Goal: Information Seeking & Learning: Learn about a topic

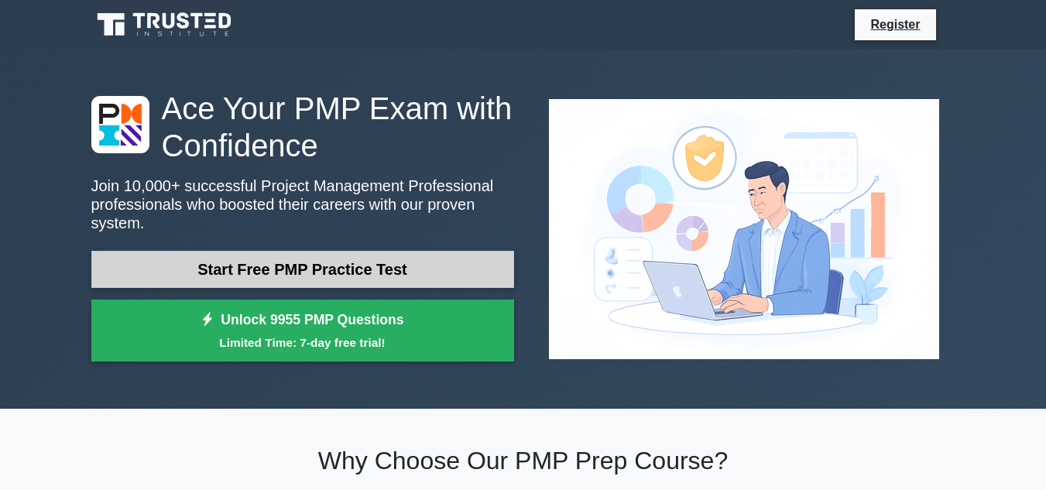
click at [338, 259] on link "Start Free PMP Practice Test" at bounding box center [302, 269] width 423 height 37
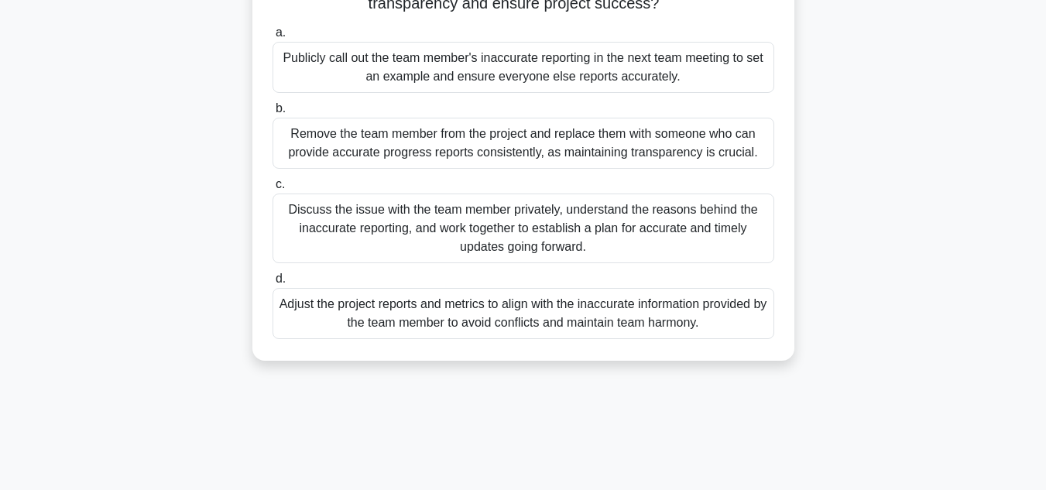
scroll to position [77, 0]
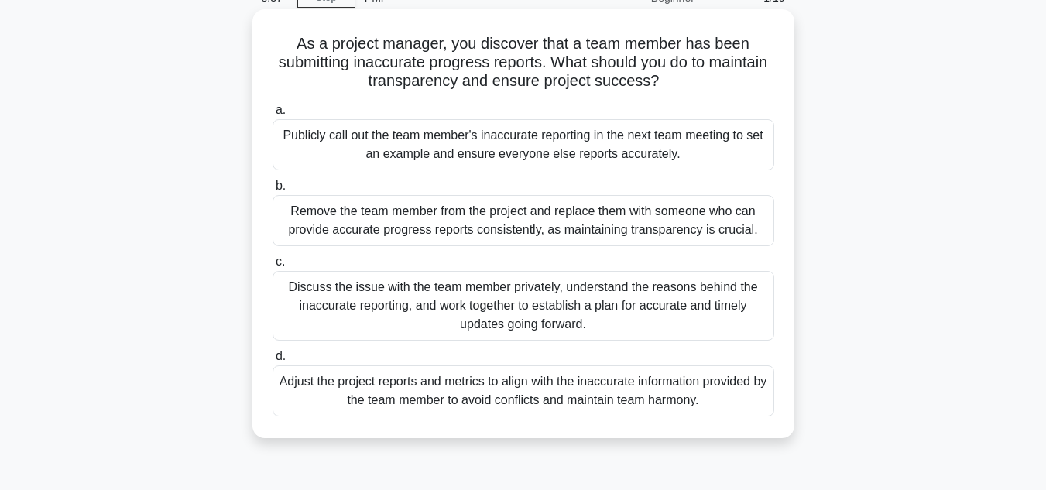
click at [512, 138] on div "Publicly call out the team member's inaccurate reporting in the next team meeti…" at bounding box center [524, 144] width 502 height 51
click at [273, 115] on input "a. Publicly call out the team member's inaccurate reporting in the next team me…" at bounding box center [273, 110] width 0 height 10
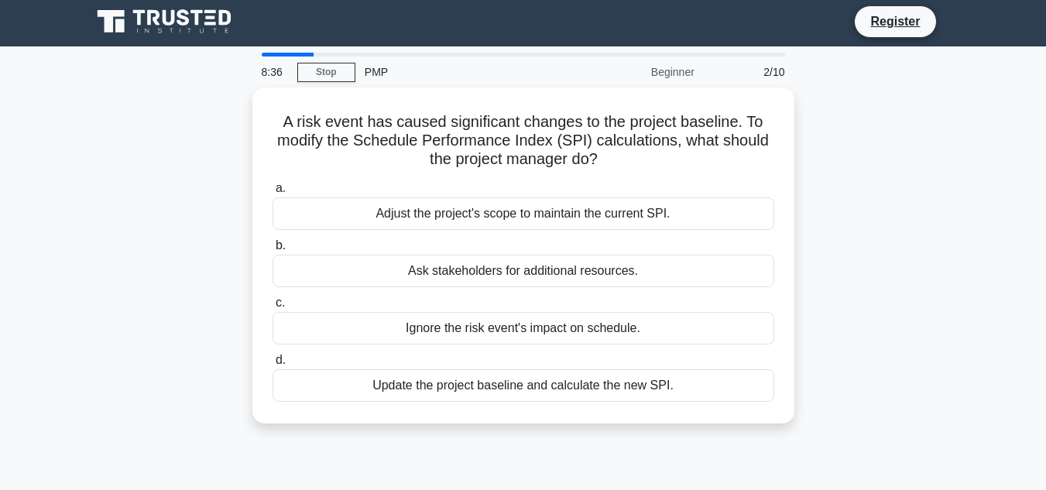
scroll to position [0, 0]
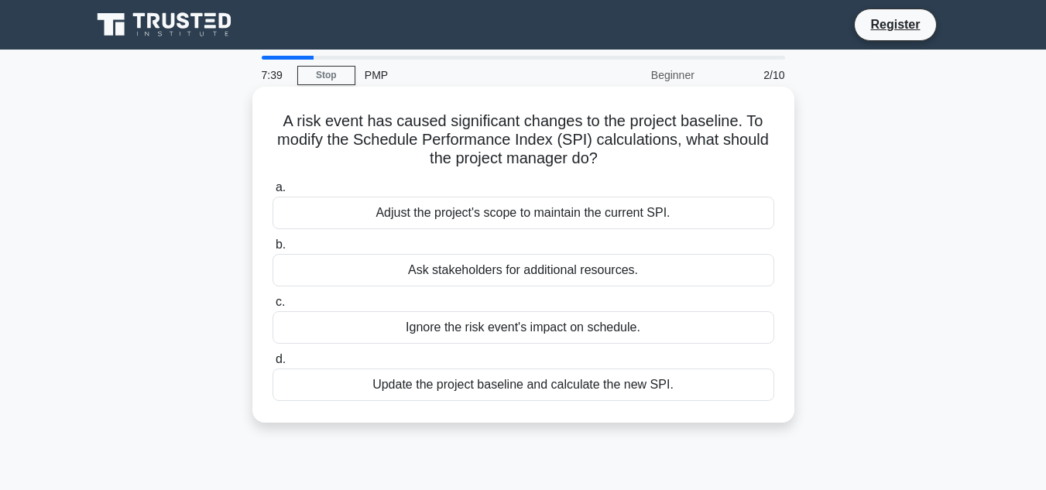
click at [522, 272] on div "Ask stakeholders for additional resources." at bounding box center [524, 270] width 502 height 33
click at [273, 250] on input "b. Ask stakeholders for additional resources." at bounding box center [273, 245] width 0 height 10
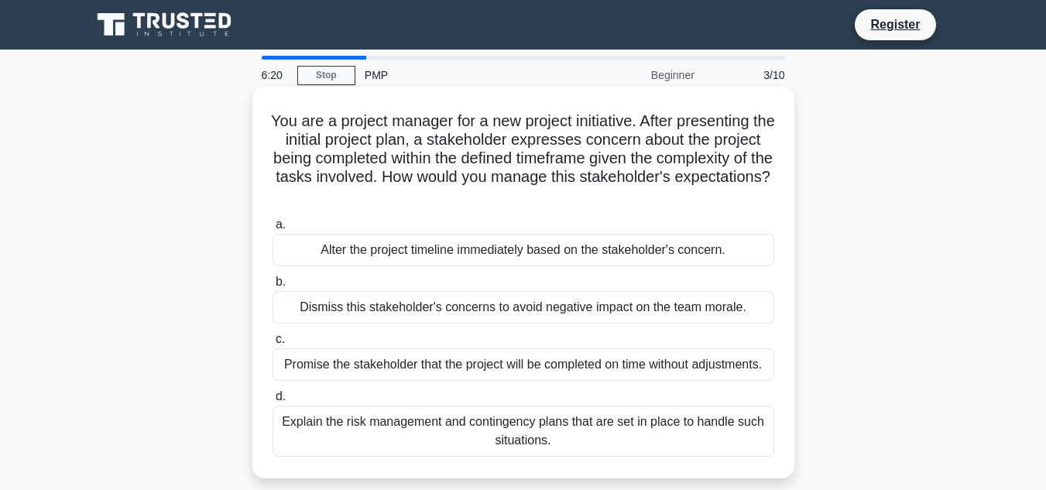
scroll to position [77, 0]
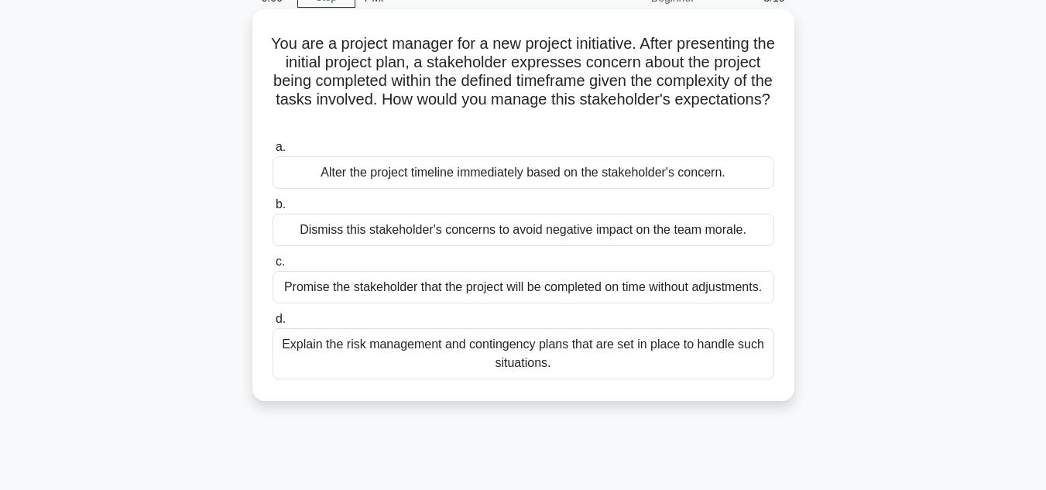
click at [500, 351] on div "Explain the risk management and contingency plans that are set in place to hand…" at bounding box center [524, 353] width 502 height 51
click at [273, 324] on input "d. Explain the risk management and contingency plans that are set in place to h…" at bounding box center [273, 319] width 0 height 10
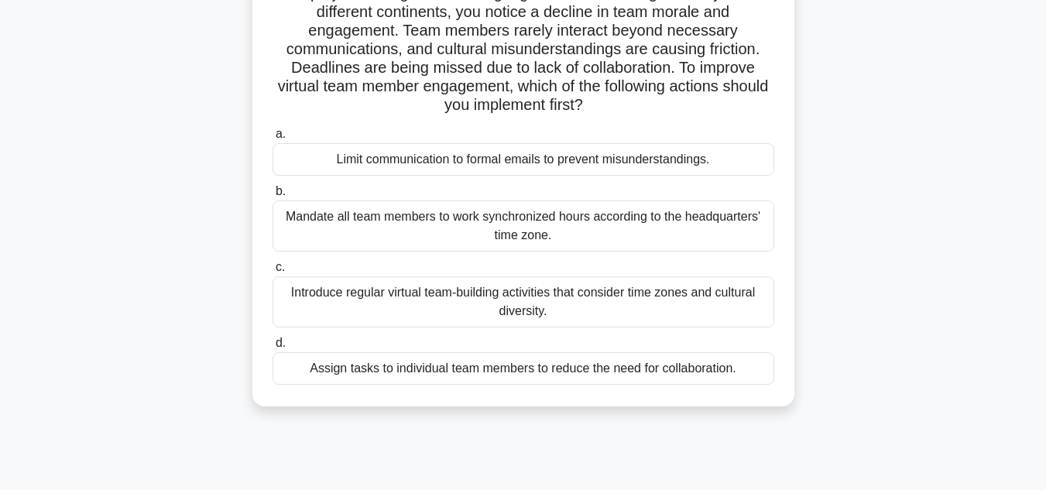
scroll to position [155, 0]
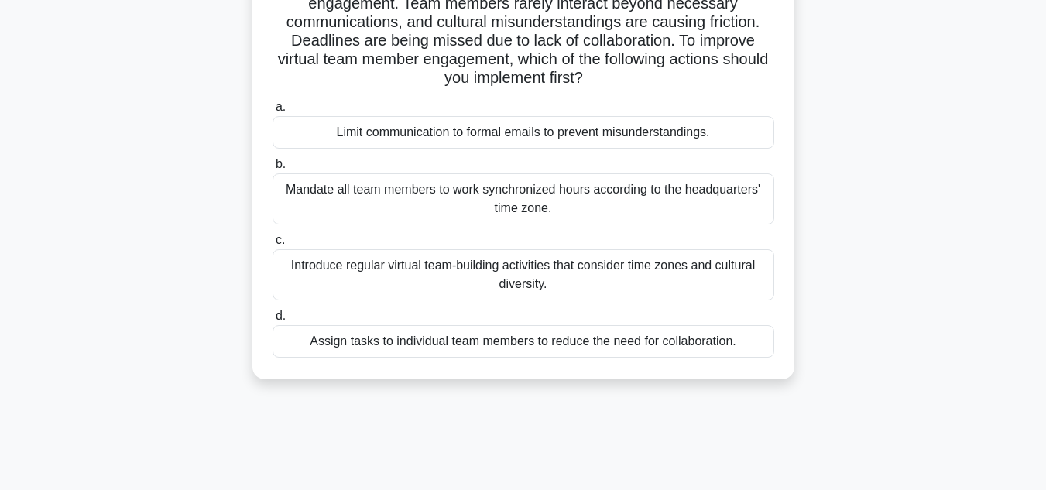
click at [450, 343] on div "Assign tasks to individual team members to reduce the need for collaboration." at bounding box center [524, 341] width 502 height 33
click at [273, 321] on input "d. Assign tasks to individual team members to reduce the need for collaboration." at bounding box center [273, 316] width 0 height 10
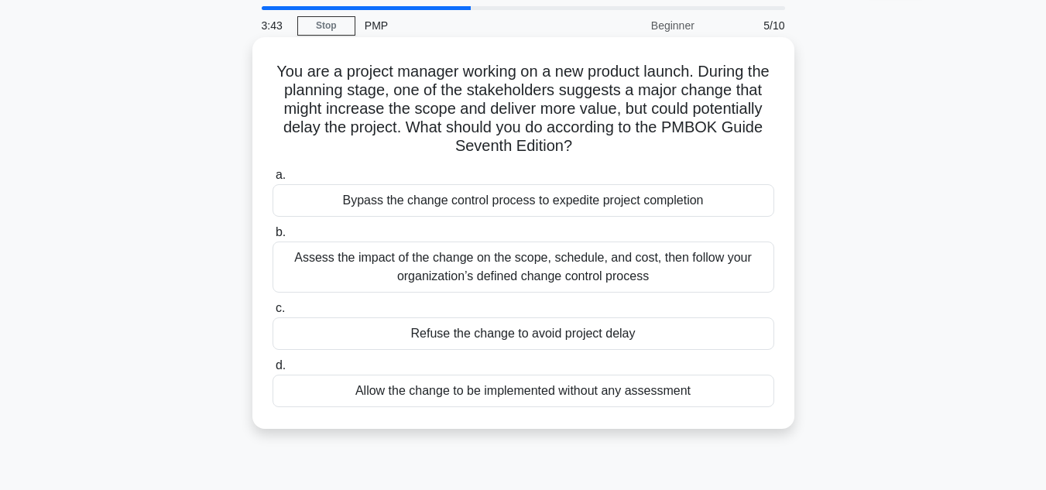
scroll to position [77, 0]
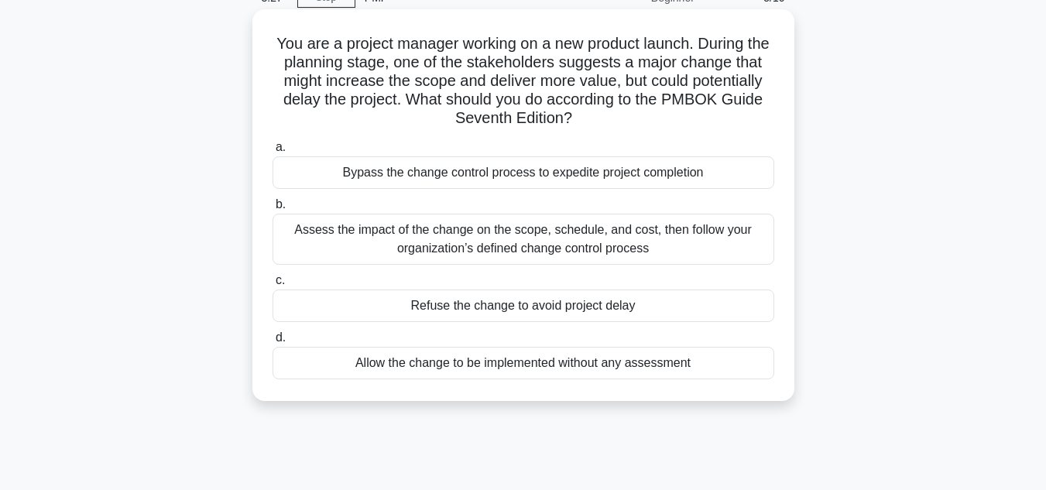
click at [484, 234] on div "Assess the impact of the change on the scope, schedule, and cost, then follow y…" at bounding box center [524, 239] width 502 height 51
click at [273, 210] on input "b. Assess the impact of the change on the scope, schedule, and cost, then follo…" at bounding box center [273, 205] width 0 height 10
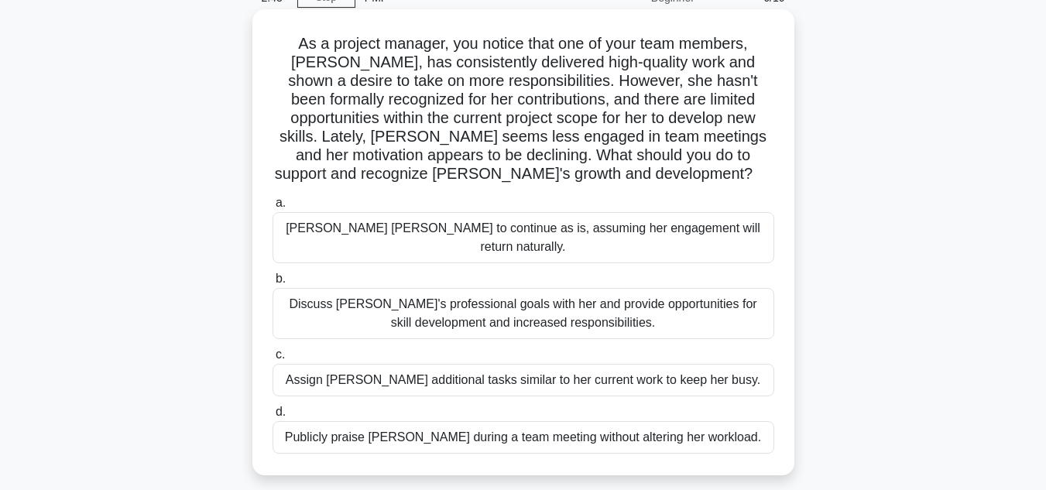
scroll to position [155, 0]
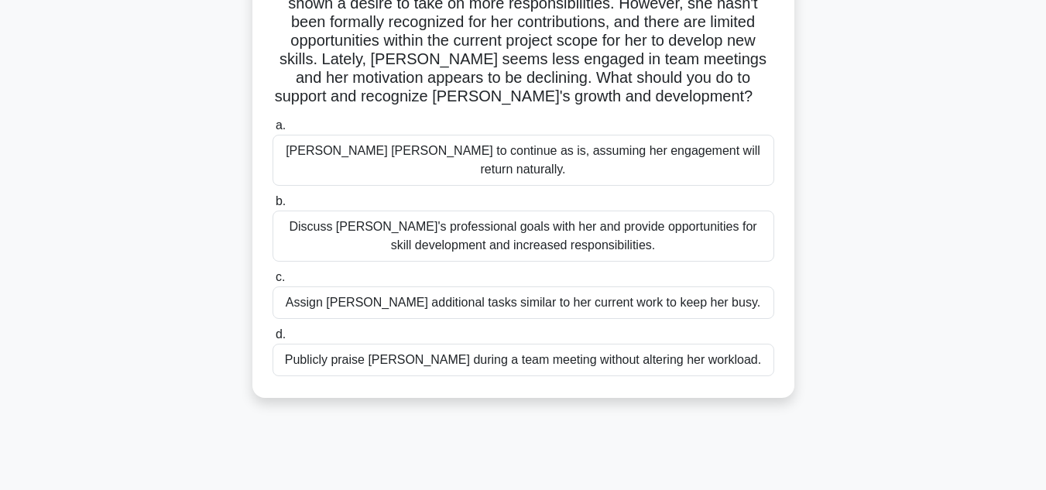
click at [473, 215] on div "Discuss Emily's professional goals with her and provide opportunities for skill…" at bounding box center [524, 236] width 502 height 51
click at [273, 207] on input "b. Discuss Emily's professional goals with her and provide opportunities for sk…" at bounding box center [273, 202] width 0 height 10
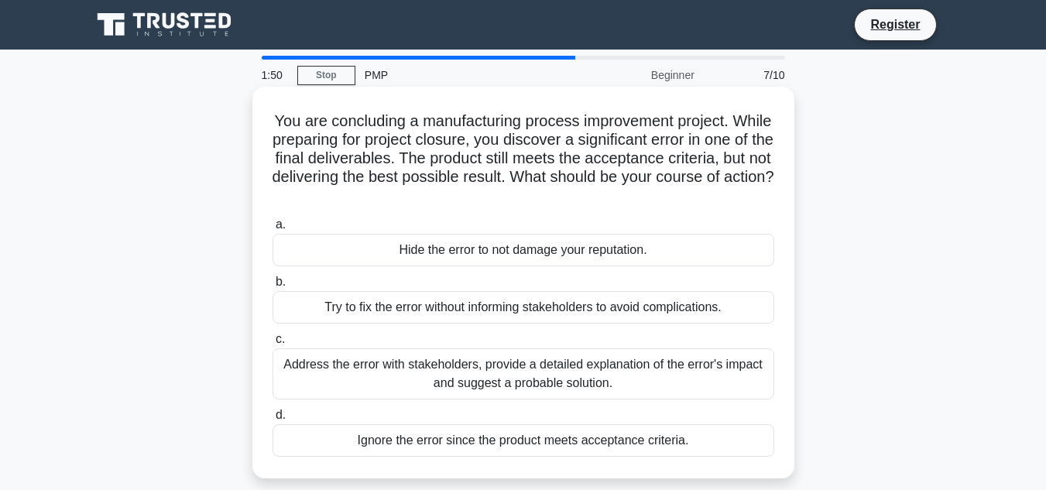
scroll to position [77, 0]
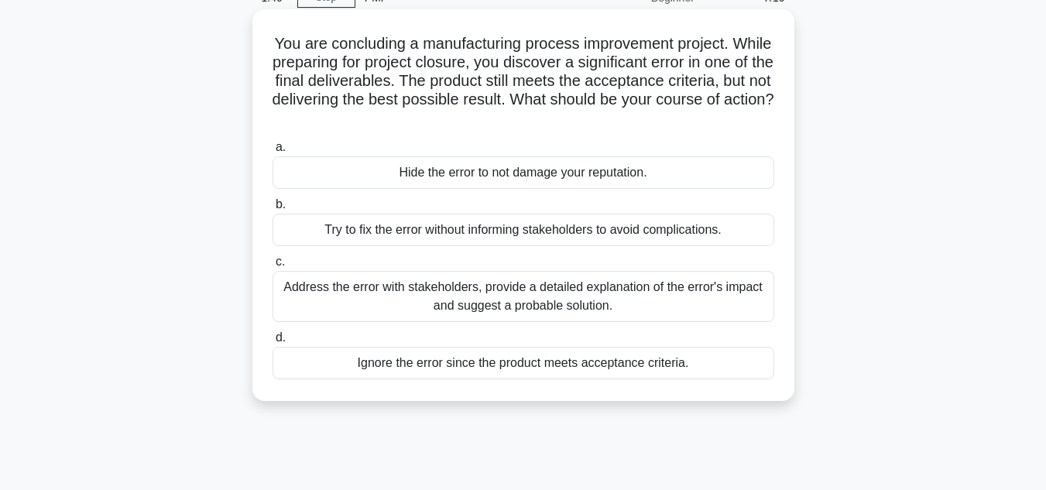
click at [589, 303] on div "Address the error with stakeholders, provide a detailed explanation of the erro…" at bounding box center [524, 296] width 502 height 51
click at [273, 267] on input "c. Address the error with stakeholders, provide a detailed explanation of the e…" at bounding box center [273, 262] width 0 height 10
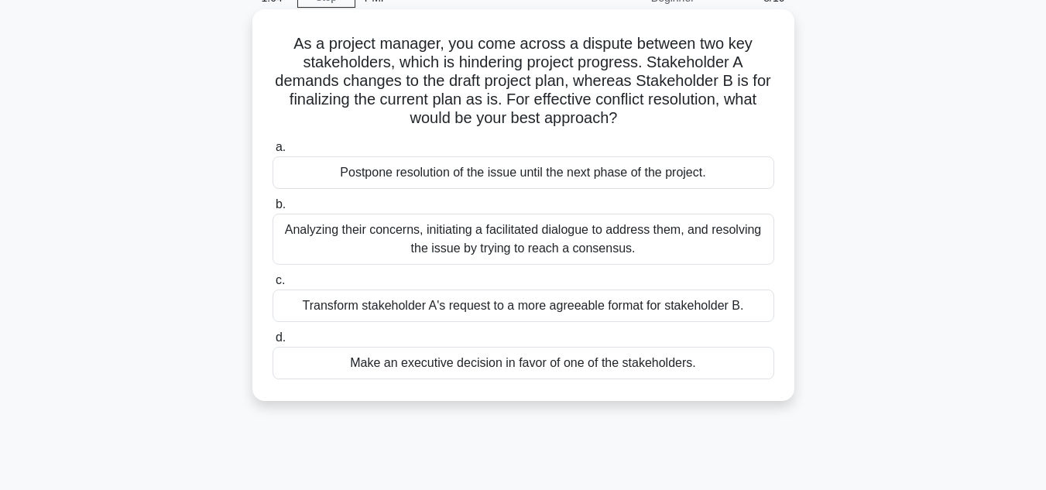
click at [485, 238] on div "Analyzing their concerns, initiating a facilitated dialogue to address them, an…" at bounding box center [524, 239] width 502 height 51
click at [273, 210] on input "b. Analyzing their concerns, initiating a facilitated dialogue to address them,…" at bounding box center [273, 205] width 0 height 10
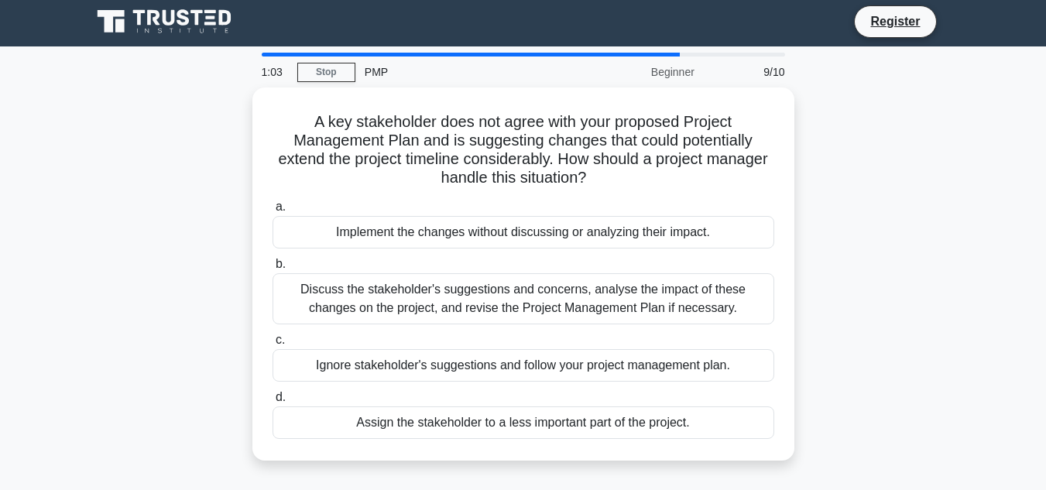
scroll to position [0, 0]
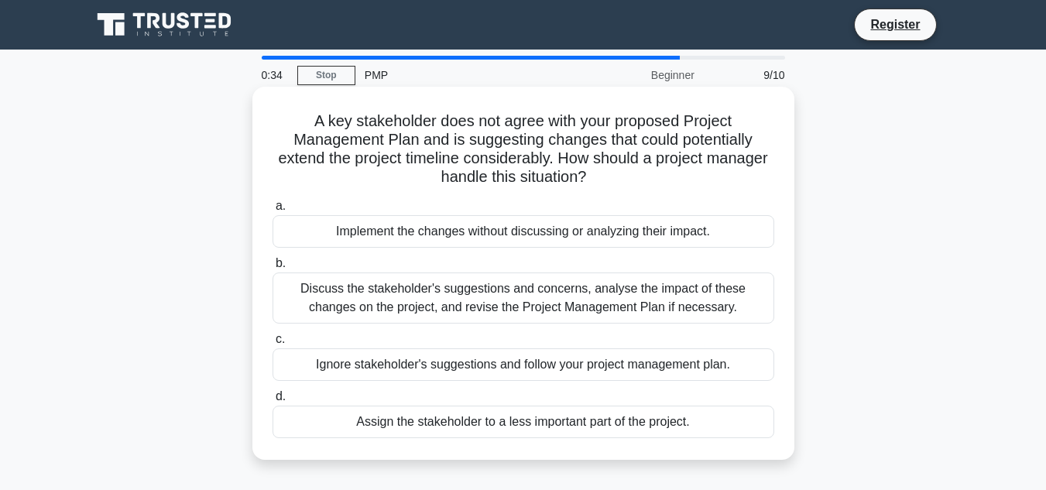
click at [489, 296] on div "Discuss the stakeholder's suggestions and concerns, analyse the impact of these…" at bounding box center [524, 298] width 502 height 51
click at [273, 269] on input "b. Discuss the stakeholder's suggestions and concerns, analyse the impact of th…" at bounding box center [273, 264] width 0 height 10
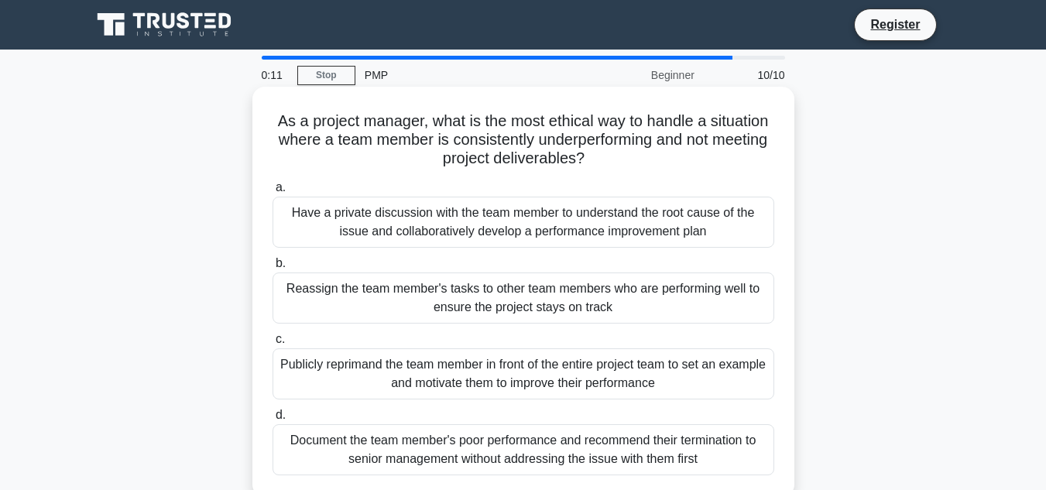
click at [559, 221] on div "Have a private discussion with the team member to understand the root cause of …" at bounding box center [524, 222] width 502 height 51
click at [273, 193] on input "a. Have a private discussion with the team member to understand the root cause …" at bounding box center [273, 188] width 0 height 10
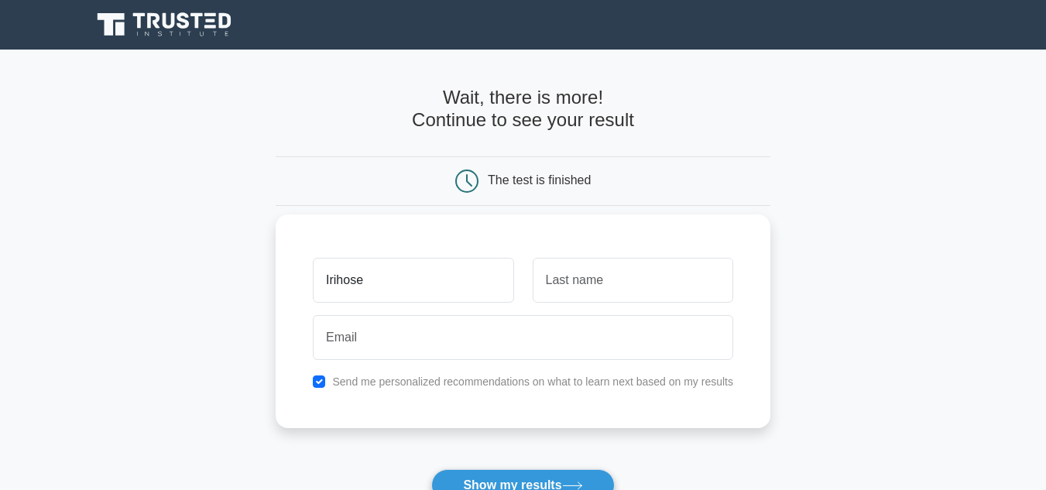
type input "Irihose"
click at [574, 280] on input "text" at bounding box center [633, 280] width 201 height 45
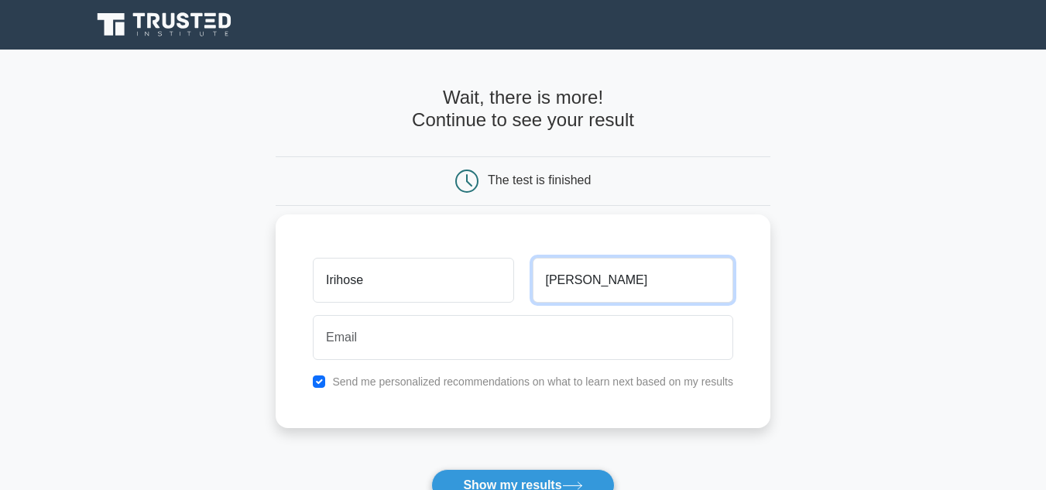
type input "Samuel"
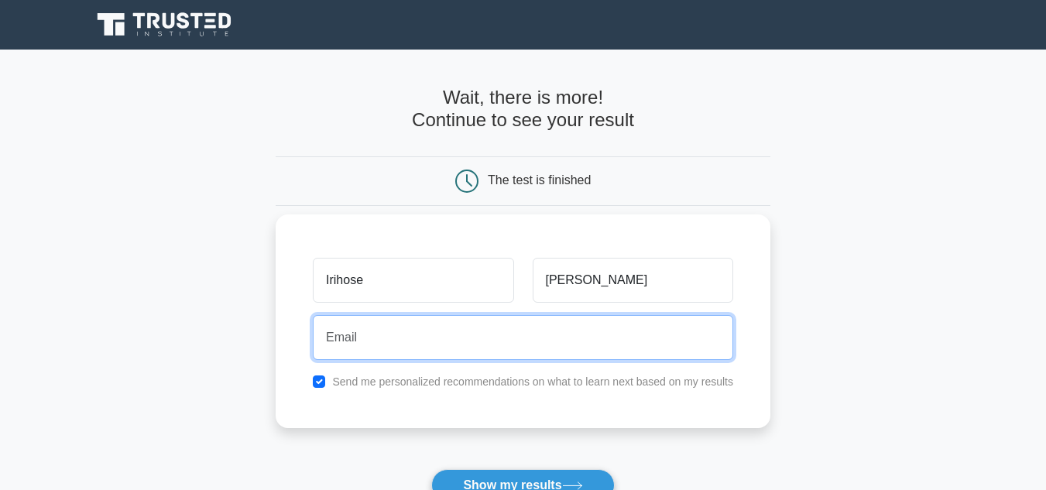
click at [365, 331] on input "email" at bounding box center [523, 337] width 420 height 45
type input "i"
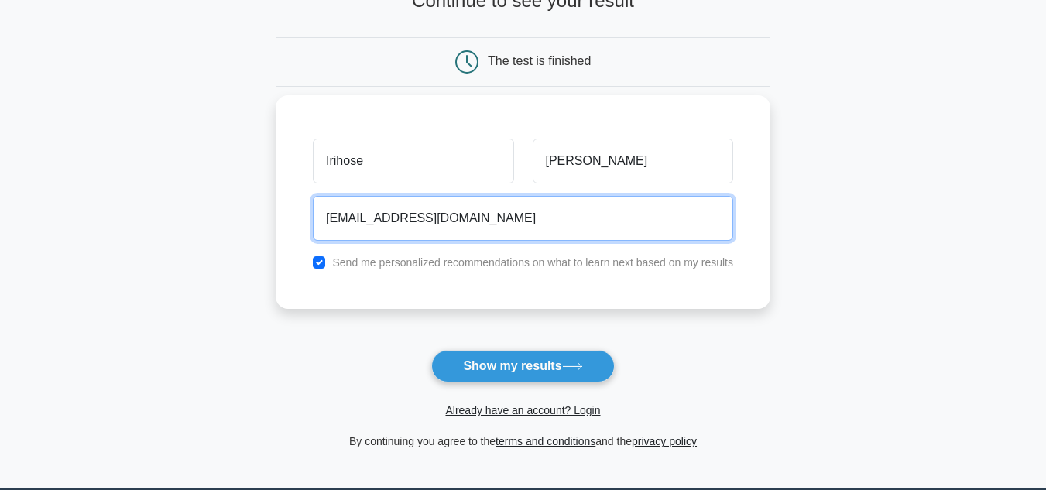
scroll to position [155, 0]
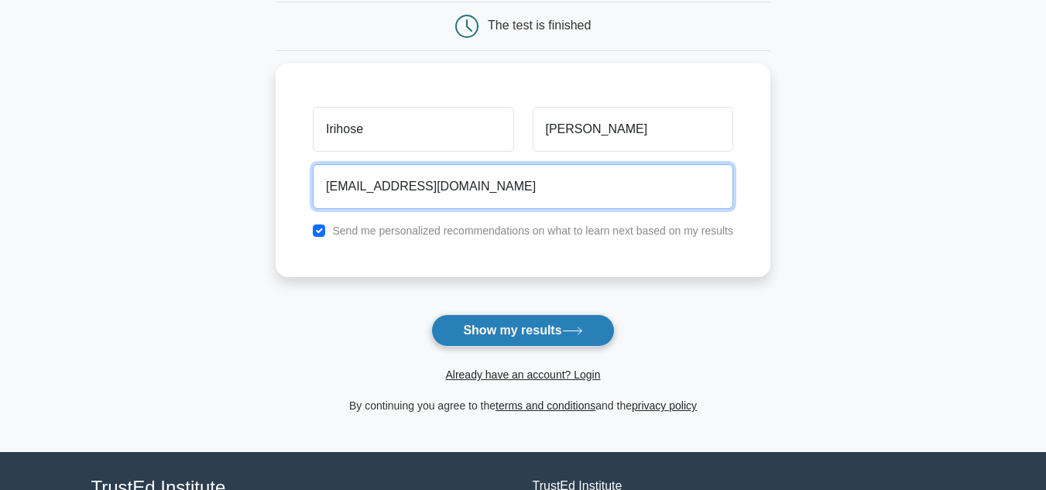
type input "samirihose04@gmail.com"
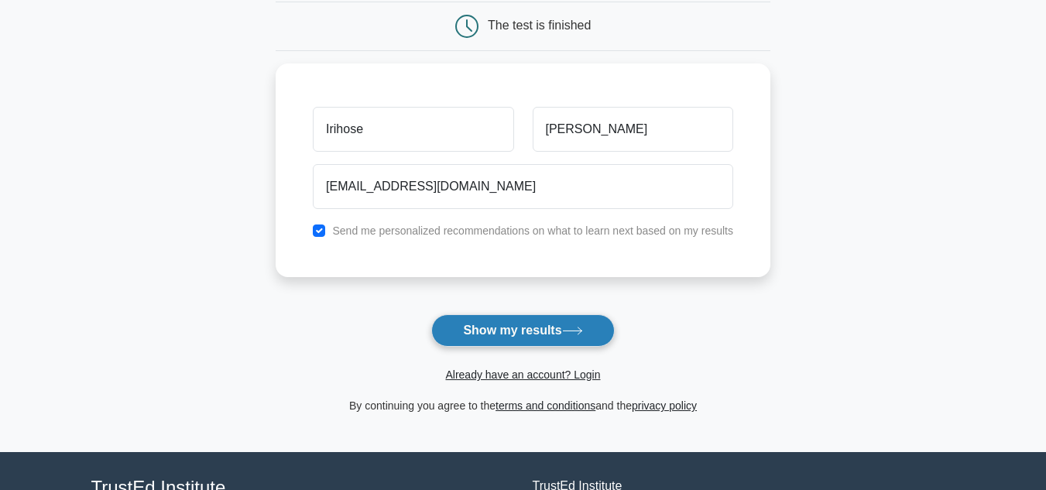
click at [530, 324] on button "Show my results" at bounding box center [522, 330] width 183 height 33
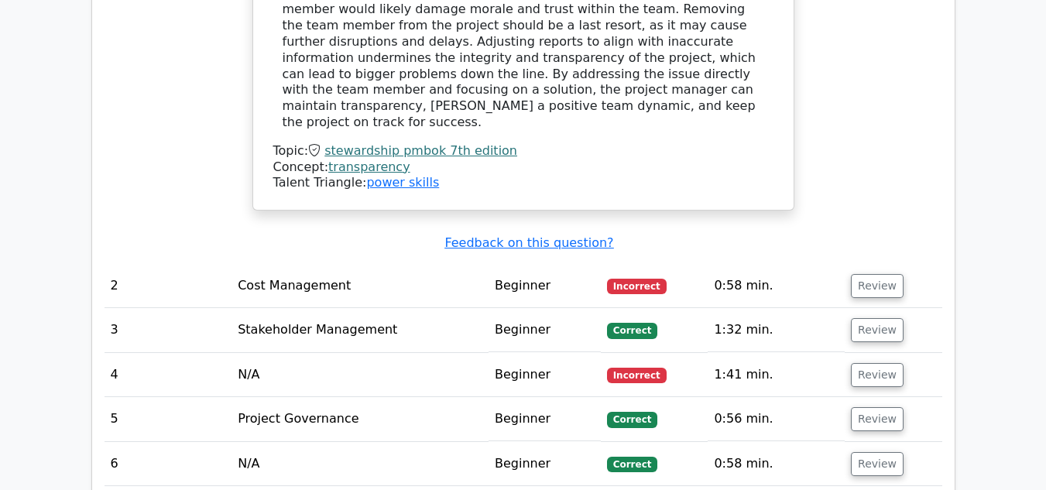
scroll to position [1870, 0]
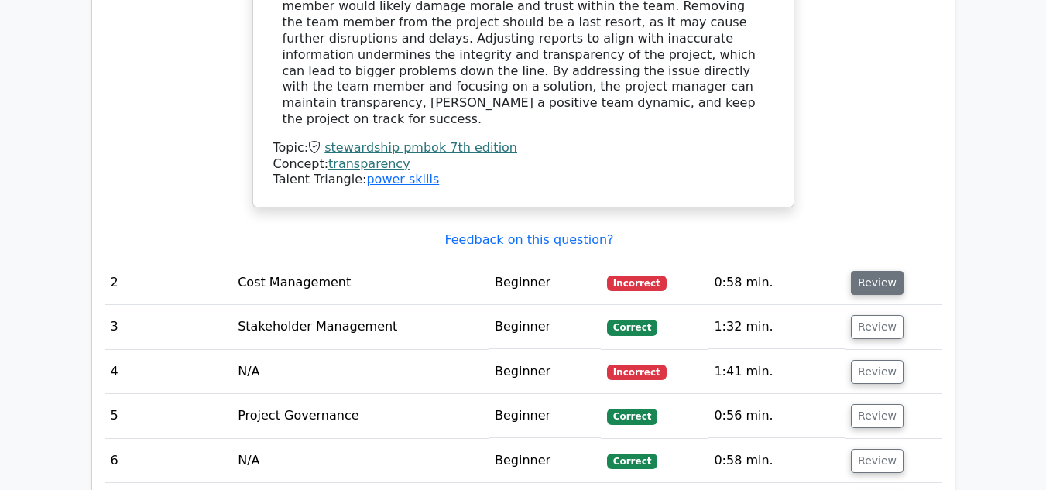
click at [869, 271] on button "Review" at bounding box center [877, 283] width 53 height 24
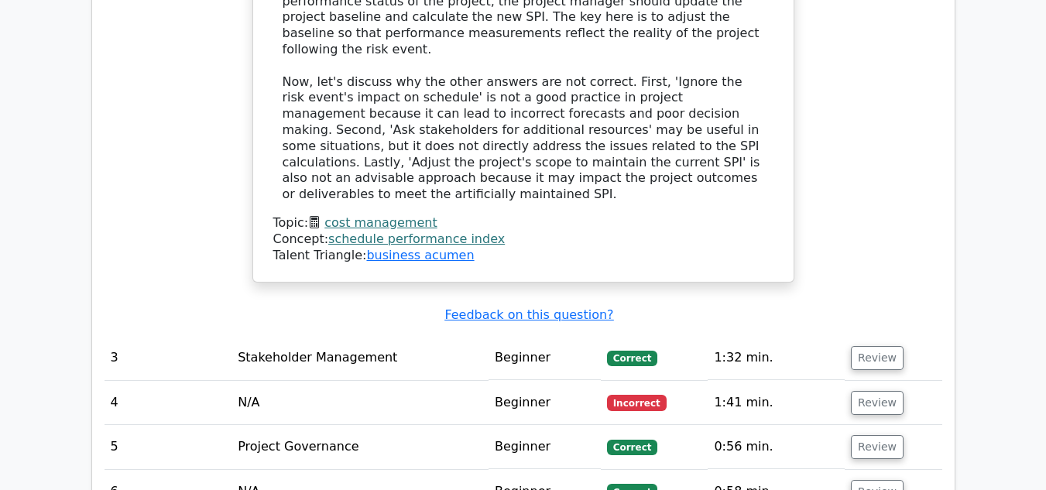
scroll to position [2600, 0]
click at [873, 345] on button "Review" at bounding box center [877, 357] width 53 height 24
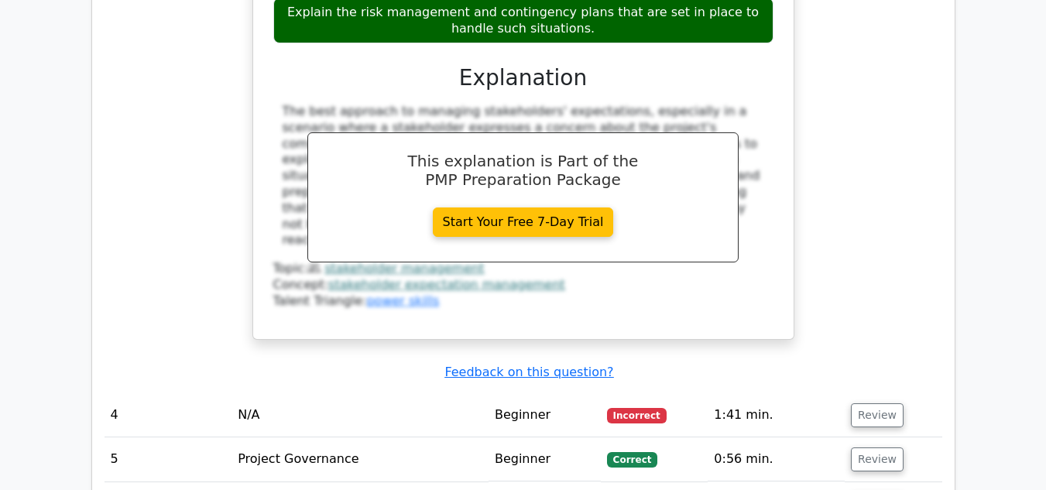
scroll to position [3317, 0]
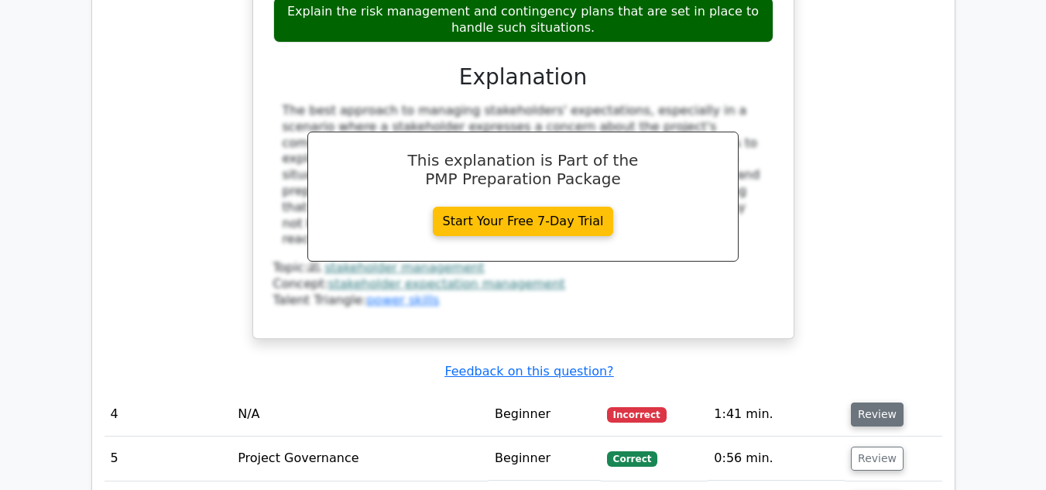
click at [869, 403] on button "Review" at bounding box center [877, 415] width 53 height 24
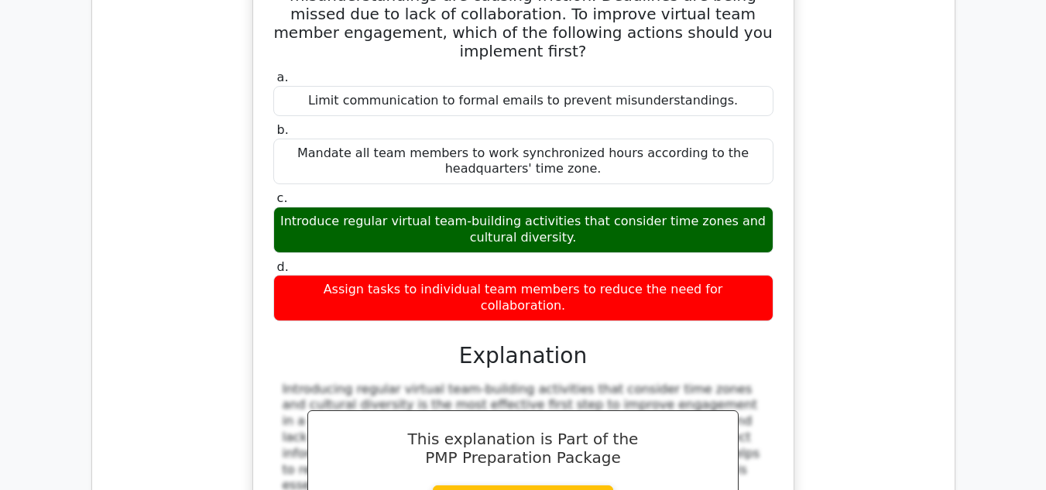
scroll to position [3868, 0]
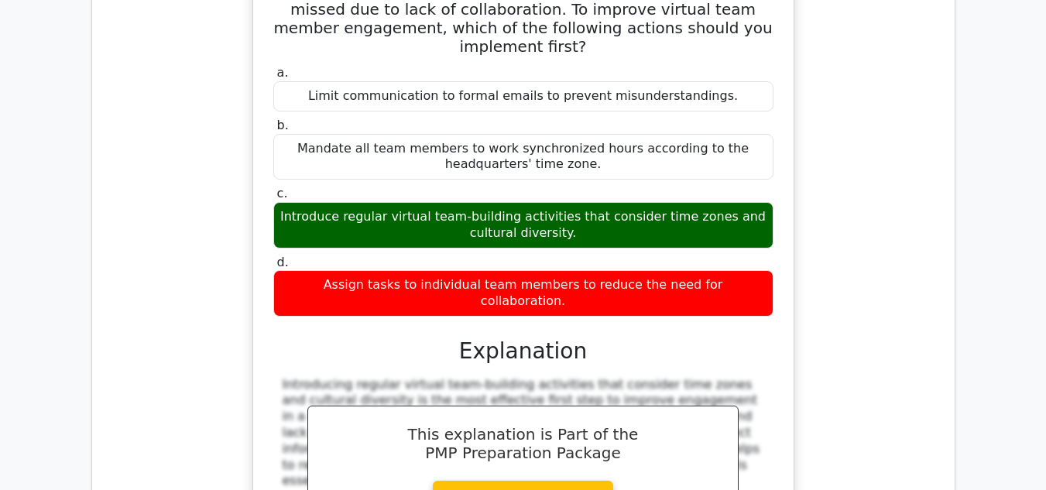
click at [673, 338] on h3 "Explanation" at bounding box center [524, 351] width 482 height 26
click at [619, 204] on div "a. Limit communication to formal emails to prevent misunderstandings. b. Mandat…" at bounding box center [523, 338] width 503 height 553
click at [599, 164] on div "a. Limit communication to formal emails to prevent misunderstandings. b. Mandat…" at bounding box center [523, 338] width 503 height 553
click at [505, 338] on h3 "Explanation" at bounding box center [524, 351] width 482 height 26
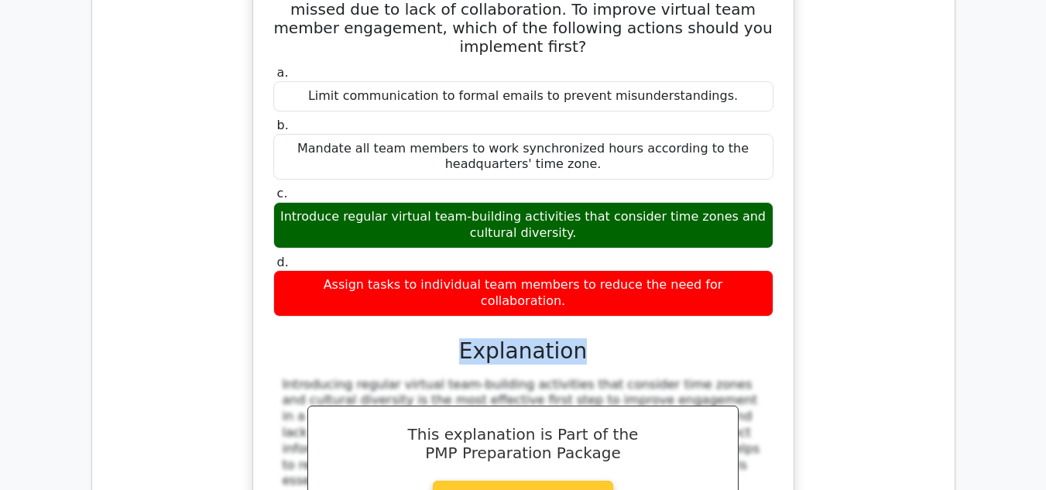
click at [554, 481] on link "Start Your Free 7-Day Trial" at bounding box center [523, 495] width 181 height 29
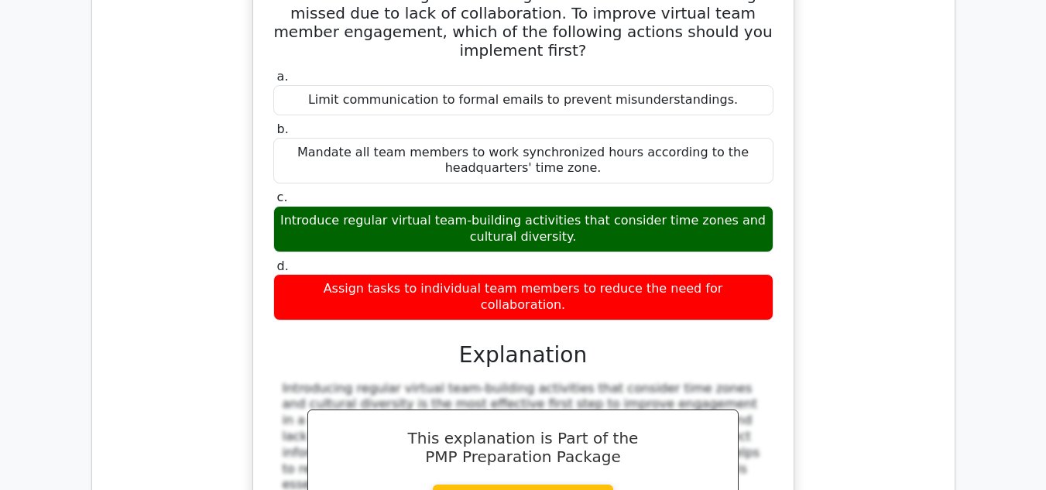
click at [864, 241] on div "As a project manager overseeing a global team working remotely across different…" at bounding box center [524, 270] width 838 height 771
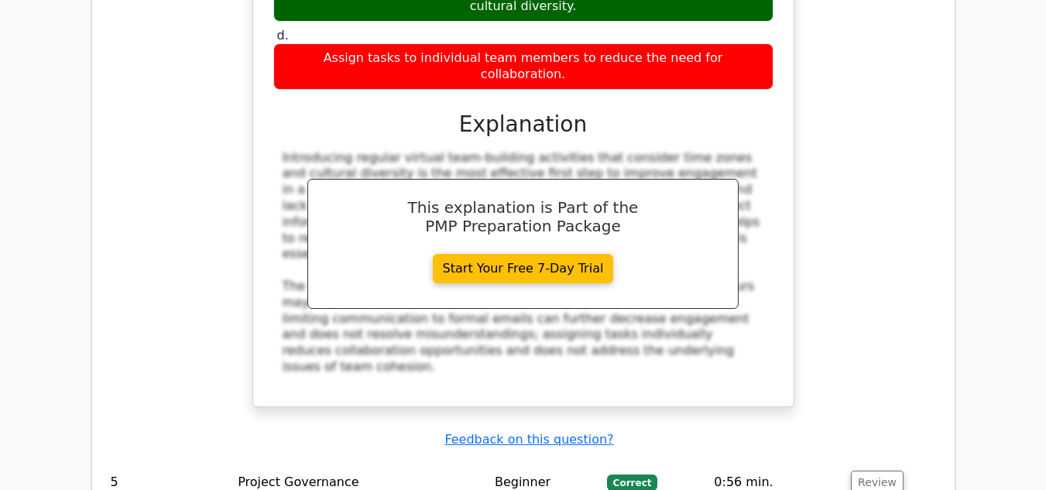
scroll to position [4099, 0]
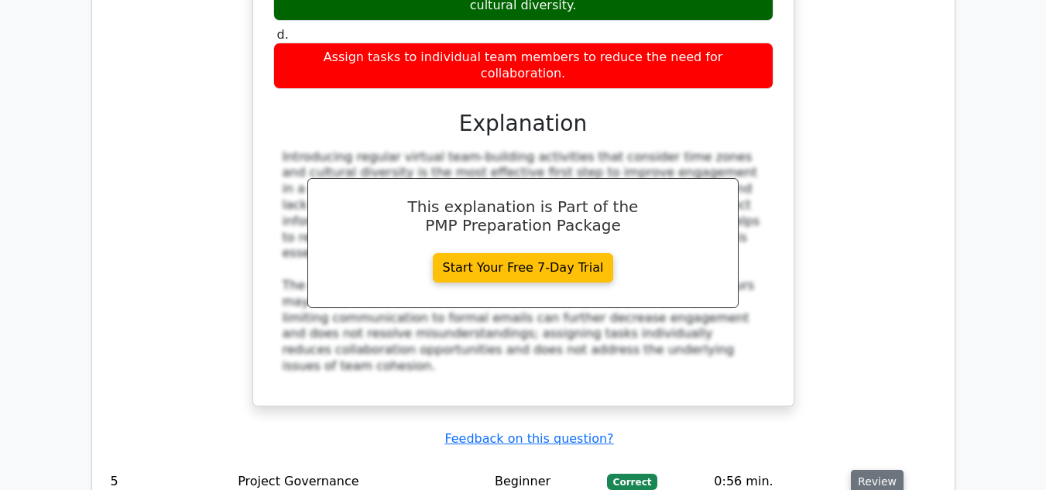
click at [863, 470] on button "Review" at bounding box center [877, 482] width 53 height 24
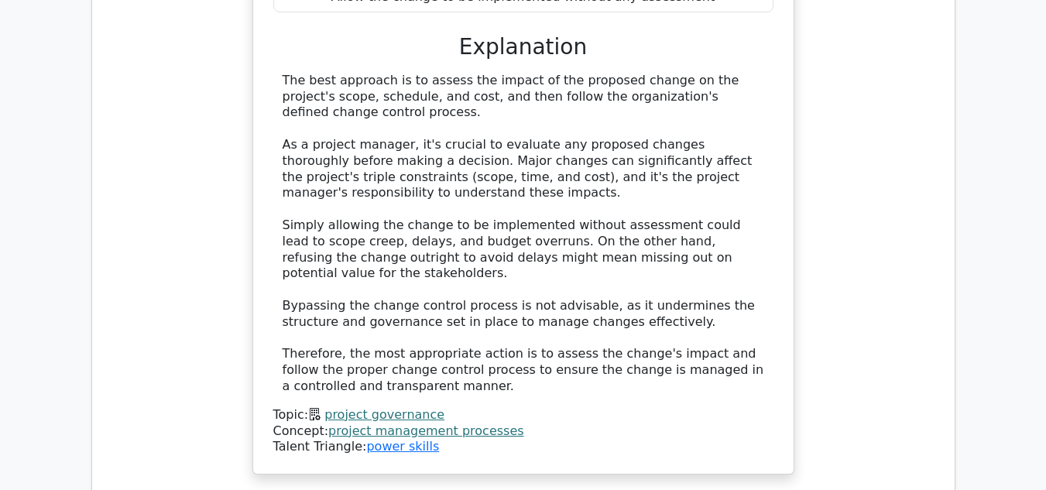
scroll to position [4935, 0]
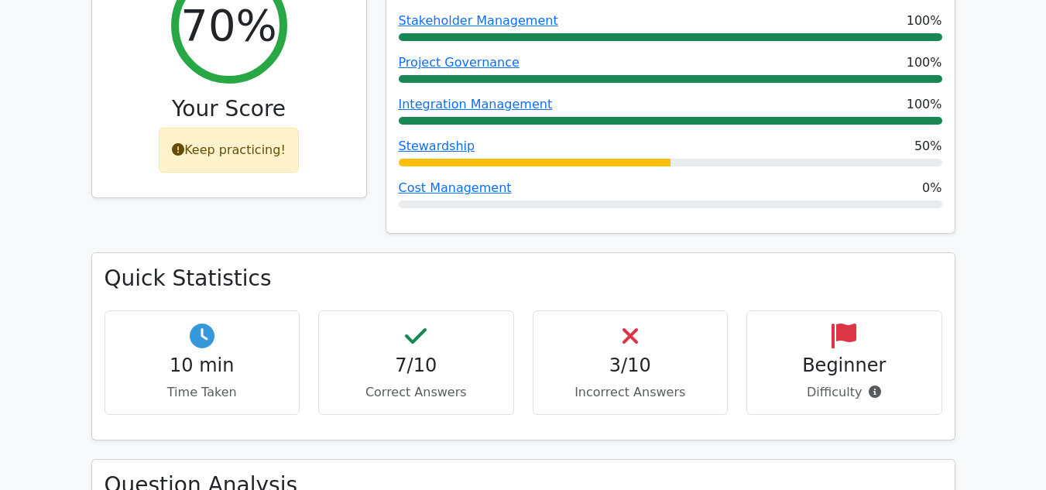
scroll to position [735, 0]
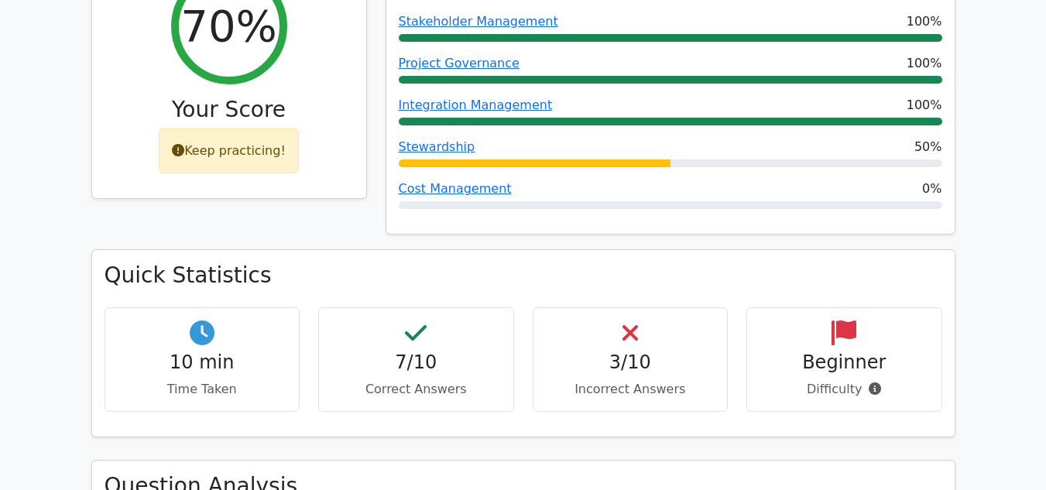
click at [646, 351] on h4 "3/10" at bounding box center [631, 362] width 170 height 22
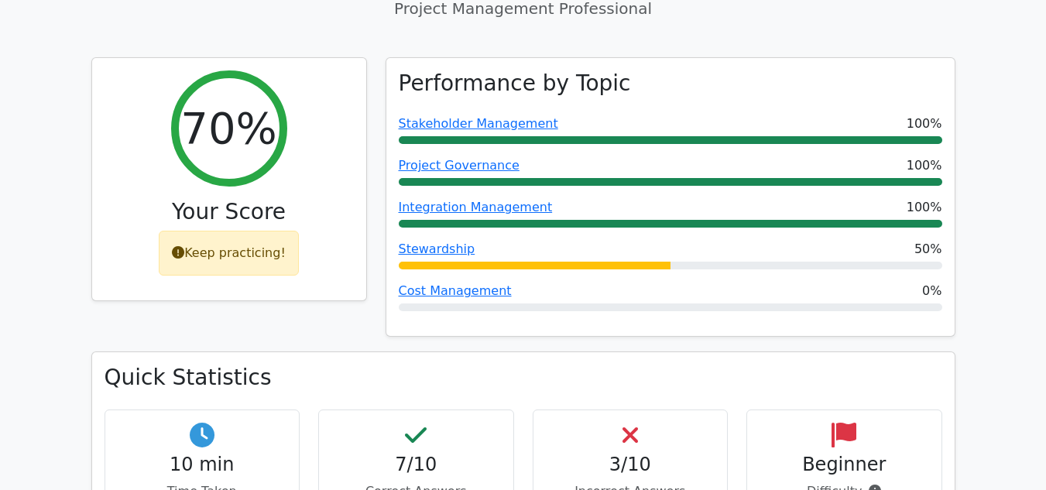
scroll to position [629, 0]
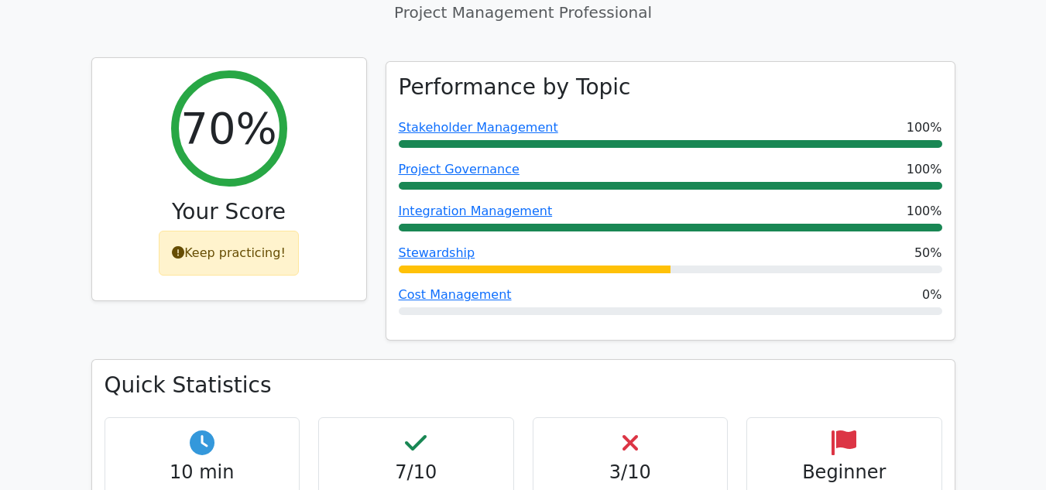
click at [227, 244] on div "Keep practicing!" at bounding box center [229, 253] width 140 height 45
click at [310, 92] on div "70% Your Score Keep practicing!" at bounding box center [229, 179] width 274 height 243
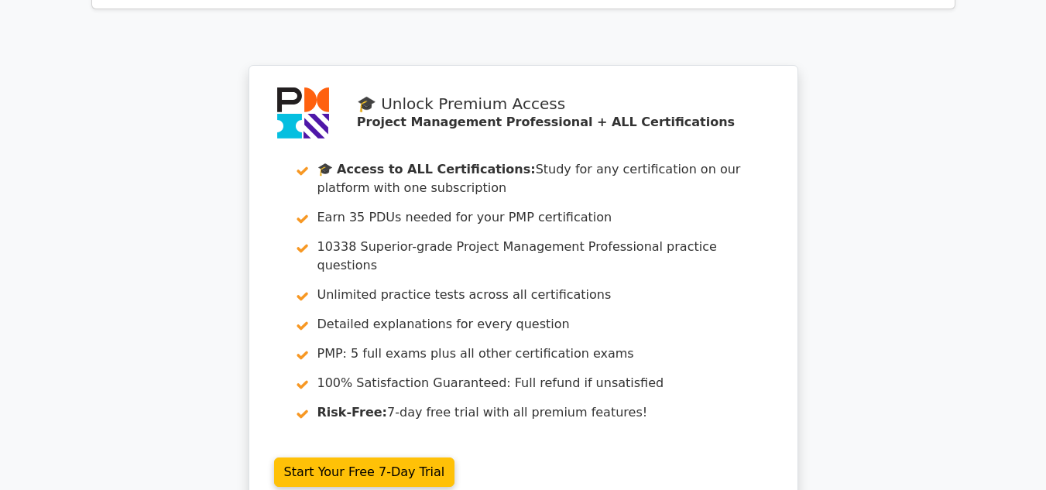
scroll to position [6578, 0]
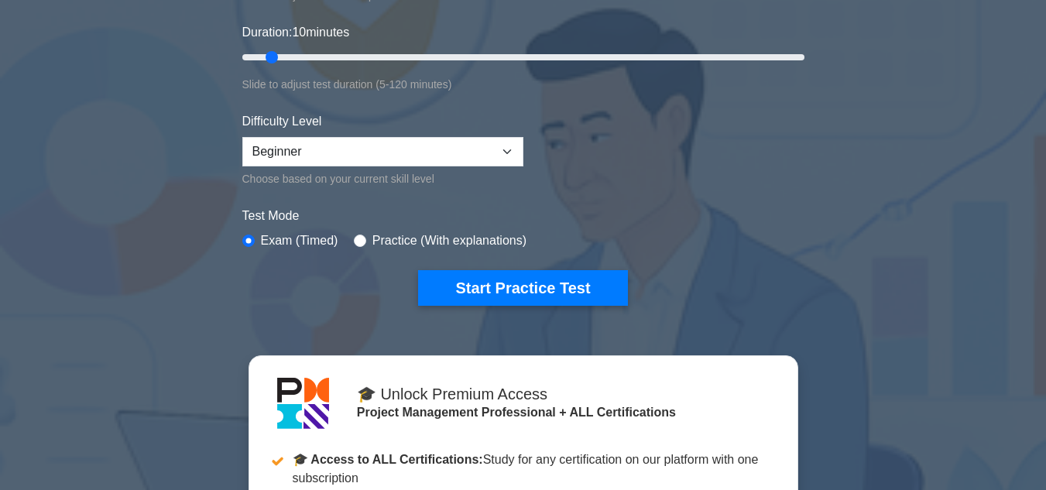
scroll to position [290, 0]
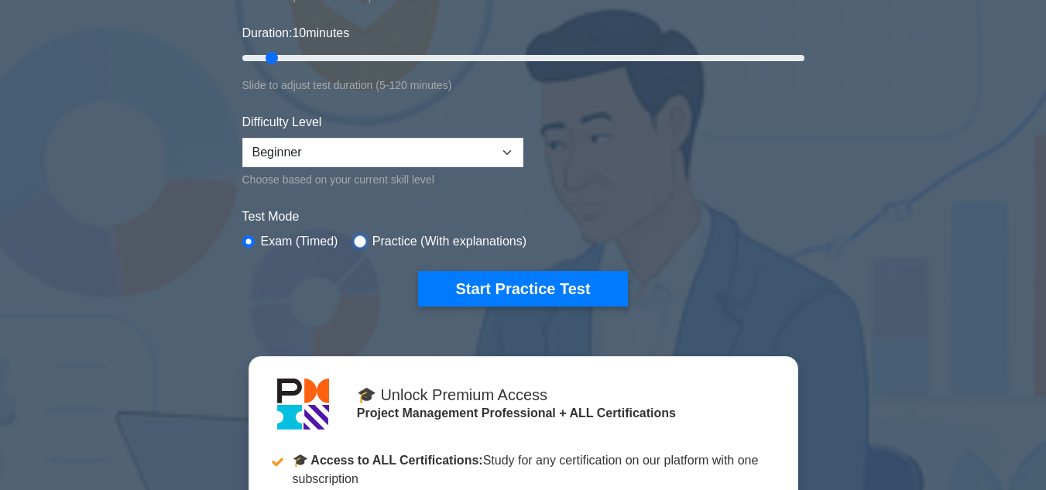
click at [356, 242] on input "radio" at bounding box center [360, 241] width 12 height 12
radio input "true"
click at [249, 242] on input "radio" at bounding box center [248, 241] width 12 height 12
radio input "true"
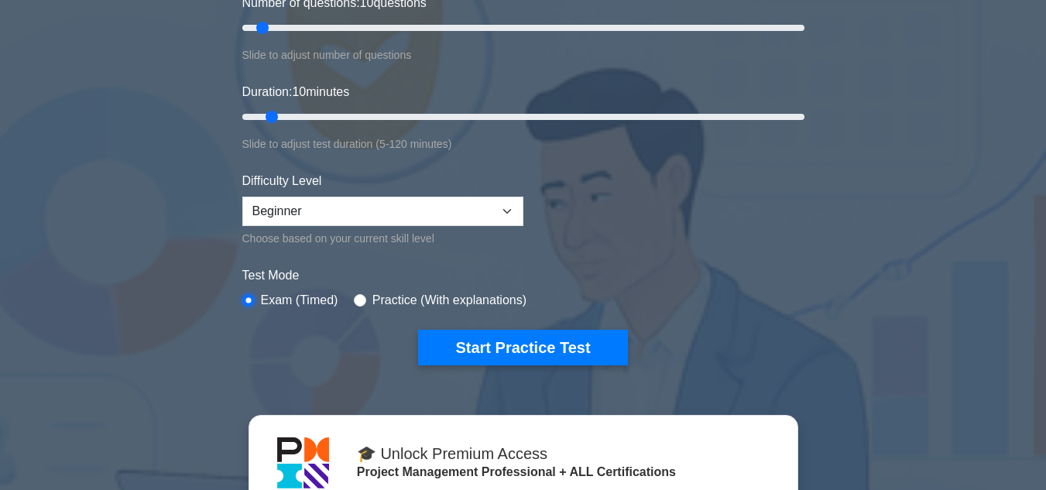
scroll to position [230, 0]
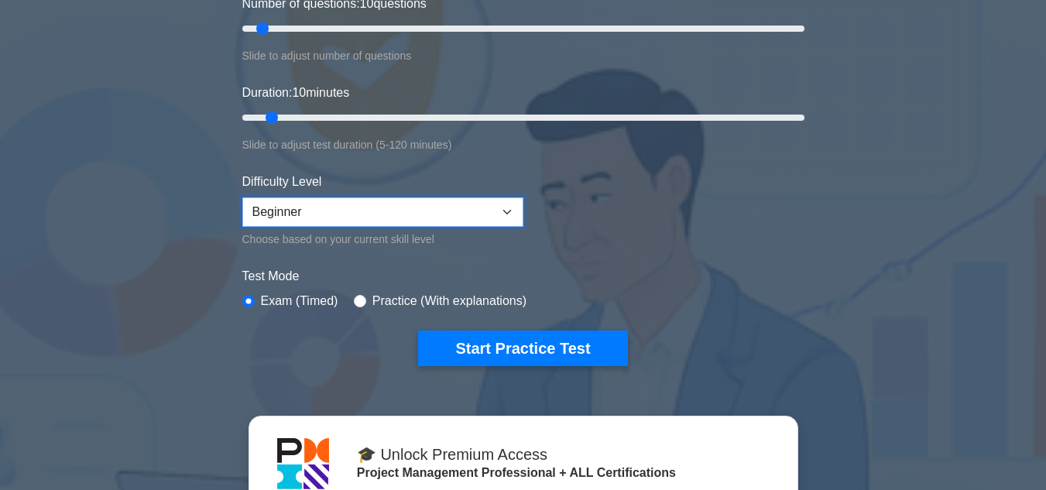
click at [508, 218] on select "Beginner Intermediate Expert" at bounding box center [382, 211] width 281 height 29
click at [34, 193] on div "Project Management Professional Customize Your Next Practice Test Topics Scope …" at bounding box center [523, 349] width 1046 height 1034
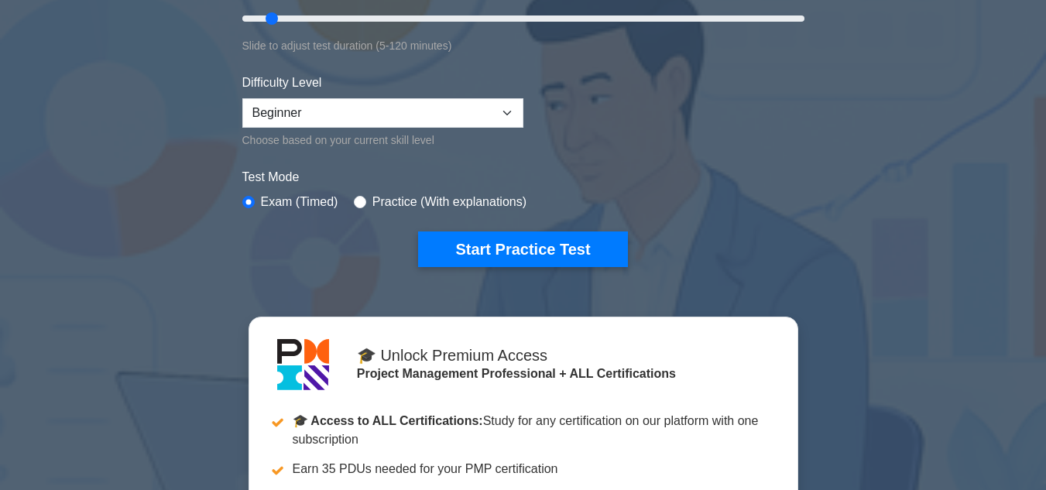
scroll to position [331, 0]
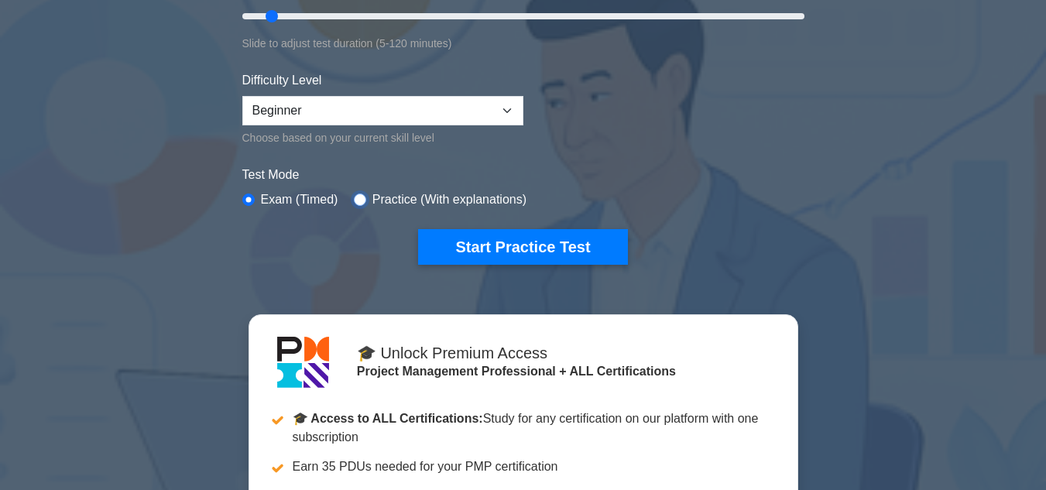
click at [355, 195] on input "radio" at bounding box center [360, 200] width 12 height 12
radio input "true"
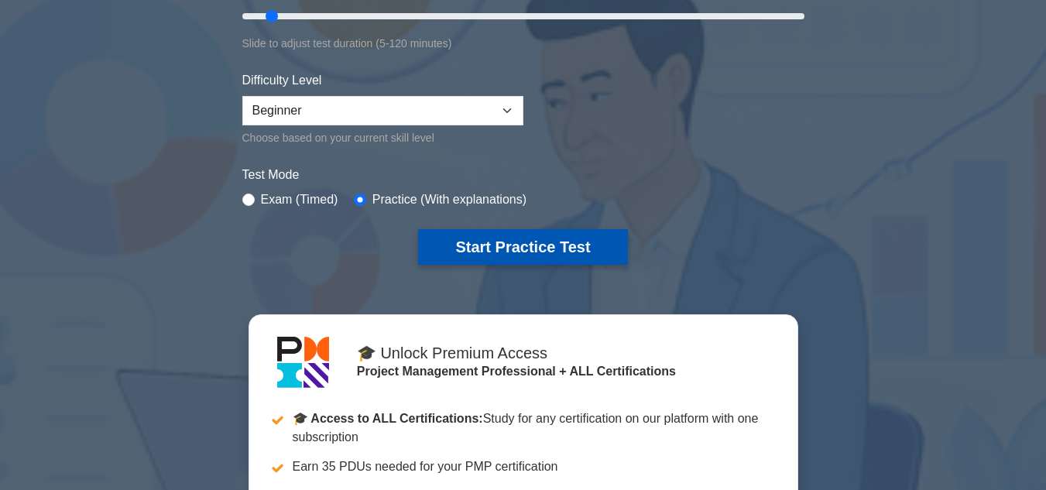
click at [521, 244] on button "Start Practice Test" at bounding box center [522, 247] width 209 height 36
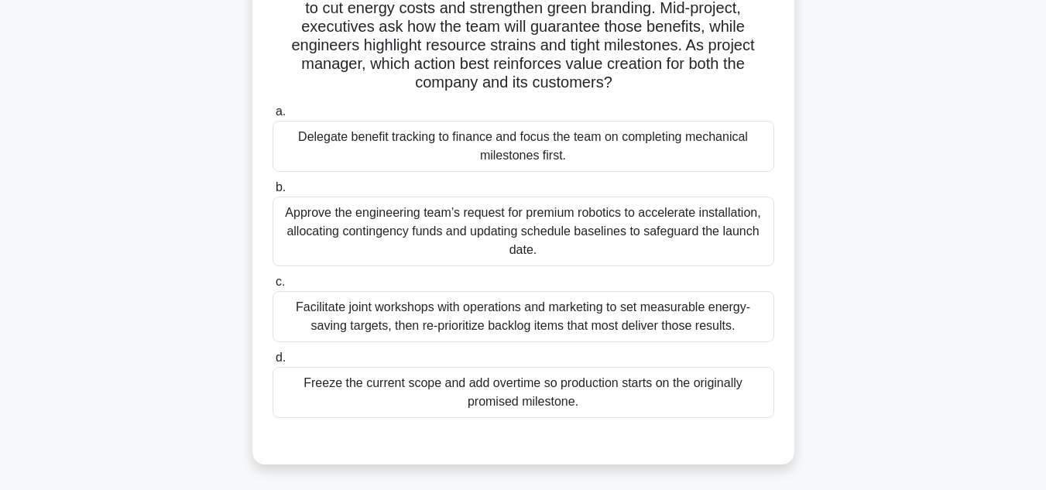
scroll to position [135, 0]
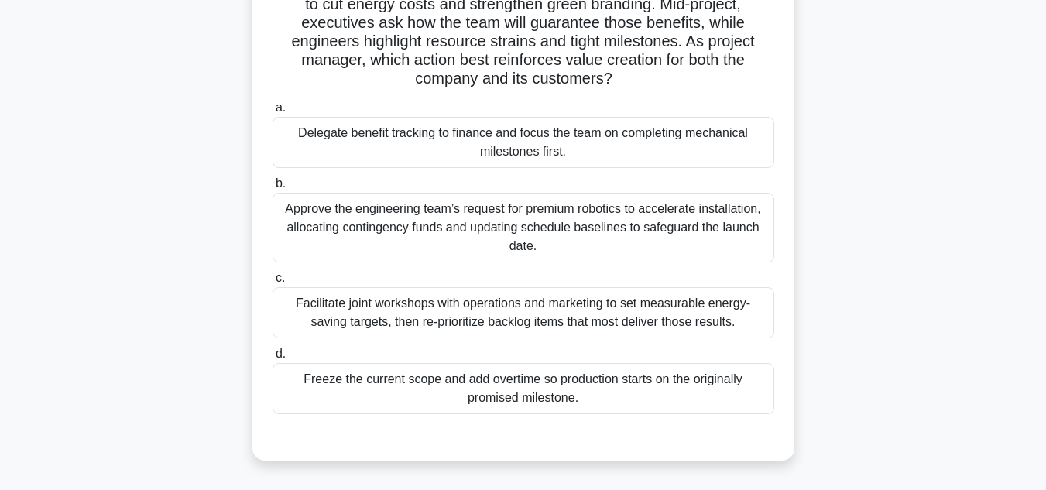
click at [458, 304] on div "Facilitate joint workshops with operations and marketing to set measurable ener…" at bounding box center [524, 312] width 502 height 51
click at [273, 283] on input "c. Facilitate joint workshops with operations and marketing to set measurable e…" at bounding box center [273, 278] width 0 height 10
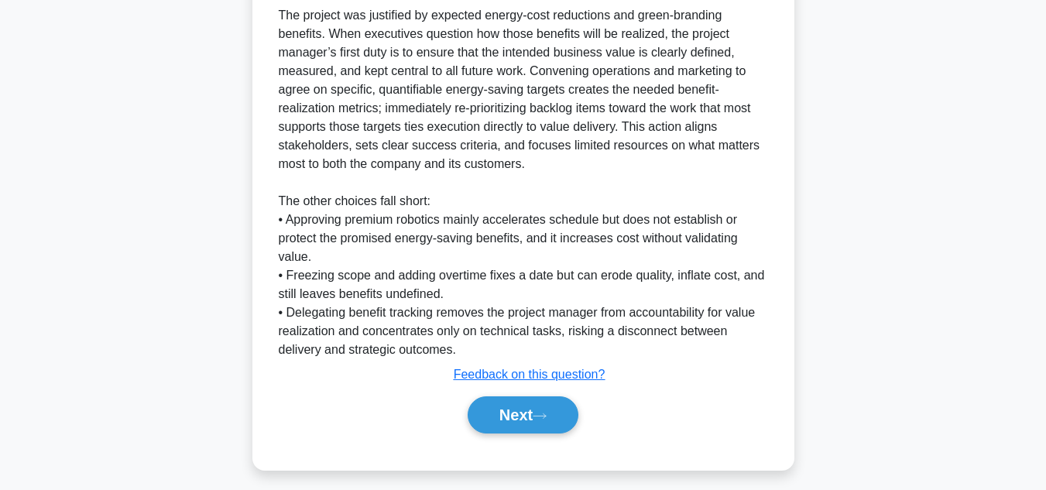
scroll to position [614, 0]
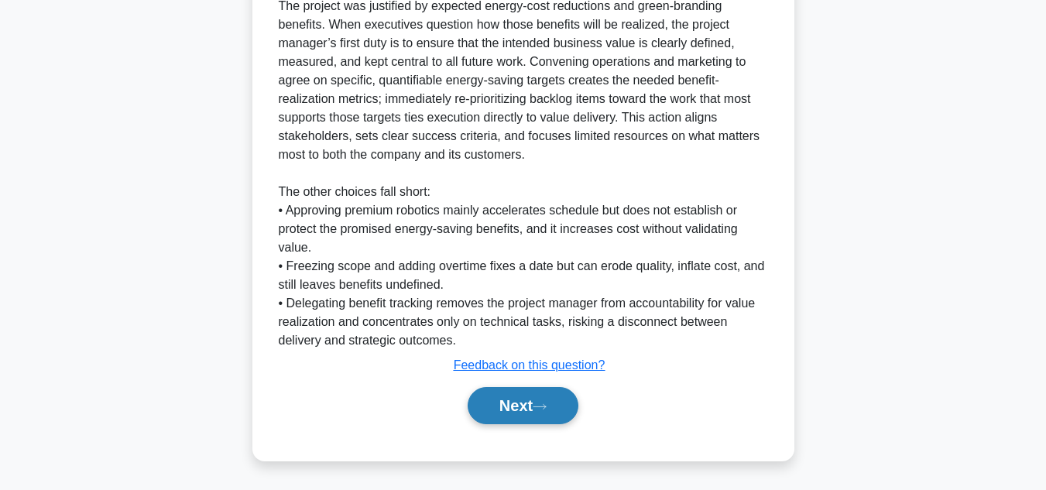
click at [517, 398] on button "Next" at bounding box center [523, 405] width 111 height 37
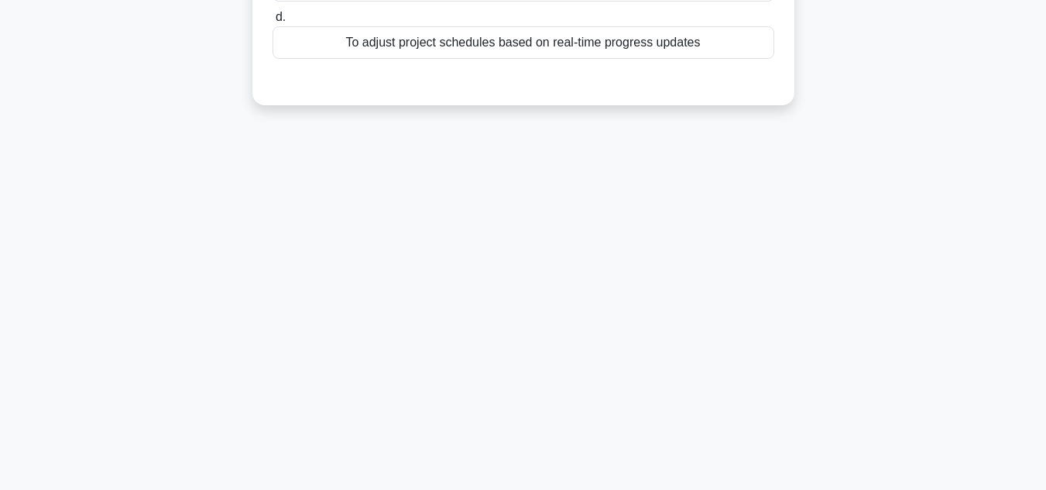
scroll to position [346, 0]
click at [512, 271] on div "7:47 Stop PMP Intermediate 2/10 During a project, the project manager decides t…" at bounding box center [523, 97] width 883 height 774
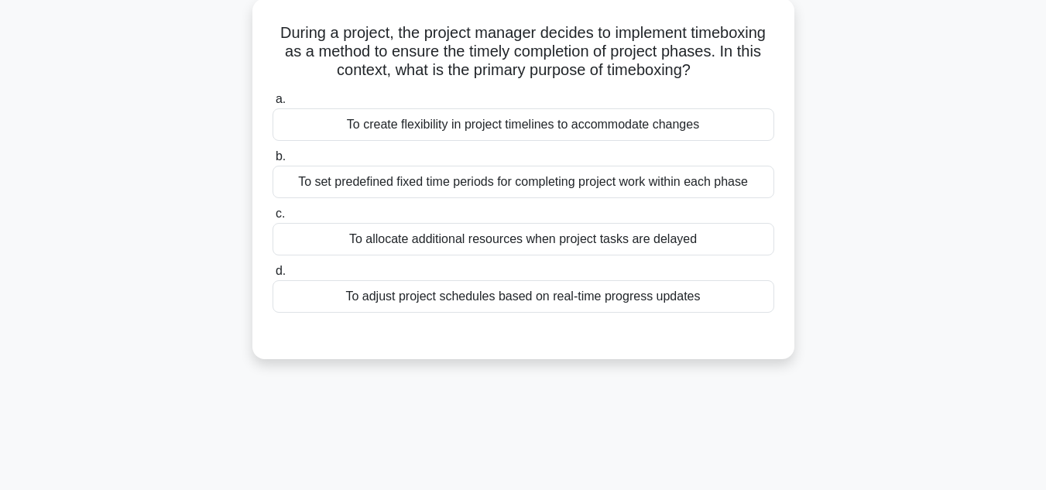
scroll to position [0, 0]
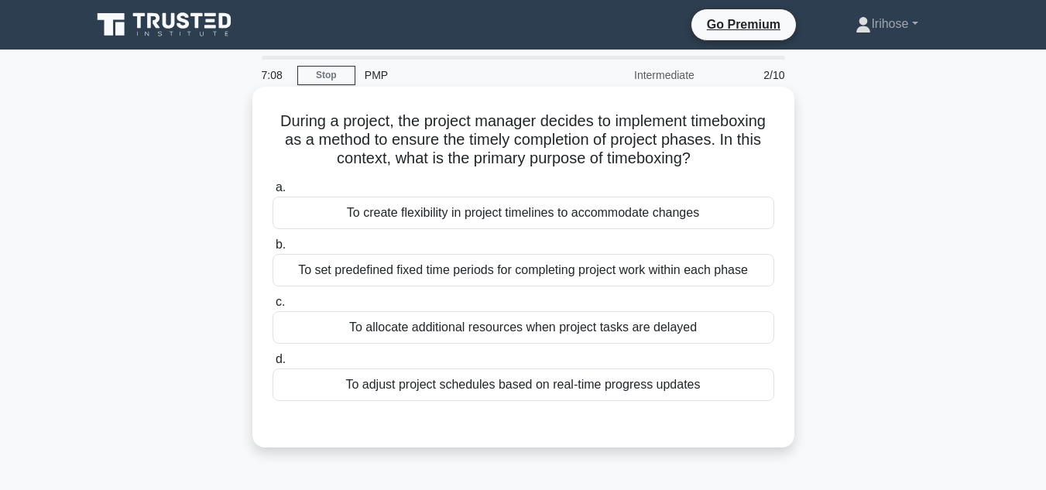
click at [564, 382] on div "To adjust project schedules based on real-time progress updates" at bounding box center [524, 385] width 502 height 33
click at [273, 365] on input "d. To adjust project schedules based on real-time progress updates" at bounding box center [273, 360] width 0 height 10
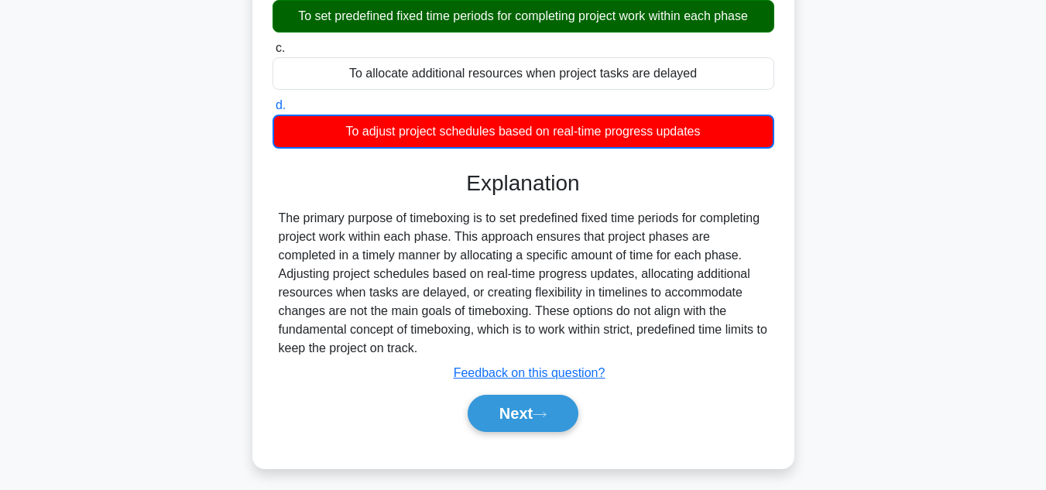
scroll to position [255, 0]
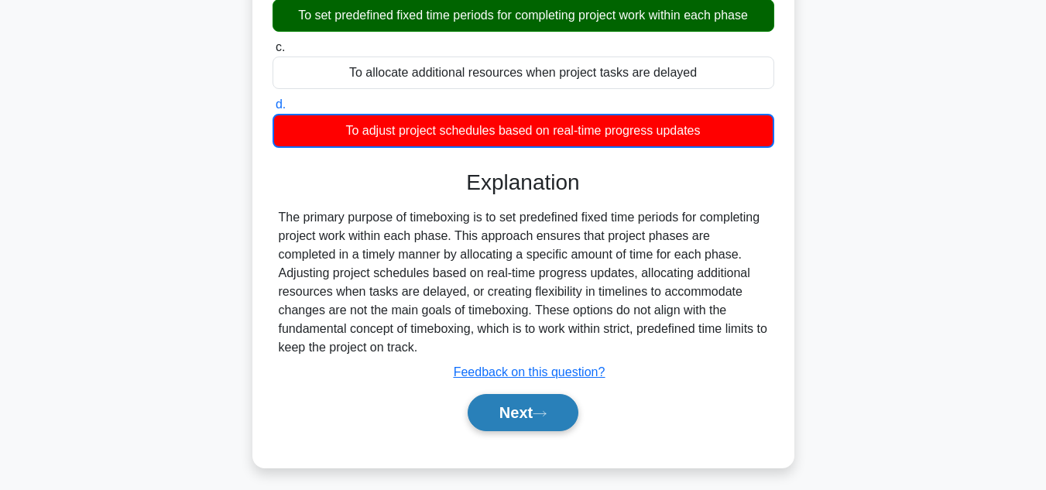
click at [520, 415] on button "Next" at bounding box center [523, 412] width 111 height 37
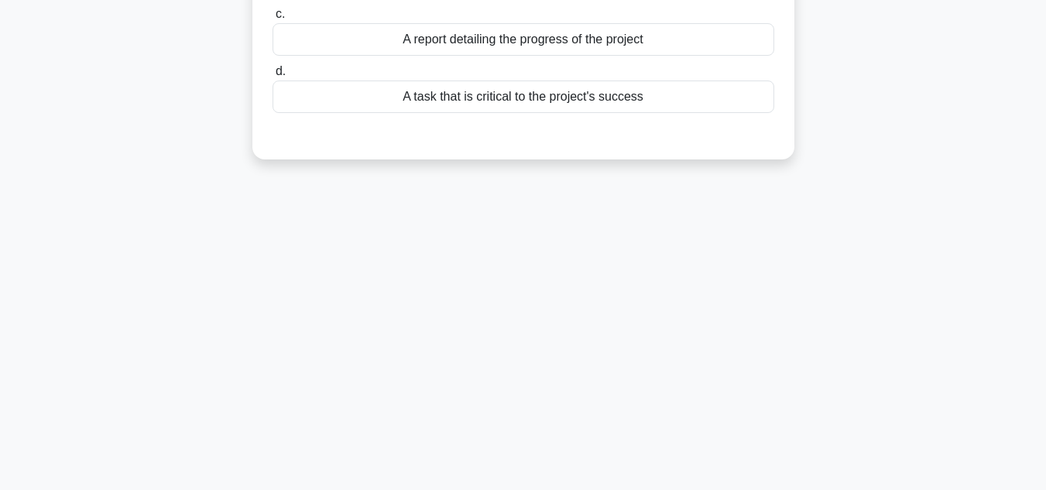
drag, startPoint x: 948, startPoint y: 246, endPoint x: 971, endPoint y: 163, distance: 86.8
click at [971, 163] on main "5:02 Stop PMP Intermediate 3/10 What is a project milestone? .spinner_0XTQ{tran…" at bounding box center [523, 188] width 1046 height 787
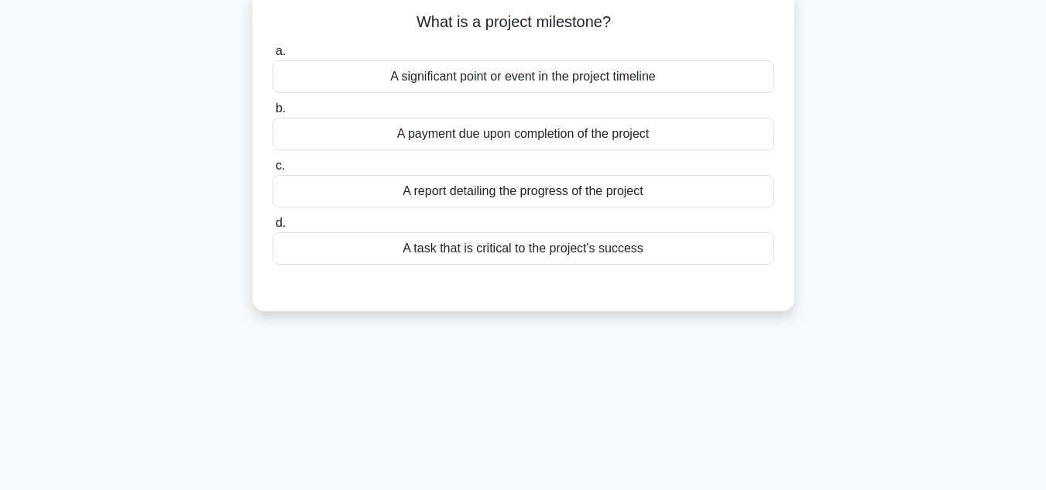
scroll to position [0, 0]
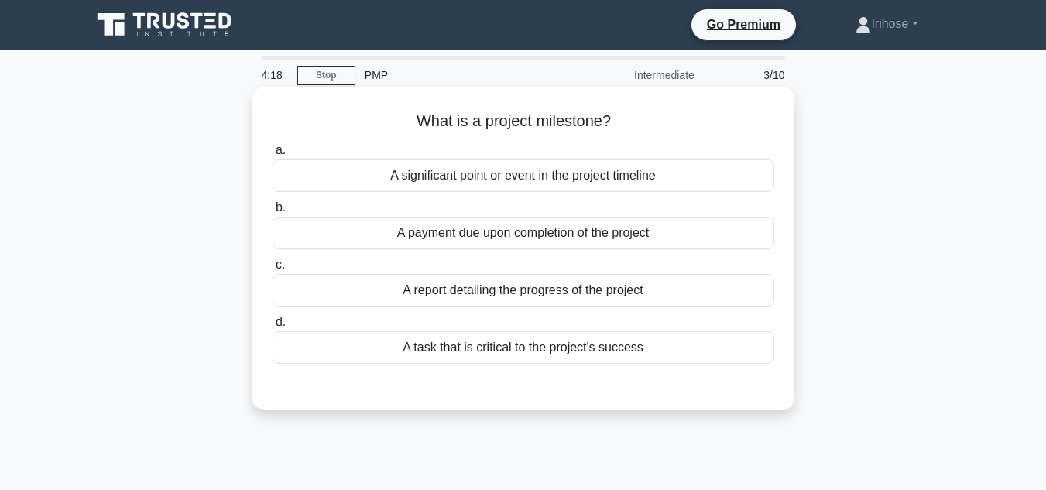
click at [530, 351] on div "A task that is critical to the project's success" at bounding box center [524, 347] width 502 height 33
click at [273, 327] on input "d. A task that is critical to the project's success" at bounding box center [273, 322] width 0 height 10
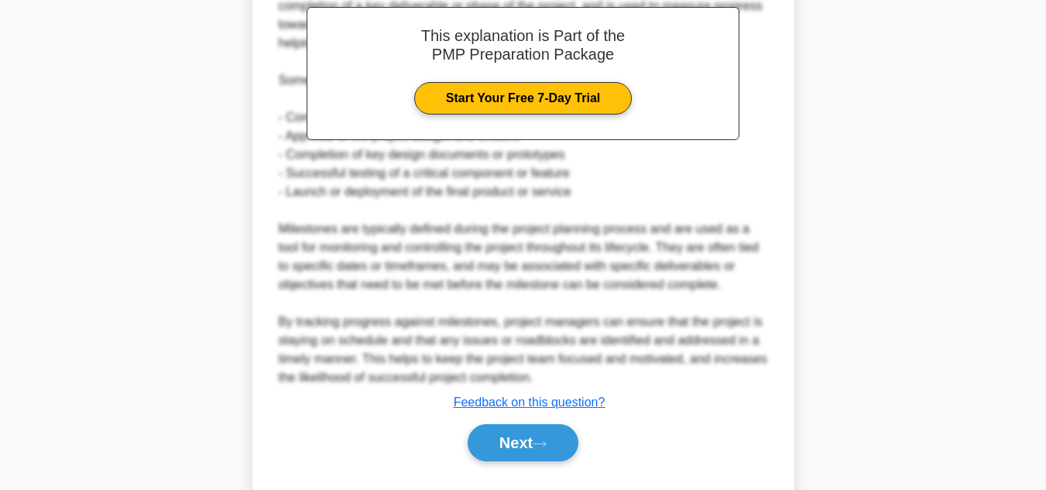
scroll to position [485, 0]
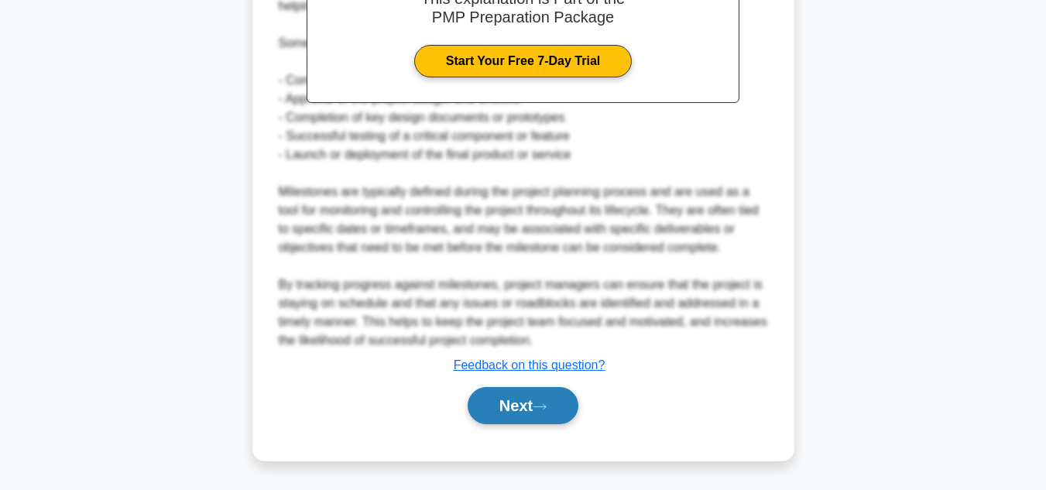
click at [521, 404] on button "Next" at bounding box center [523, 405] width 111 height 37
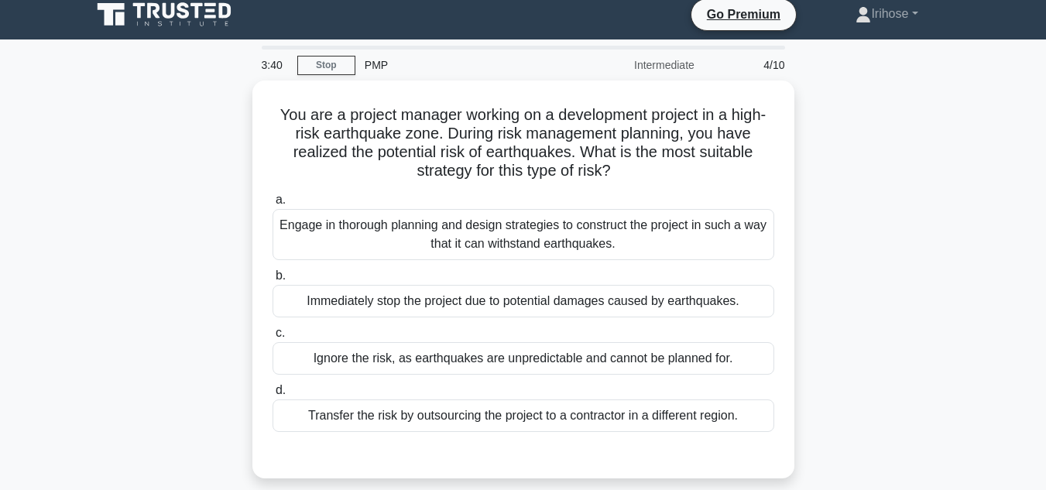
scroll to position [0, 0]
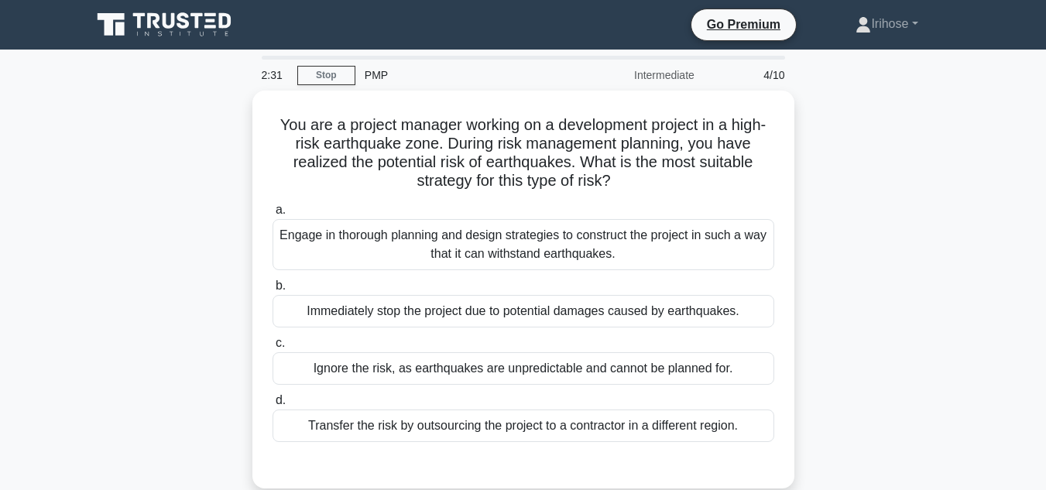
click at [372, 77] on div "PMP" at bounding box center [461, 75] width 213 height 31
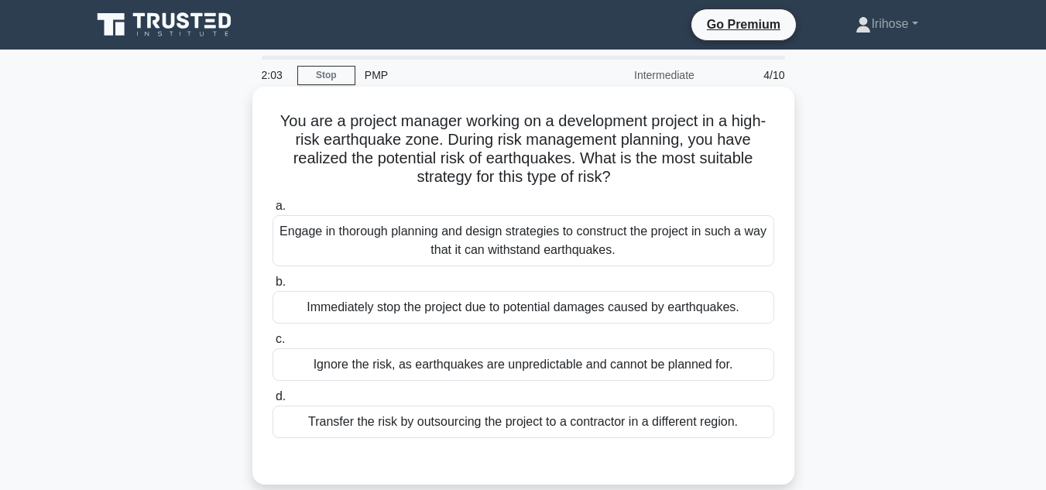
click at [499, 237] on div "Engage in thorough planning and design strategies to construct the project in s…" at bounding box center [524, 240] width 502 height 51
click at [273, 211] on input "a. Engage in thorough planning and design strategies to construct the project i…" at bounding box center [273, 206] width 0 height 10
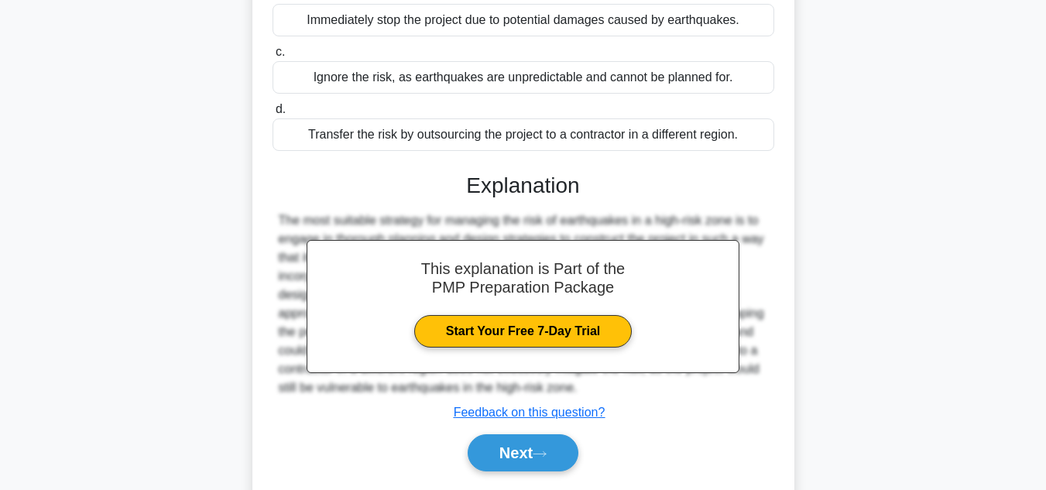
scroll to position [346, 0]
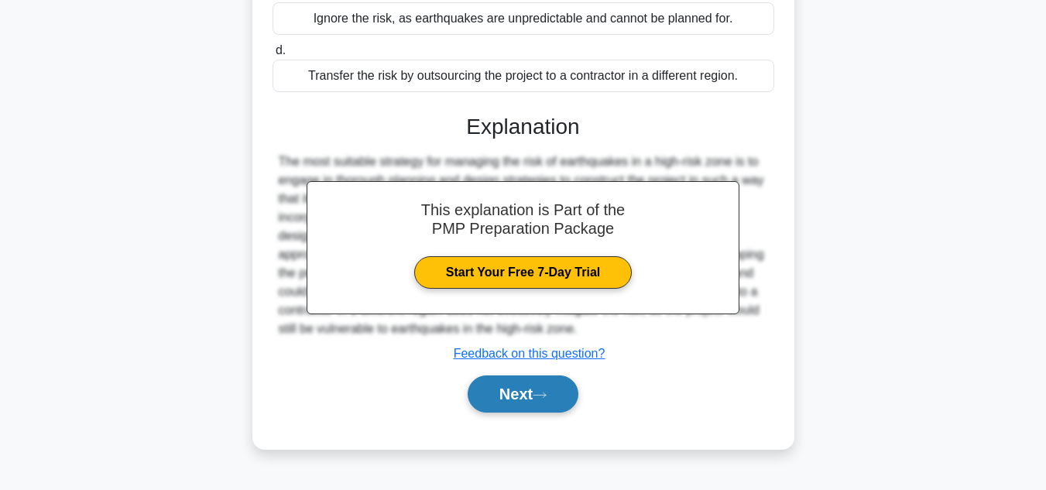
click at [524, 396] on button "Next" at bounding box center [523, 393] width 111 height 37
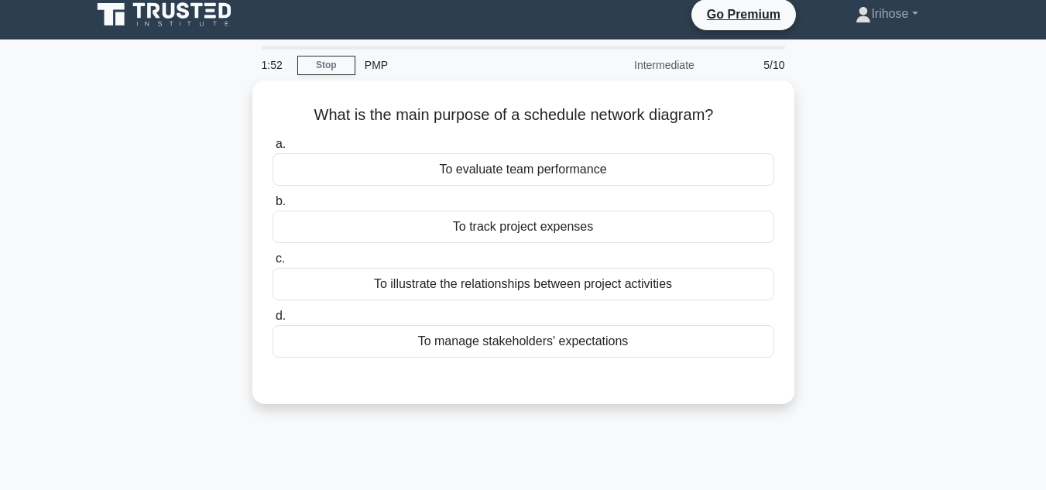
scroll to position [0, 0]
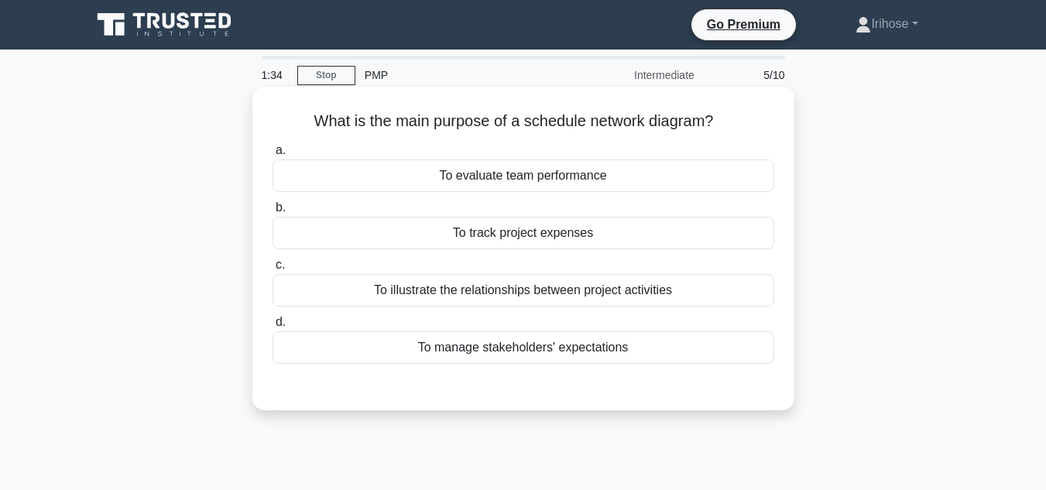
click at [513, 348] on div "To manage stakeholders' expectations" at bounding box center [524, 347] width 502 height 33
click at [273, 327] on input "d. To manage stakeholders' expectations" at bounding box center [273, 322] width 0 height 10
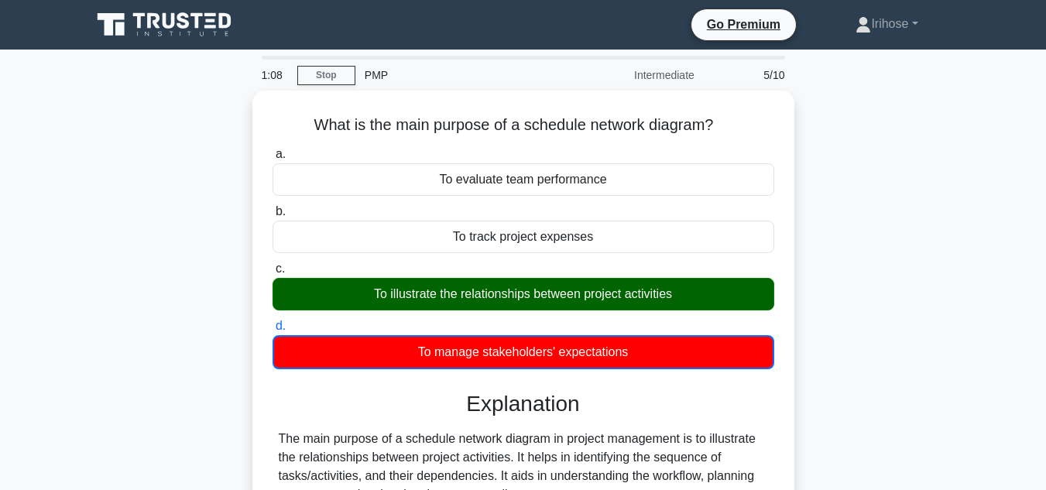
drag, startPoint x: 965, startPoint y: 282, endPoint x: 977, endPoint y: 334, distance: 53.2
click at [977, 334] on main "1:08 Stop PMP Intermediate 5/10 What is the main purpose of a schedule network …" at bounding box center [523, 443] width 1046 height 787
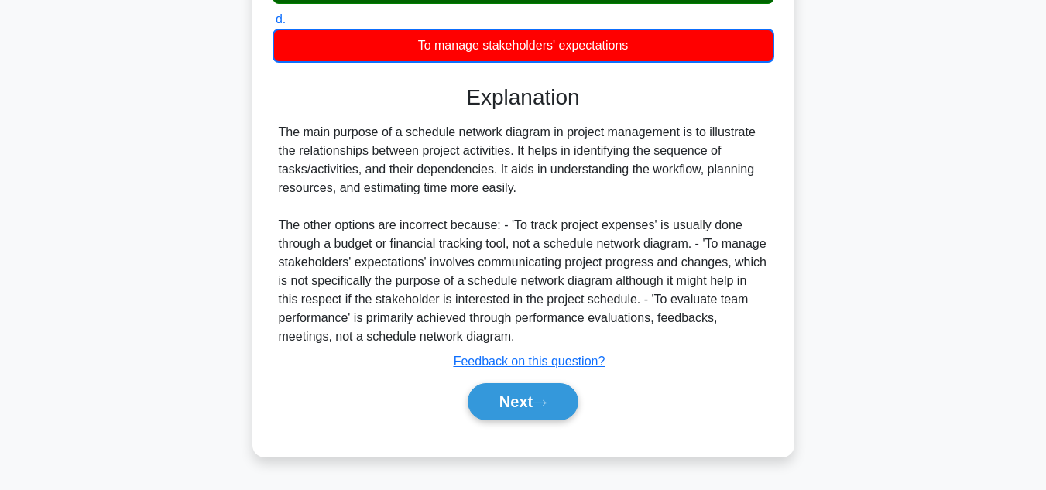
scroll to position [346, 0]
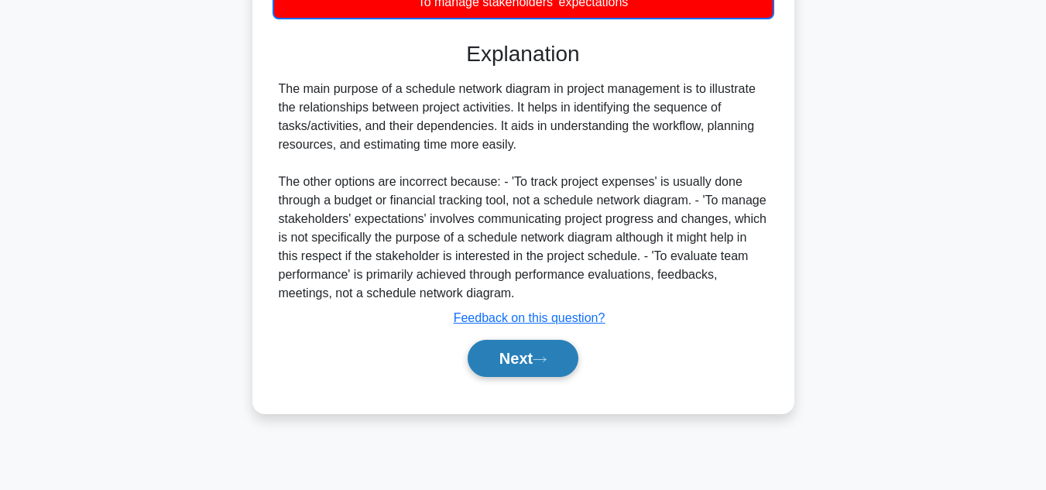
click at [516, 357] on button "Next" at bounding box center [523, 358] width 111 height 37
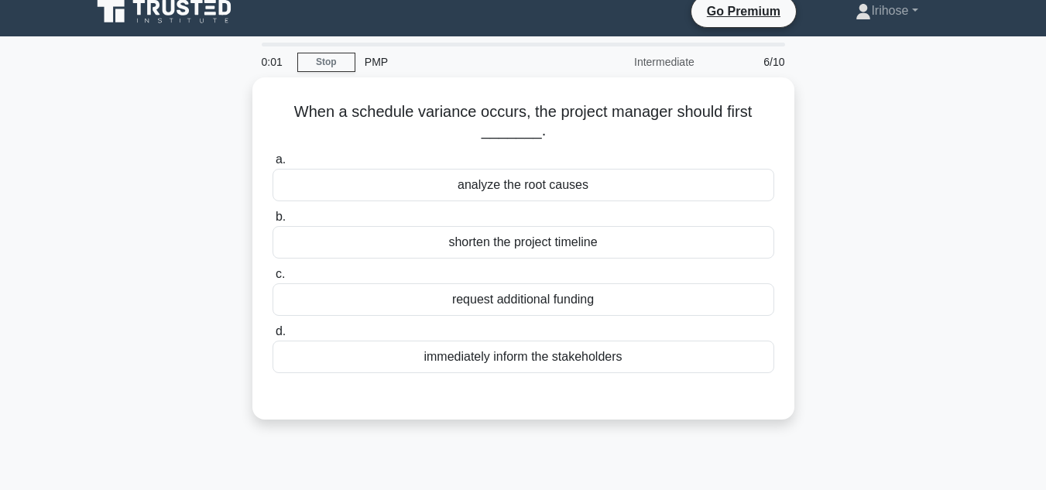
scroll to position [0, 0]
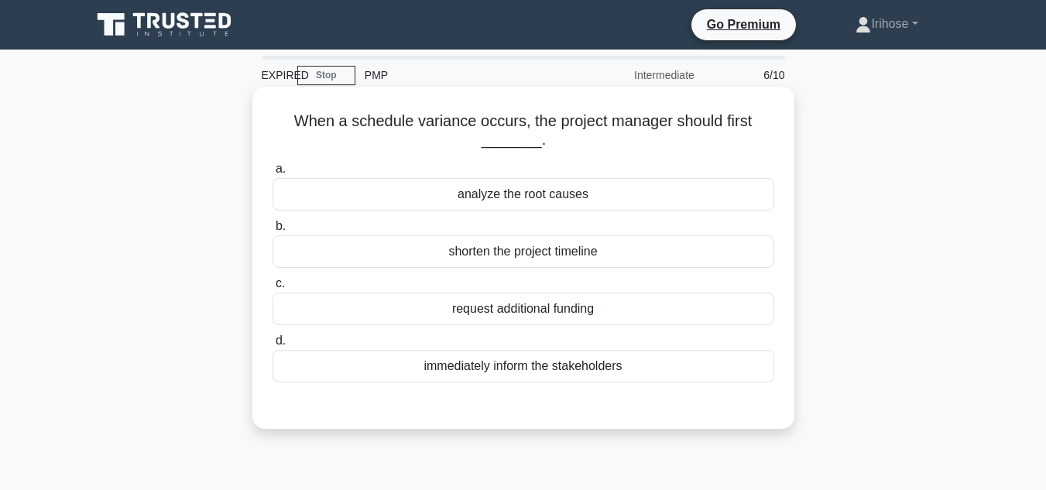
click at [519, 193] on div "analyze the root causes" at bounding box center [524, 194] width 502 height 33
click at [273, 174] on input "a. analyze the root causes" at bounding box center [273, 169] width 0 height 10
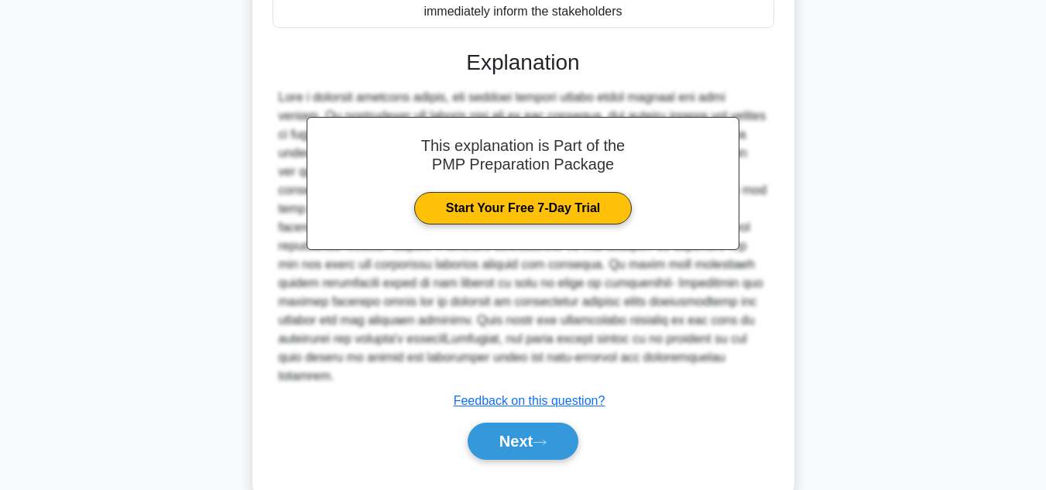
scroll to position [391, 0]
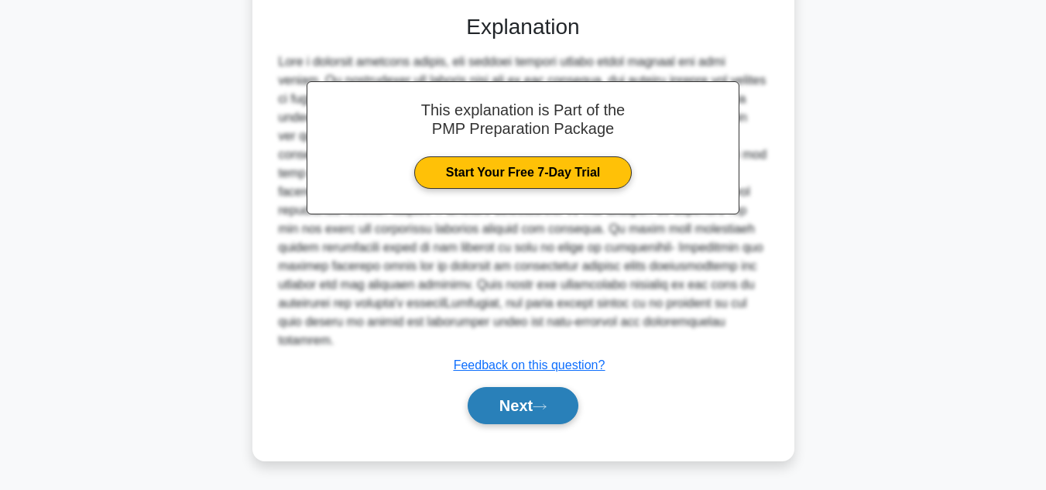
click at [513, 401] on button "Next" at bounding box center [523, 405] width 111 height 37
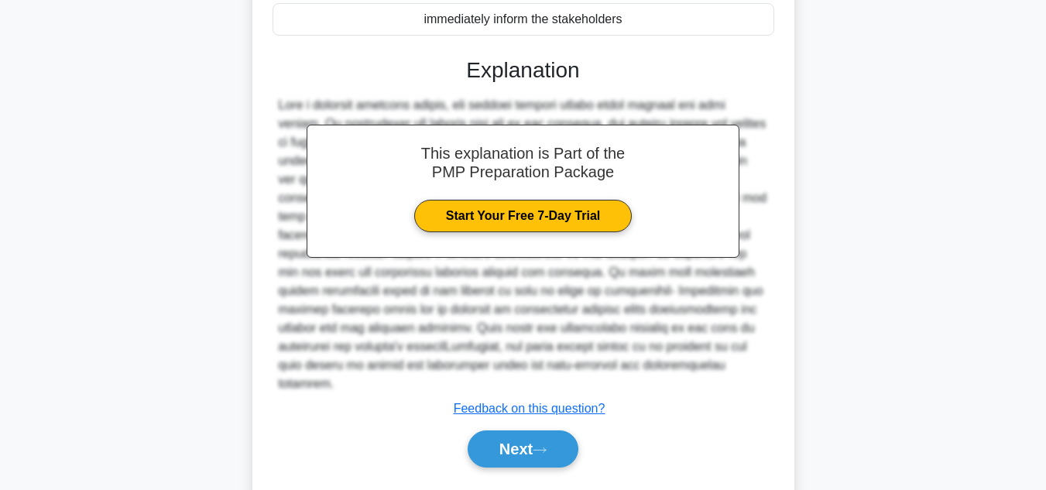
scroll to position [351, 0]
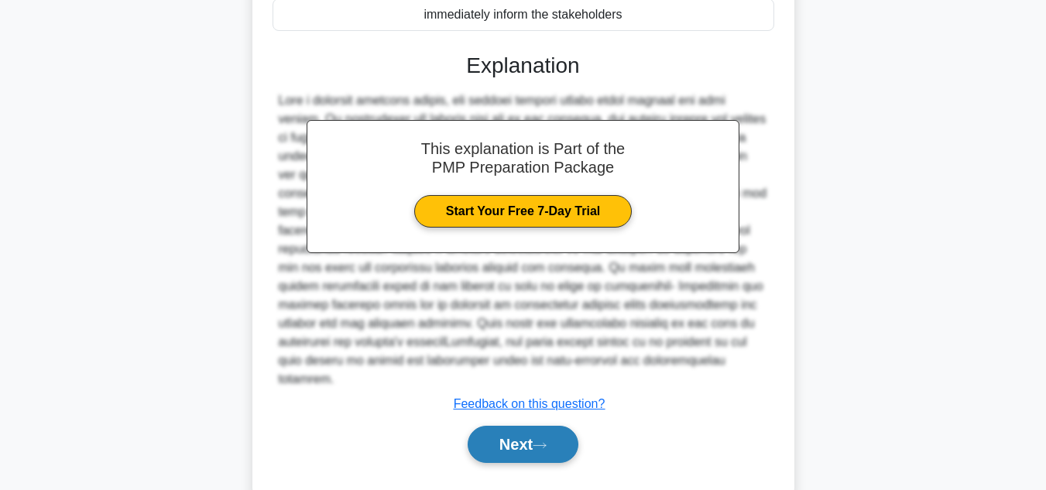
click at [512, 447] on button "Next" at bounding box center [523, 444] width 111 height 37
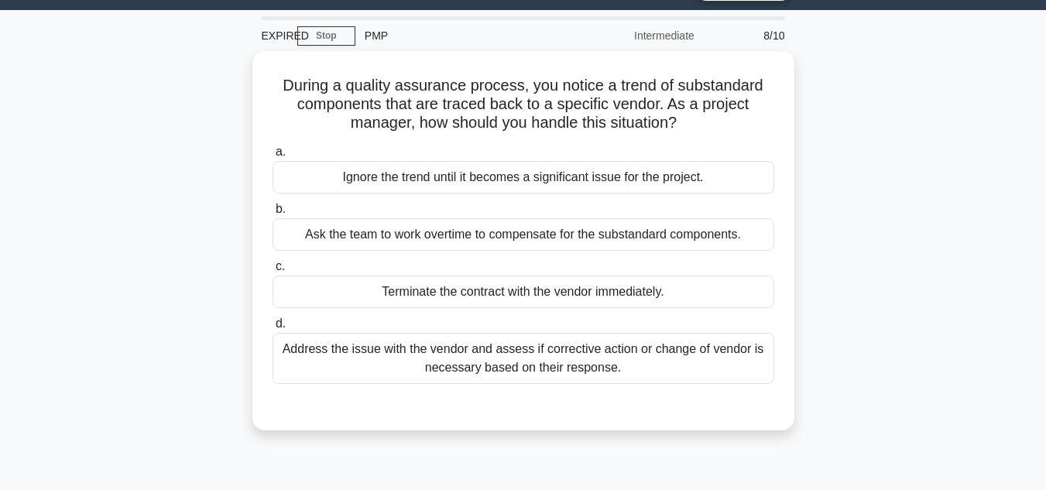
scroll to position [39, 0]
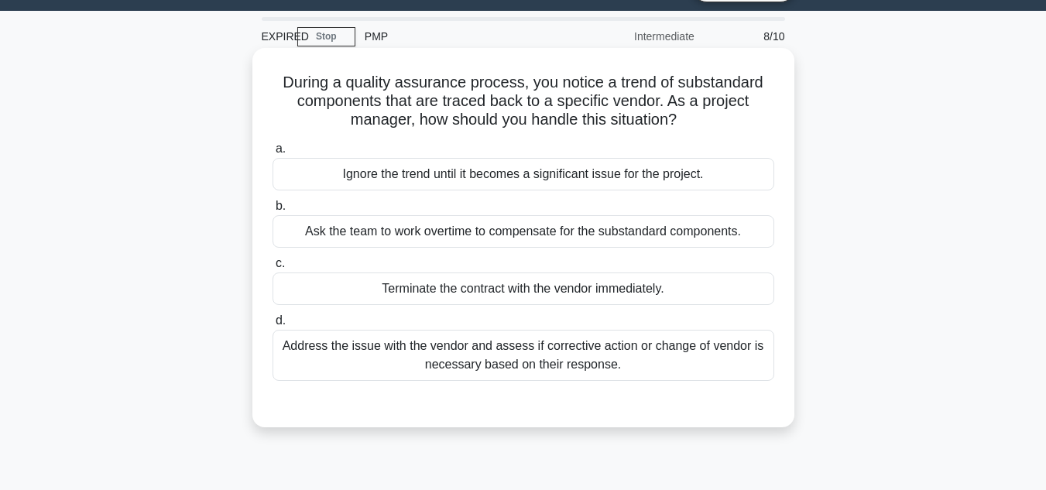
click at [639, 358] on div "Address the issue with the vendor and assess if corrective action or change of …" at bounding box center [524, 355] width 502 height 51
click at [273, 326] on input "d. Address the issue with the vendor and assess if corrective action or change …" at bounding box center [273, 321] width 0 height 10
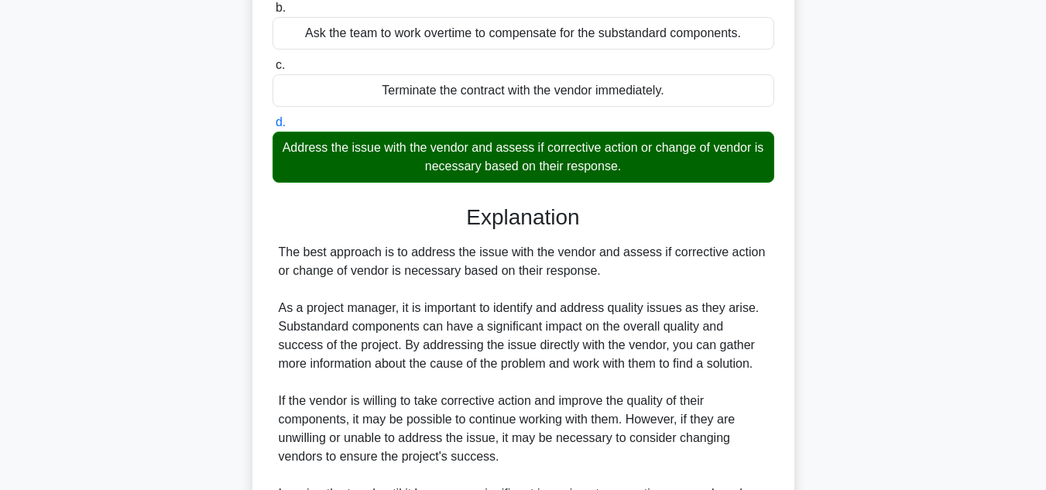
scroll to position [267, 0]
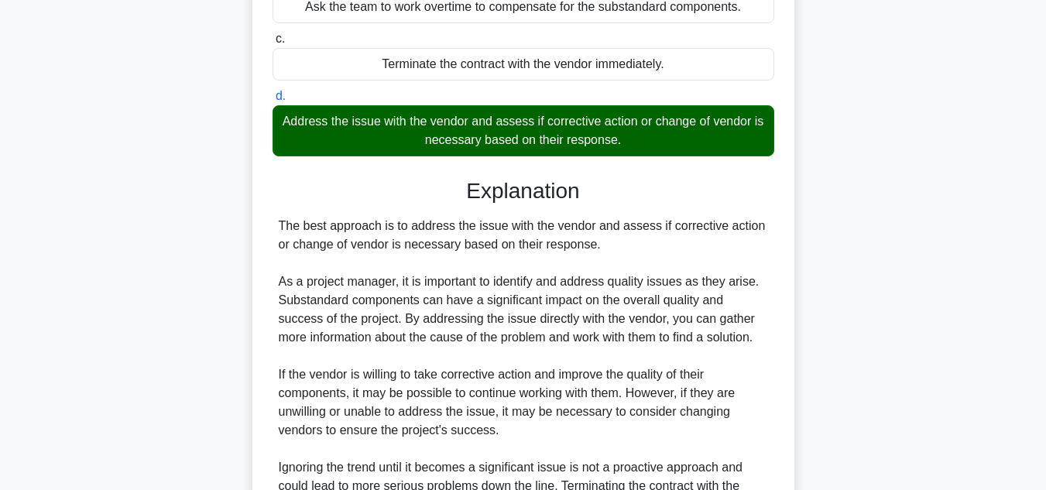
click at [879, 331] on div "During a quality assurance process, you notice a trend of substandard component…" at bounding box center [523, 261] width 883 height 876
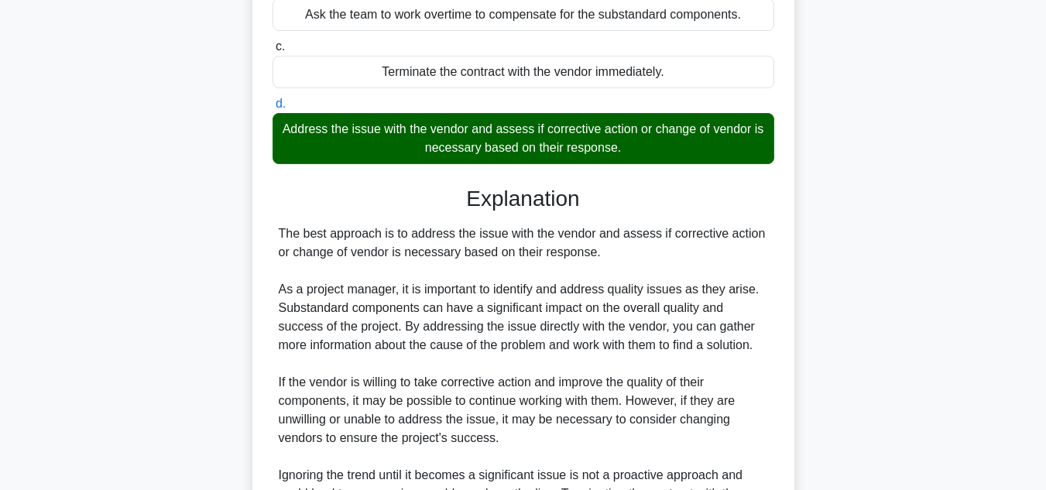
scroll to position [257, 0]
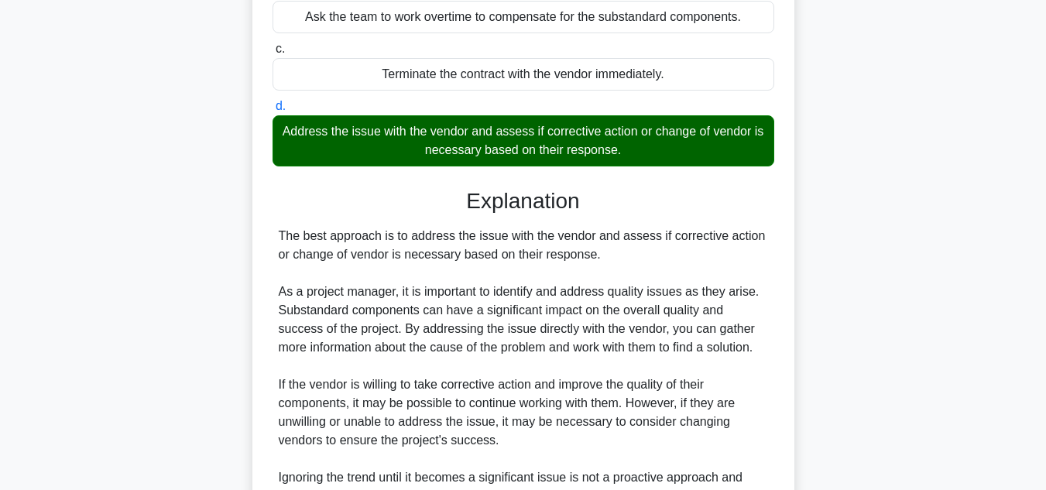
drag, startPoint x: 874, startPoint y: 167, endPoint x: 913, endPoint y: 183, distance: 41.7
click at [913, 183] on div "During a quality assurance process, you notice a trend of substandard component…" at bounding box center [523, 272] width 883 height 876
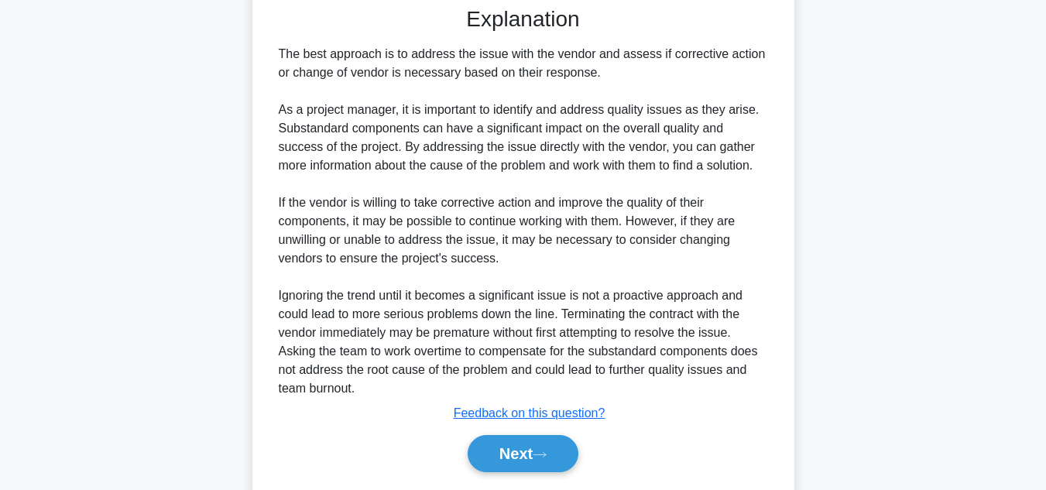
scroll to position [484, 0]
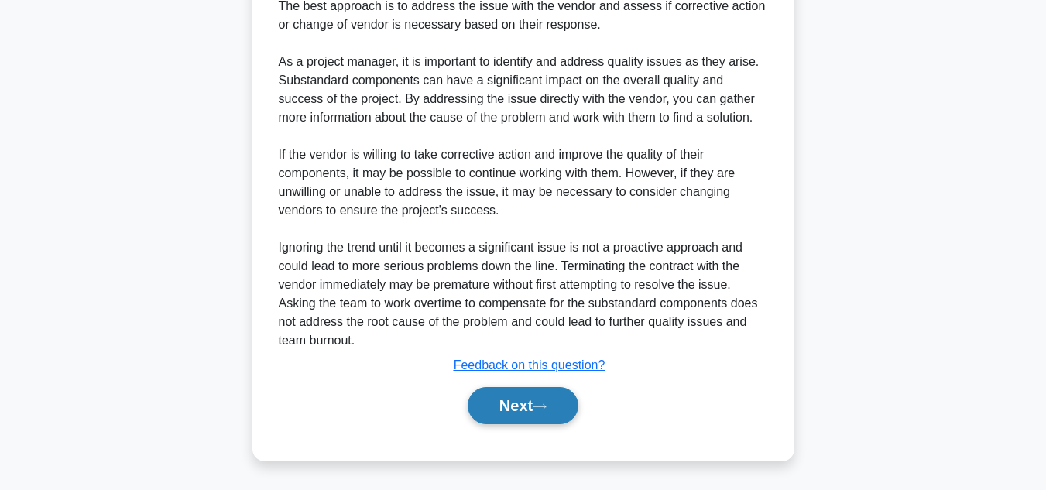
click at [516, 403] on button "Next" at bounding box center [523, 405] width 111 height 37
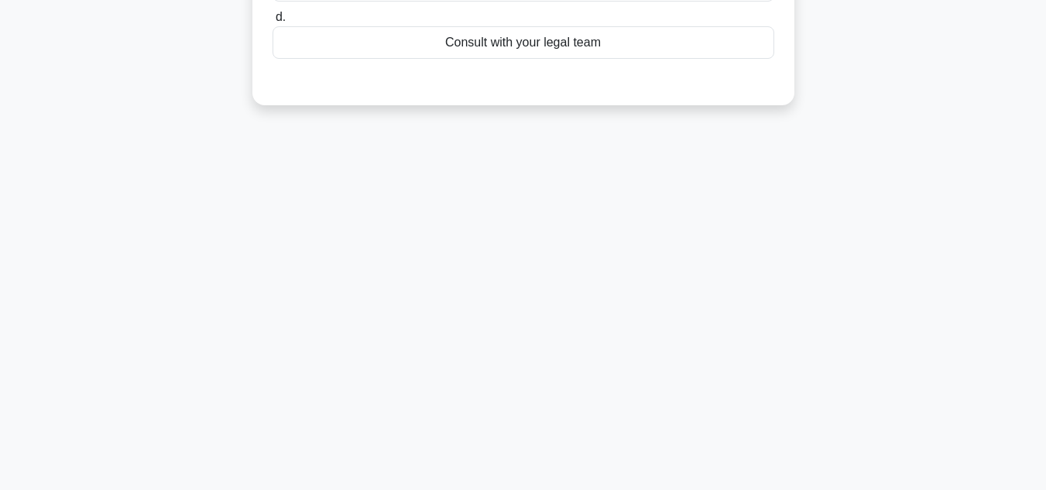
click at [949, 315] on div "EXPIRED Stop PMP Intermediate 9/10 In a large project with multiple workstreams…" at bounding box center [523, 97] width 883 height 774
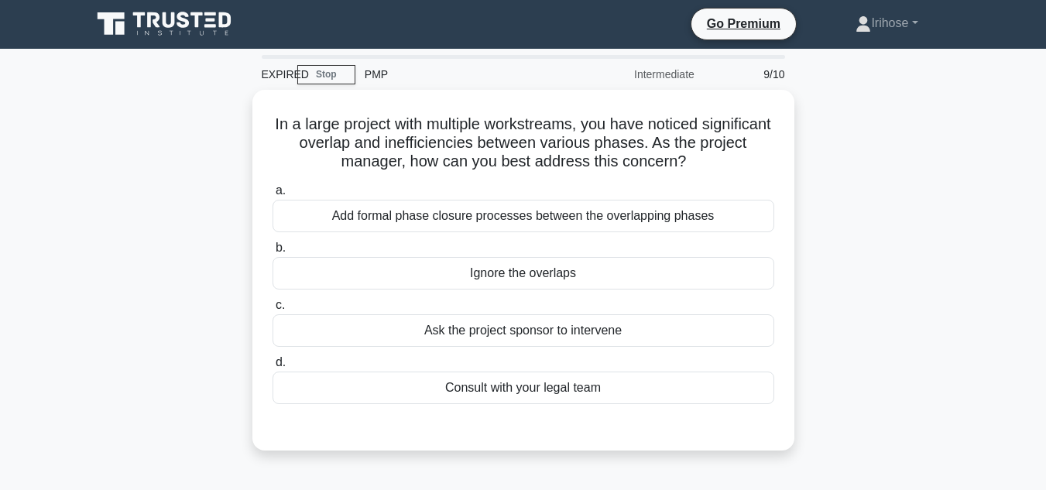
scroll to position [0, 0]
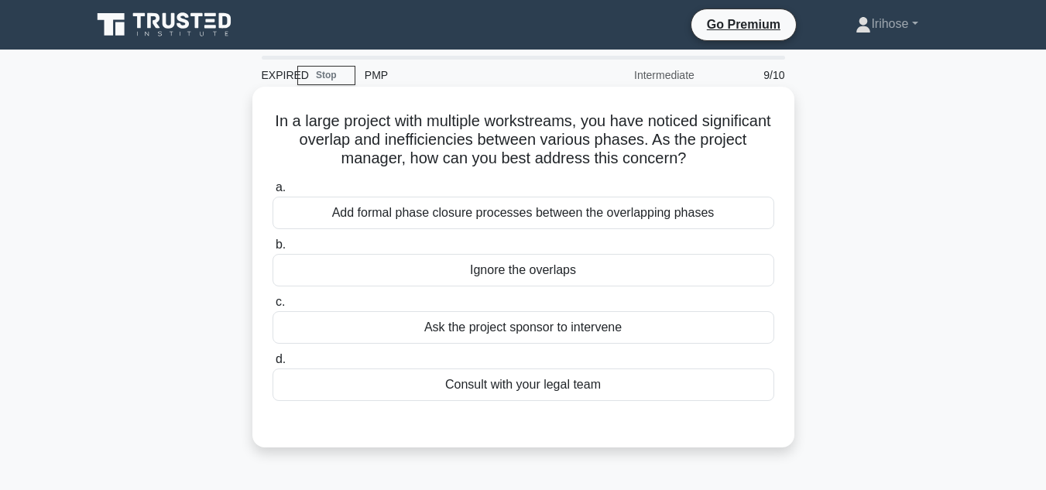
click at [547, 386] on div "Consult with your legal team" at bounding box center [524, 385] width 502 height 33
click at [273, 365] on input "d. Consult with your legal team" at bounding box center [273, 360] width 0 height 10
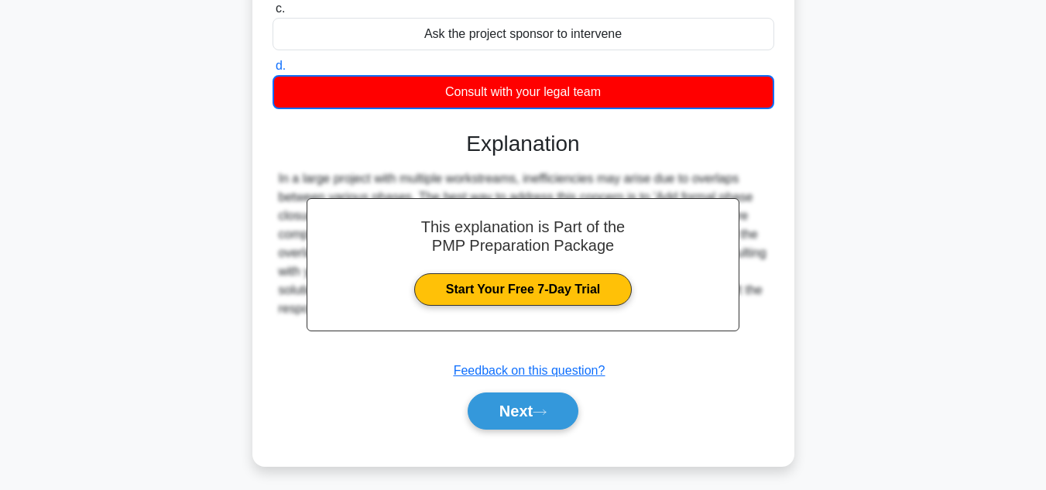
scroll to position [303, 0]
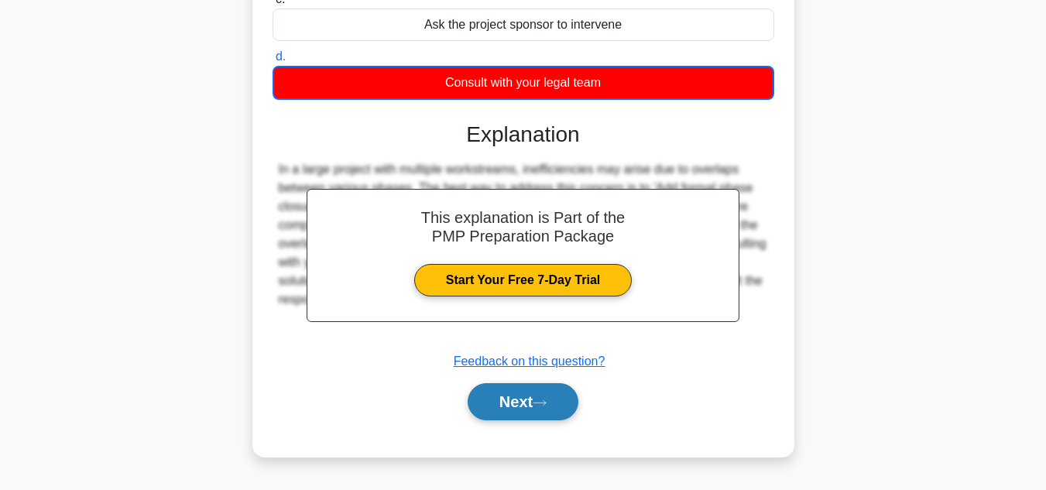
click at [517, 399] on button "Next" at bounding box center [523, 401] width 111 height 37
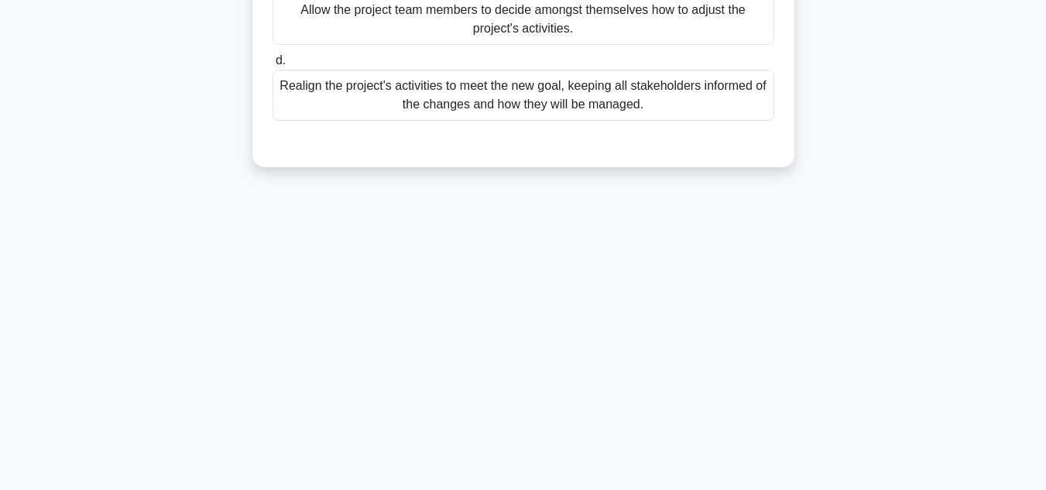
click at [900, 198] on div "EXPIRED Stop PMP Intermediate 10/10 The project's goal has changed due to a new…" at bounding box center [523, 140] width 883 height 774
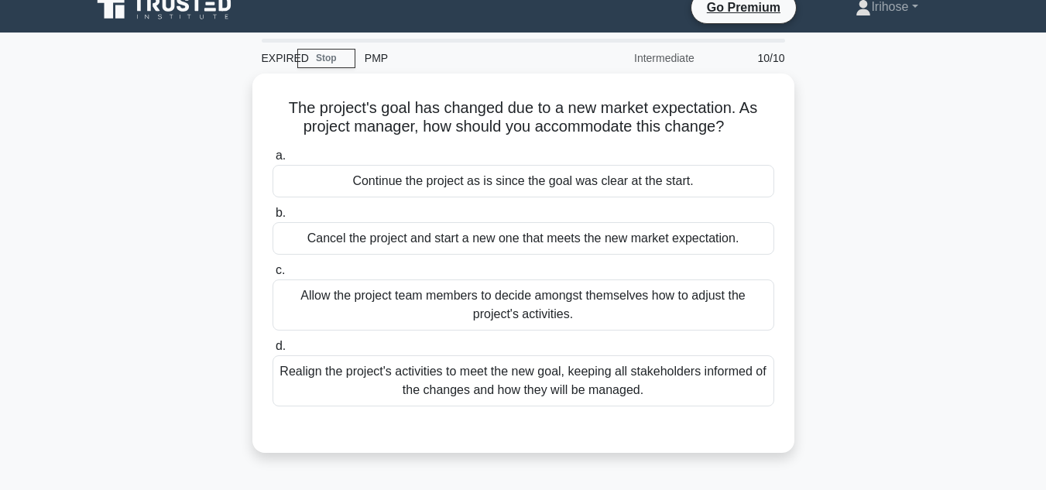
scroll to position [0, 0]
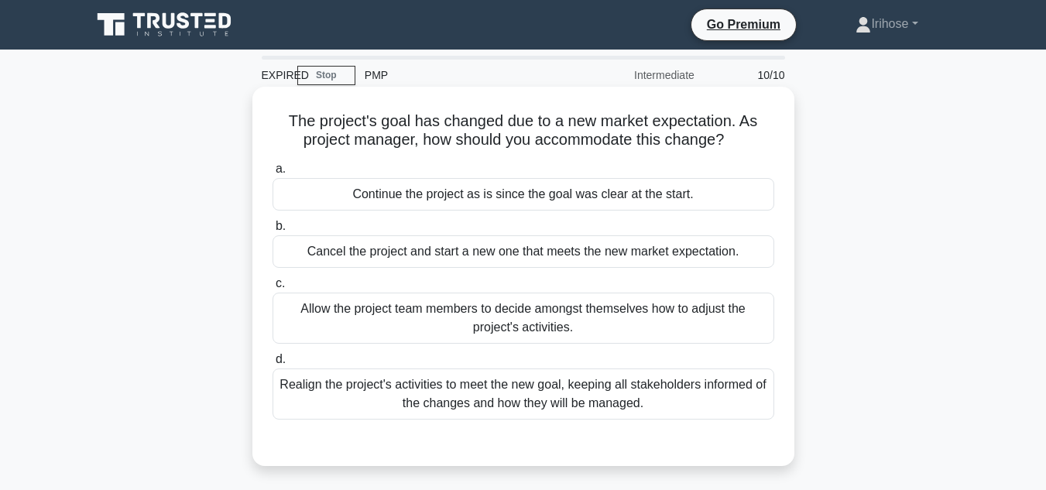
click at [524, 409] on div "Realign the project's activities to meet the new goal, keeping all stakeholders…" at bounding box center [524, 394] width 502 height 51
click at [273, 365] on input "d. Realign the project's activities to meet the new goal, keeping all stakehold…" at bounding box center [273, 360] width 0 height 10
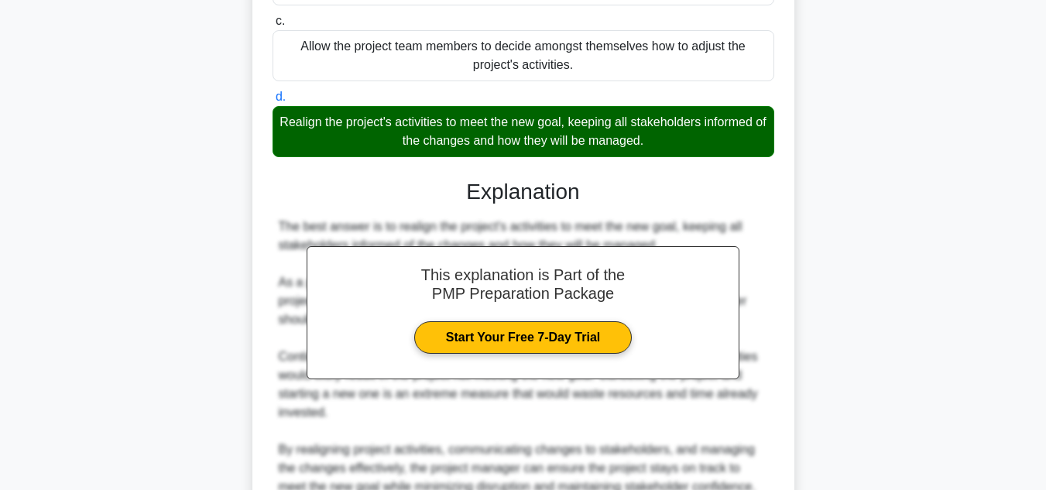
scroll to position [410, 0]
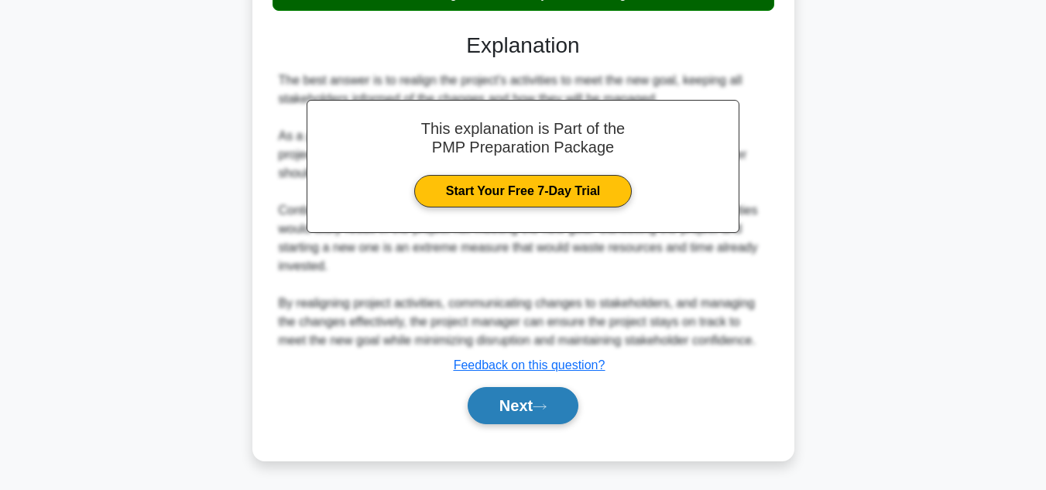
click at [507, 400] on button "Next" at bounding box center [523, 405] width 111 height 37
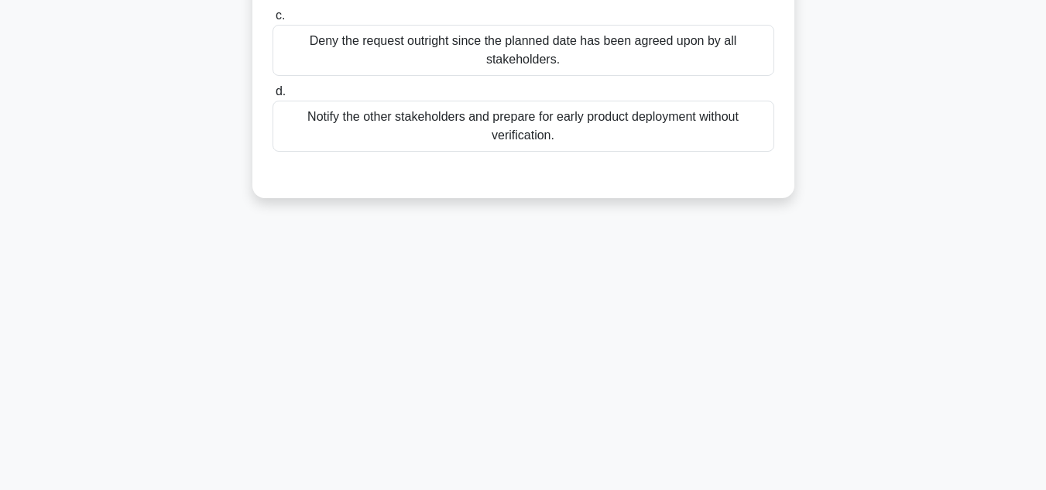
scroll to position [346, 0]
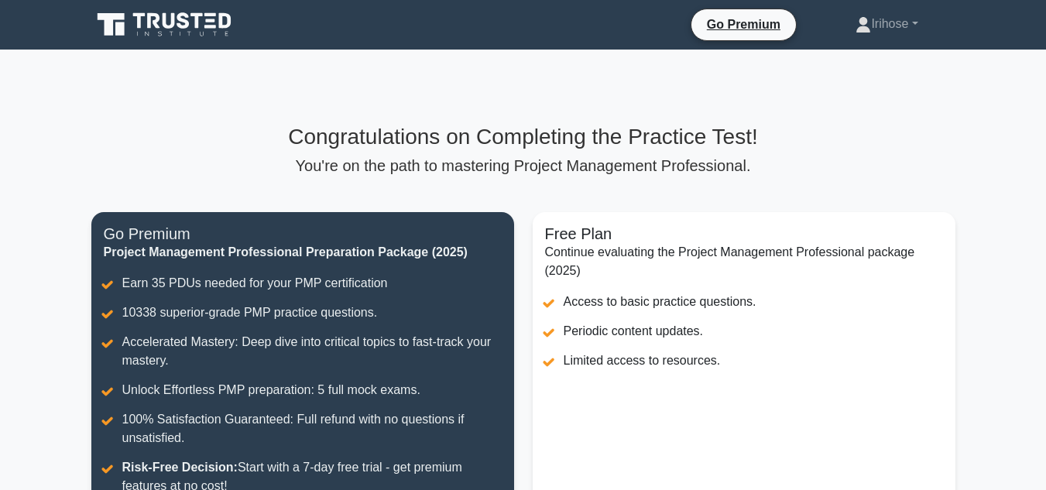
click at [1002, 272] on main "Congratulations on Completing the Practice Test! You're on the path to masterin…" at bounding box center [523, 359] width 1046 height 619
click at [992, 253] on main "Congratulations on Completing the Practice Test! You're on the path to masterin…" at bounding box center [523, 359] width 1046 height 619
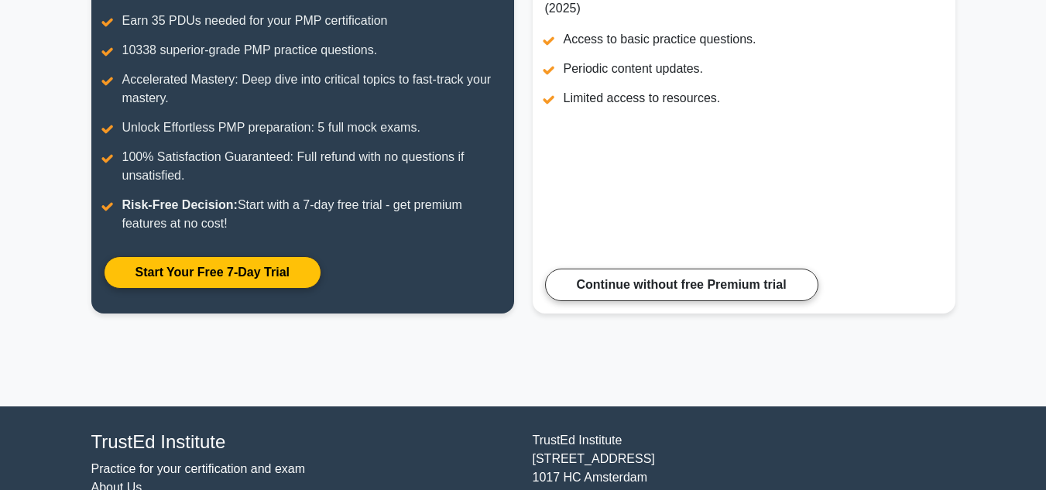
scroll to position [238, 0]
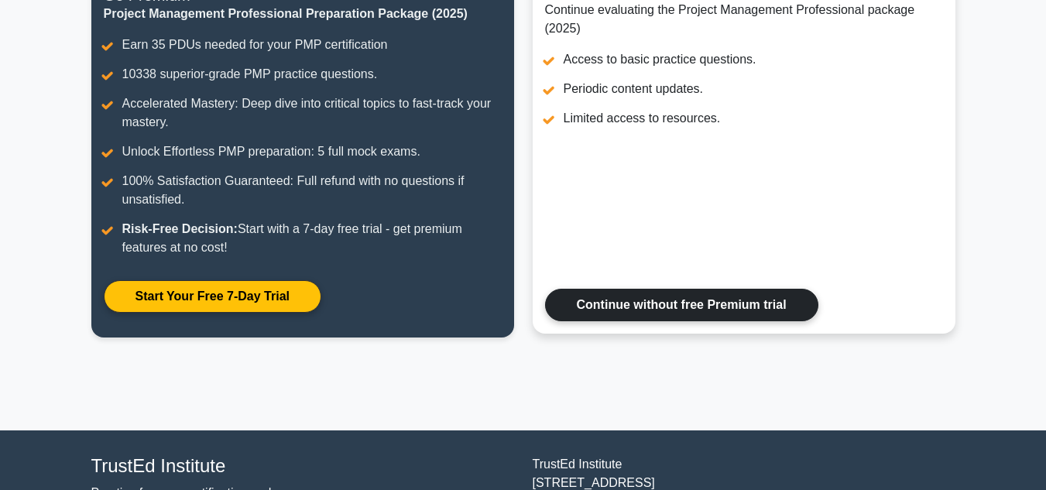
click at [667, 306] on link "Continue without free Premium trial" at bounding box center [681, 305] width 273 height 33
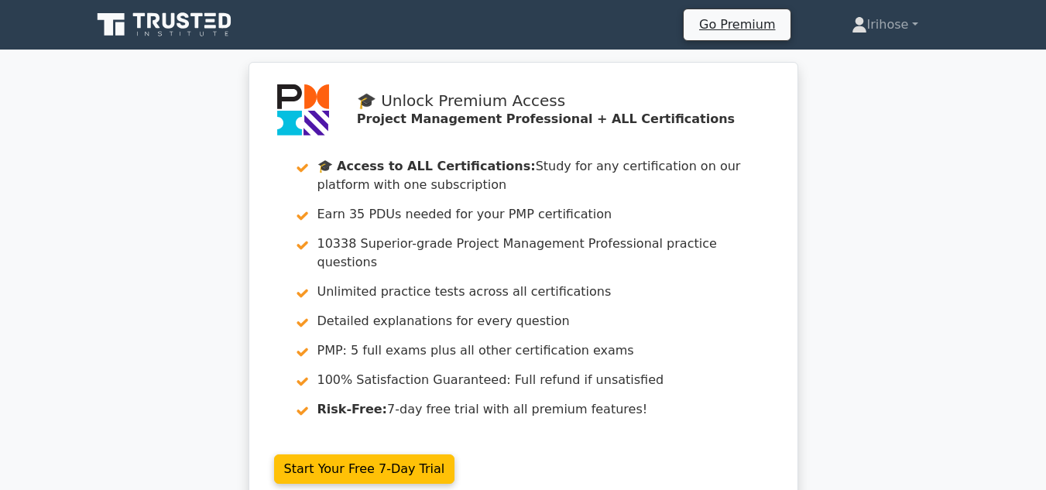
click at [961, 252] on div "🎓 Unlock Premium Access Project Management Professional + ALL Certifications 🎓 …" at bounding box center [523, 295] width 1046 height 466
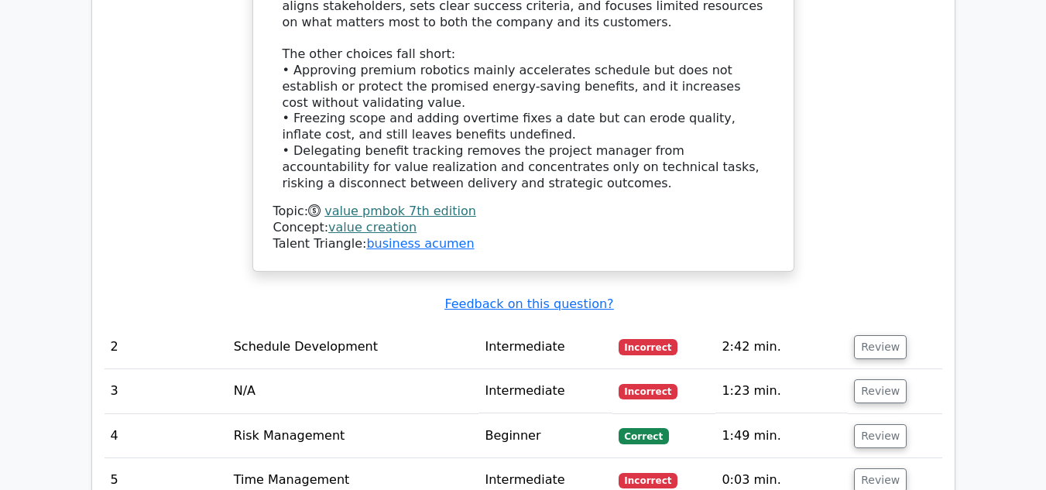
scroll to position [1948, 0]
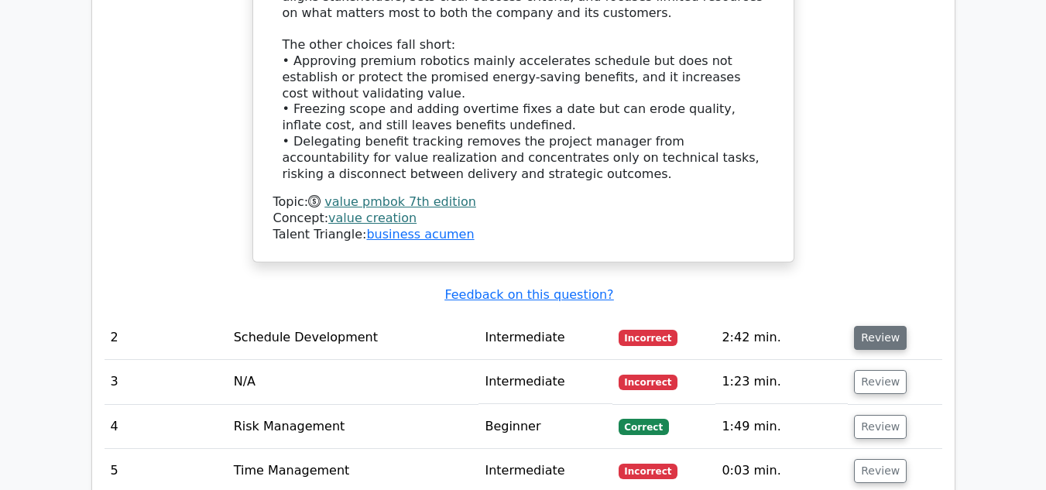
click at [873, 326] on button "Review" at bounding box center [880, 338] width 53 height 24
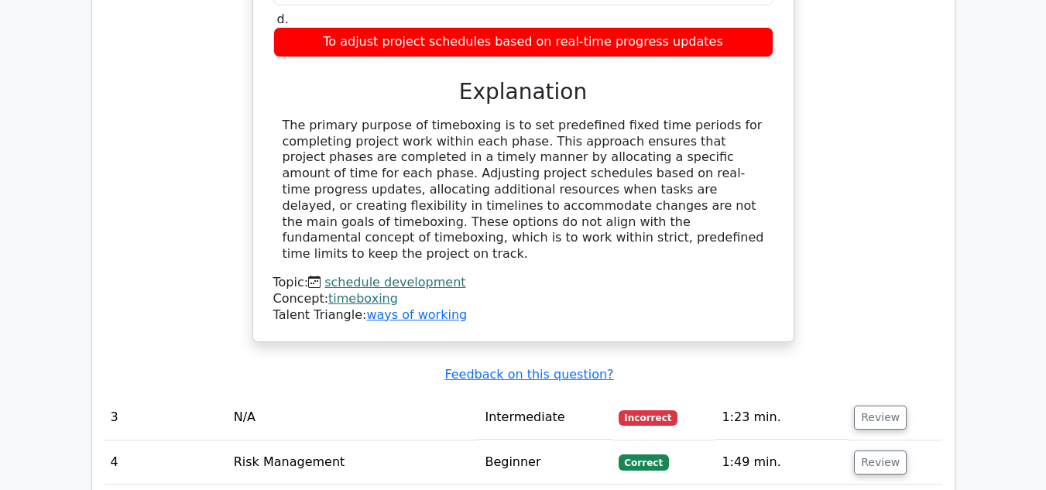
scroll to position [2584, 0]
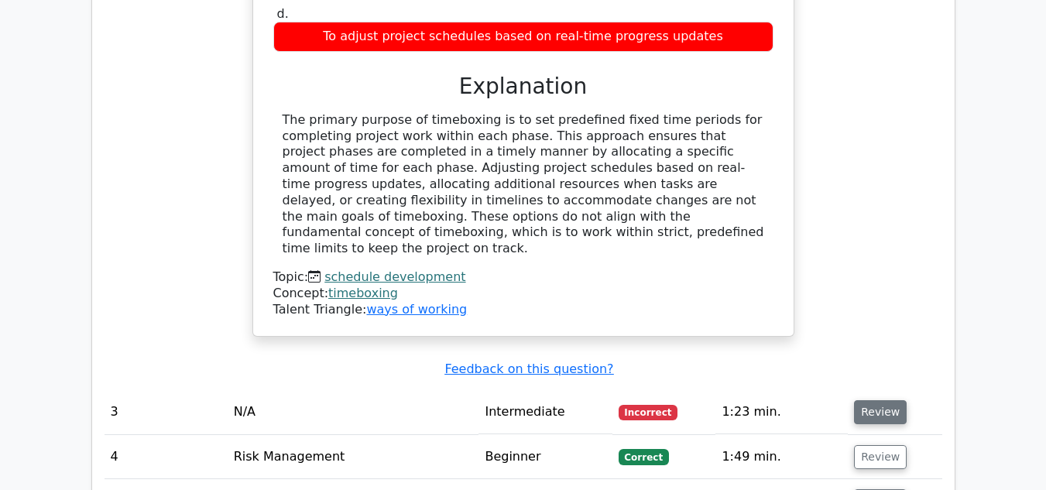
click at [873, 400] on button "Review" at bounding box center [880, 412] width 53 height 24
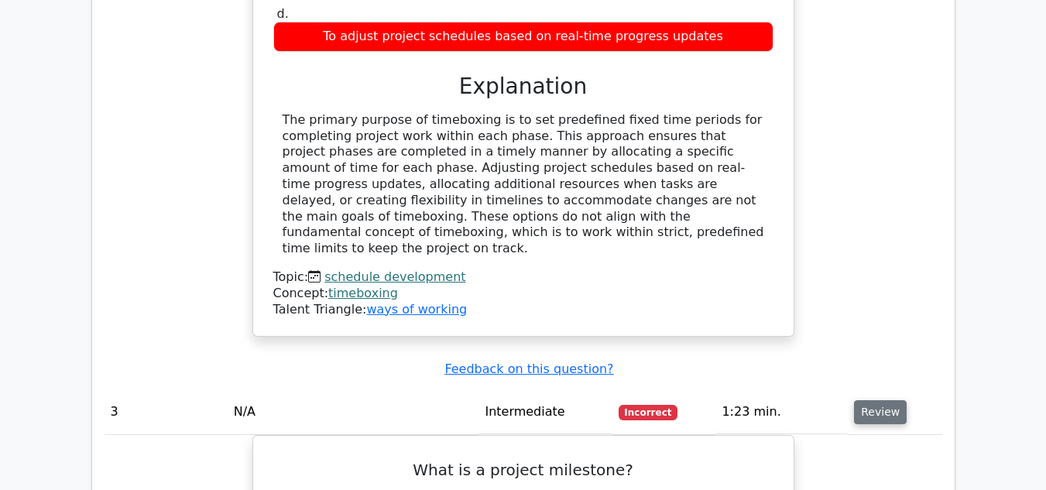
click at [873, 400] on button "Review" at bounding box center [880, 412] width 53 height 24
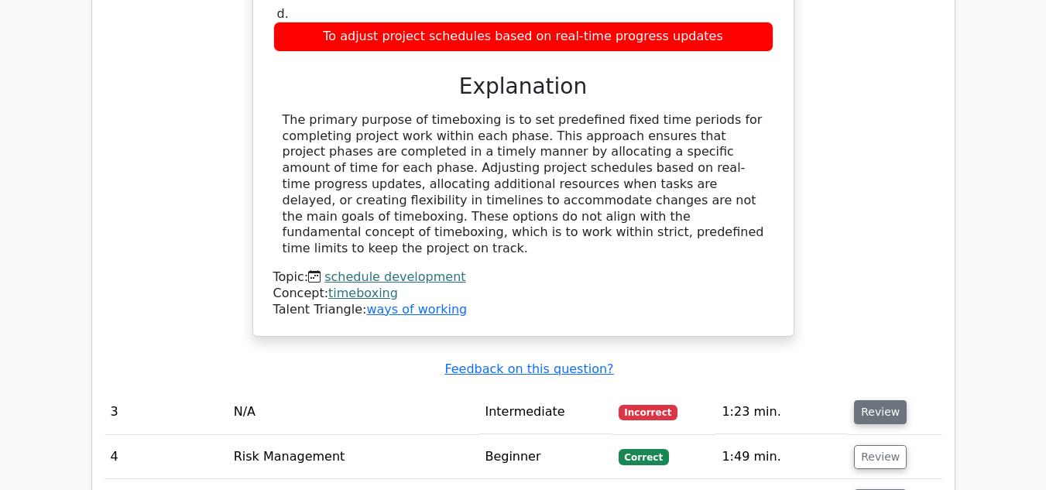
click at [873, 400] on button "Review" at bounding box center [880, 412] width 53 height 24
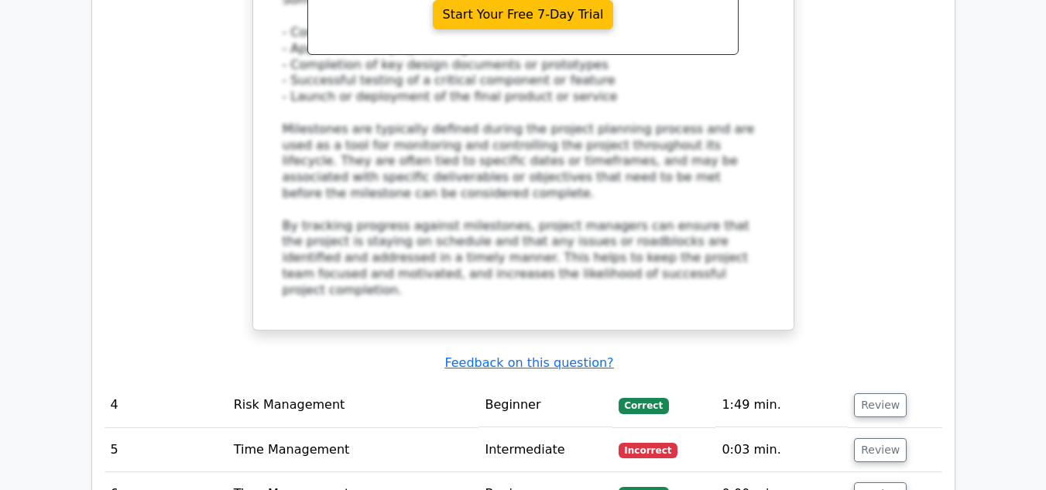
scroll to position [3444, 0]
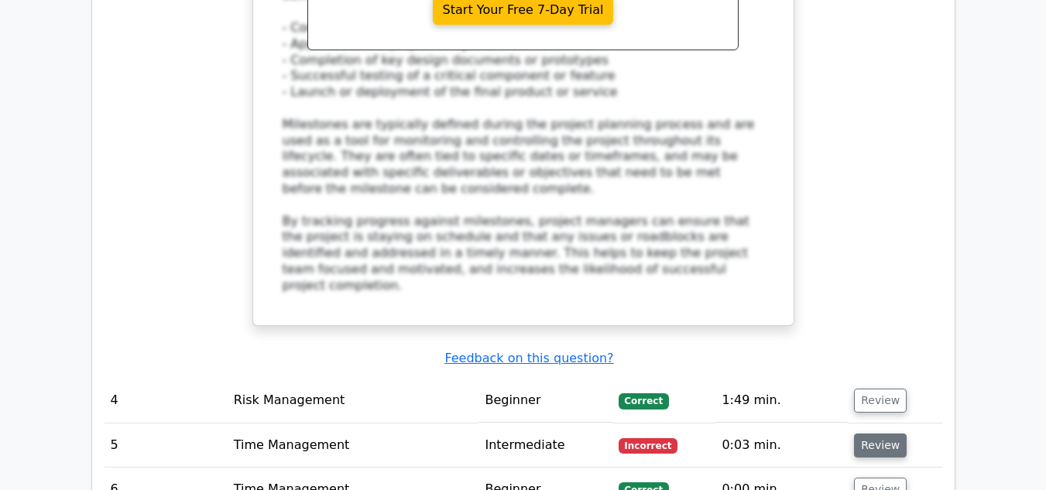
click at [876, 434] on button "Review" at bounding box center [880, 446] width 53 height 24
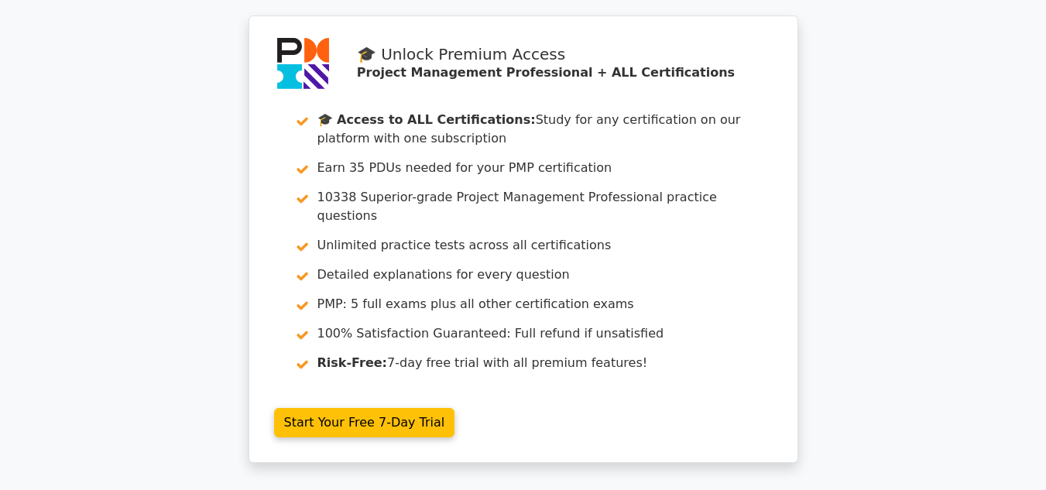
scroll to position [4686, 0]
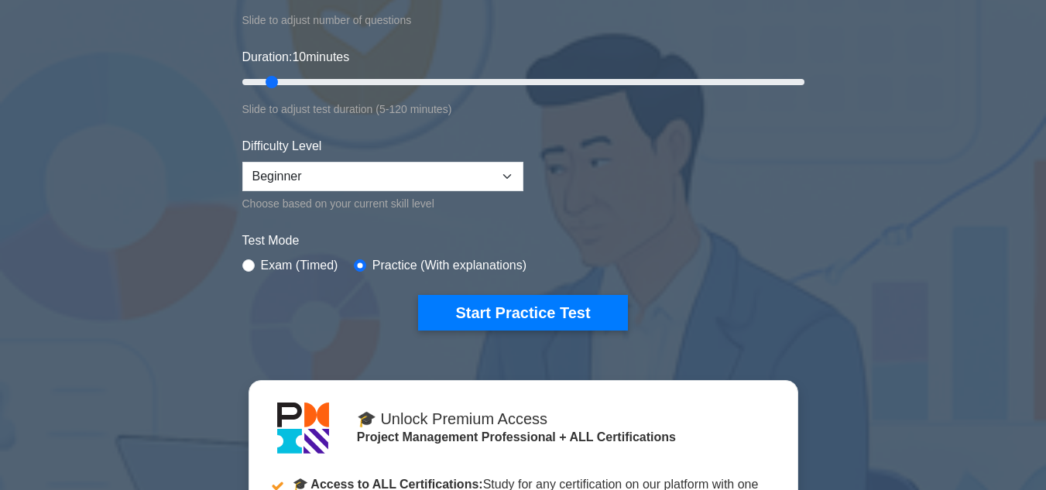
scroll to position [266, 0]
click at [245, 261] on input "radio" at bounding box center [248, 265] width 12 height 12
radio input "true"
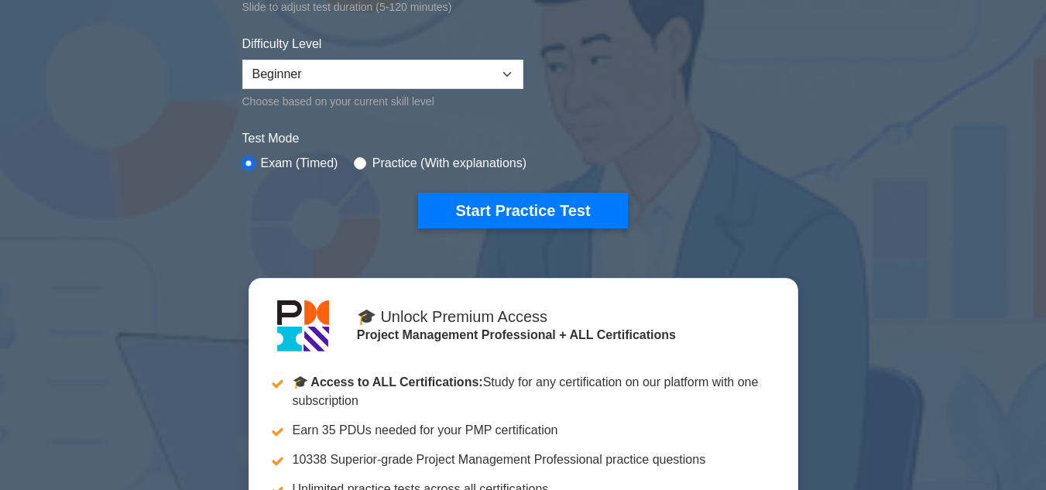
scroll to position [367, 0]
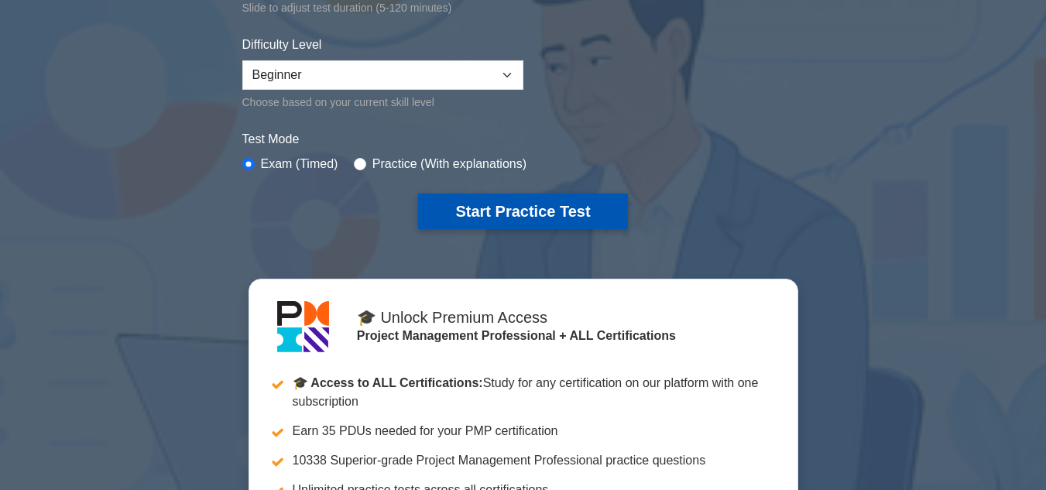
click at [529, 204] on button "Start Practice Test" at bounding box center [522, 212] width 209 height 36
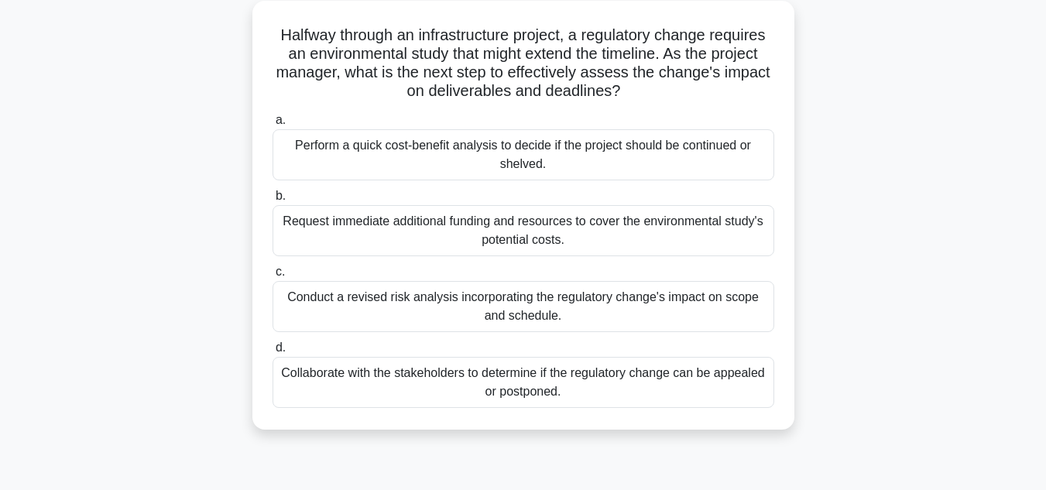
scroll to position [94, 0]
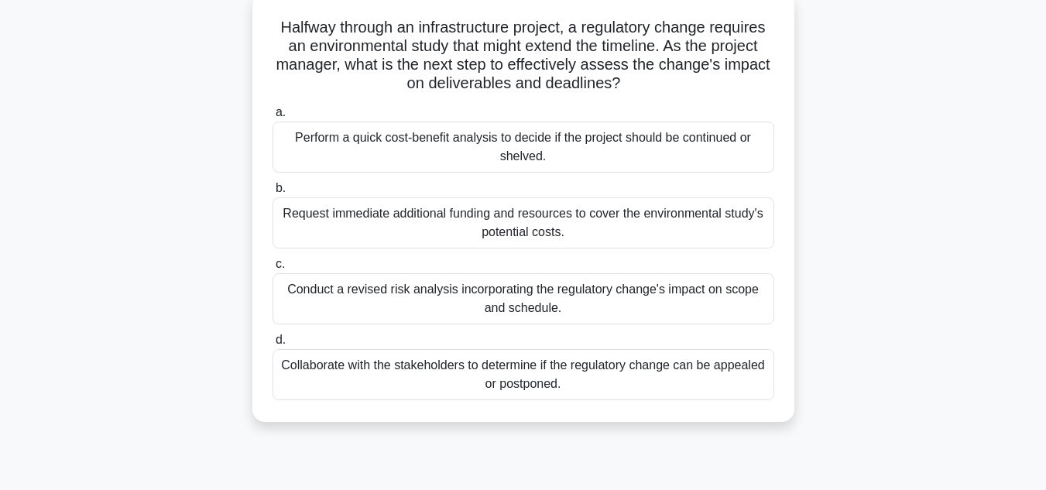
click at [588, 307] on div "Conduct a revised risk analysis incorporating the regulatory change's impact on…" at bounding box center [524, 298] width 502 height 51
click at [273, 269] on input "c. Conduct a revised risk analysis incorporating the regulatory change's impact…" at bounding box center [273, 264] width 0 height 10
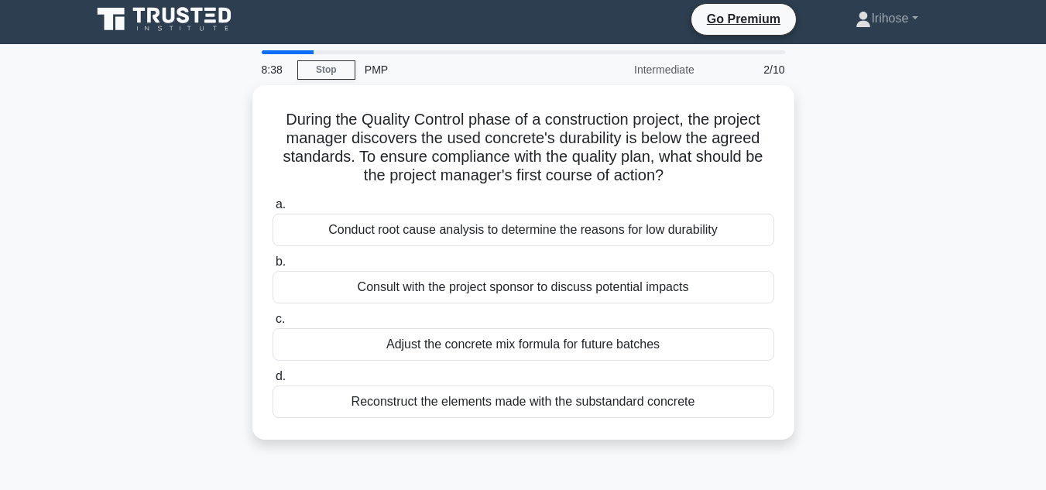
scroll to position [0, 0]
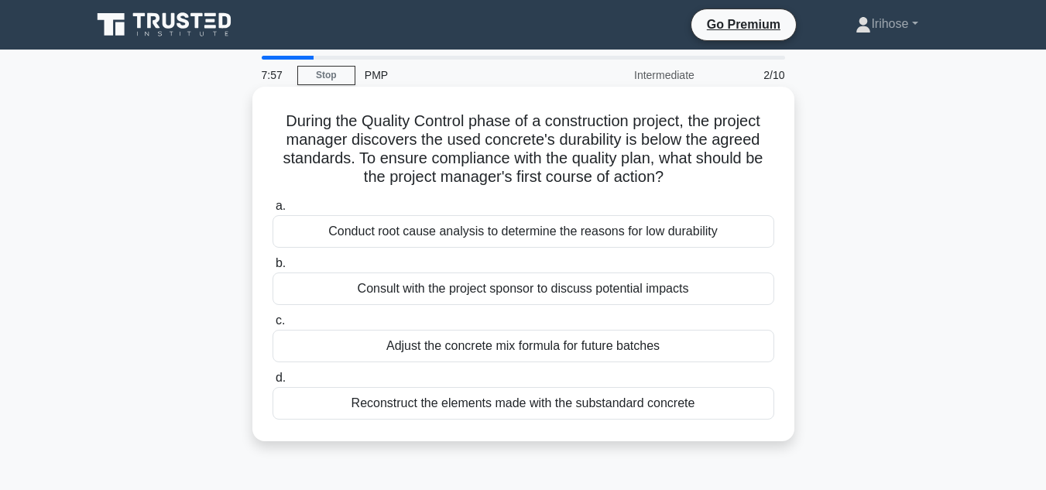
click at [509, 238] on div "Conduct root cause analysis to determine the reasons for low durability" at bounding box center [524, 231] width 502 height 33
click at [273, 211] on input "a. Conduct root cause analysis to determine the reasons for low durability" at bounding box center [273, 206] width 0 height 10
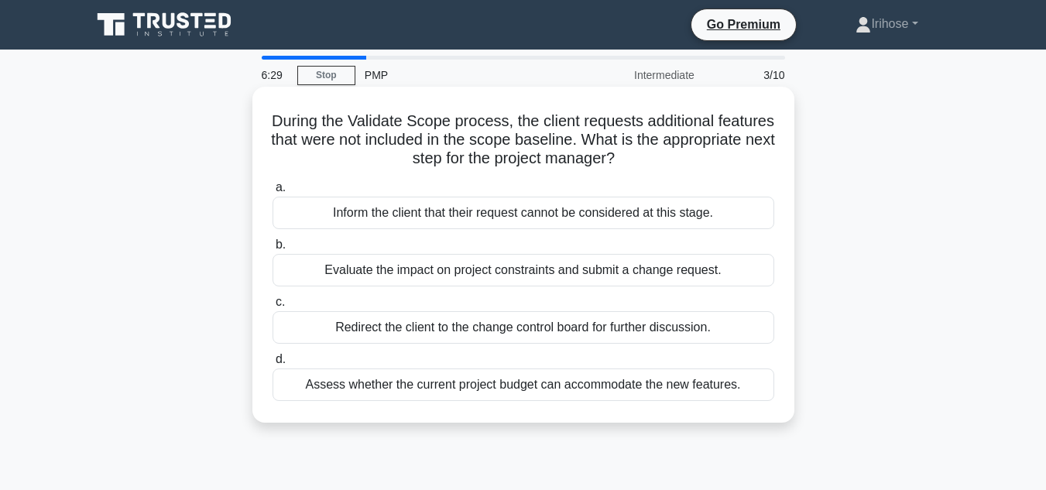
click at [526, 276] on div "Evaluate the impact on project constraints and submit a change request." at bounding box center [524, 270] width 502 height 33
click at [273, 250] on input "b. Evaluate the impact on project constraints and submit a change request." at bounding box center [273, 245] width 0 height 10
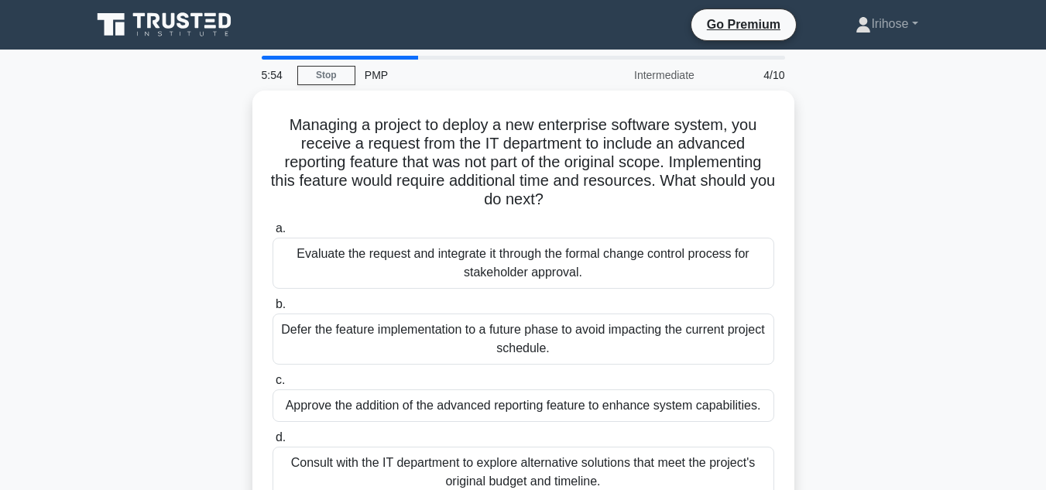
click at [942, 365] on div "Managing a project to deploy a new enterprise software system, you receive a re…" at bounding box center [523, 314] width 883 height 447
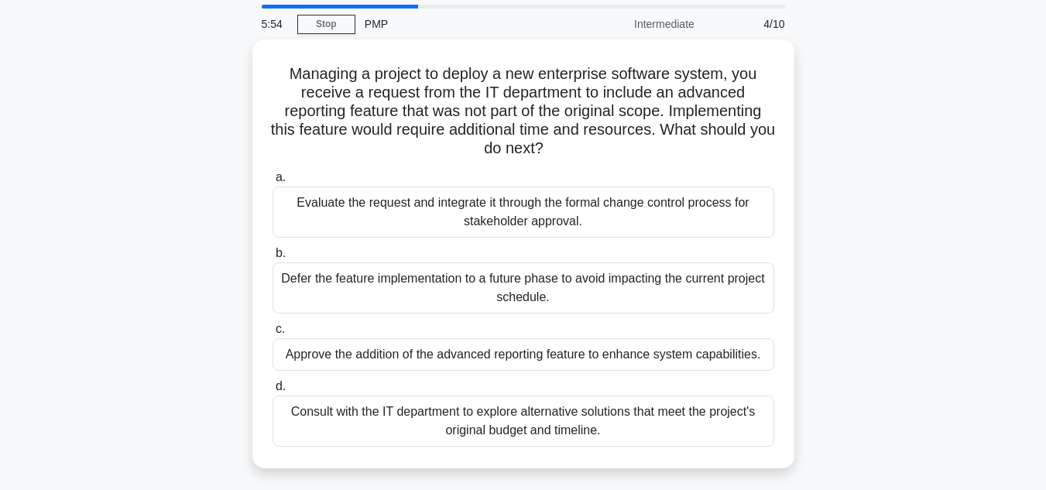
scroll to position [53, 0]
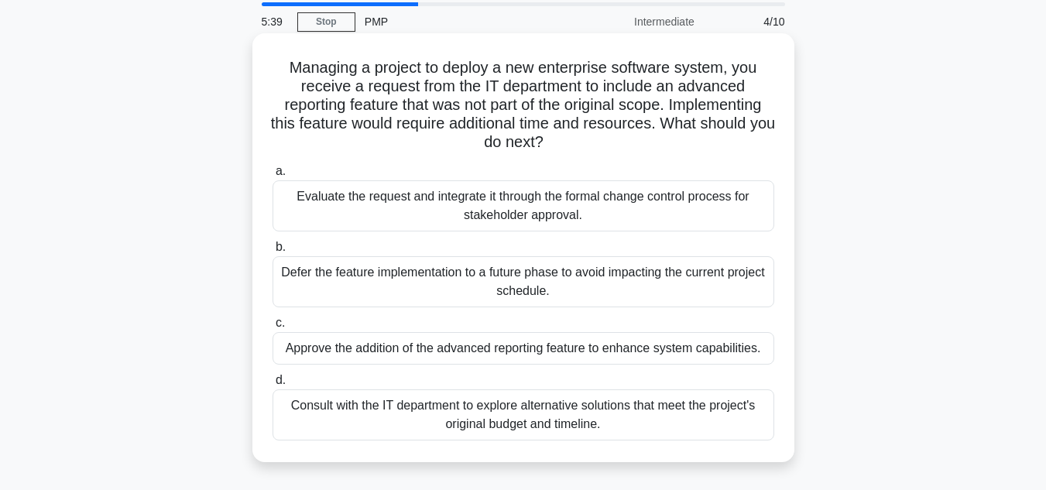
click at [614, 405] on div "Consult with the IT department to explore alternative solutions that meet the p…" at bounding box center [524, 414] width 502 height 51
click at [273, 386] on input "d. Consult with the IT department to explore alternative solutions that meet th…" at bounding box center [273, 380] width 0 height 10
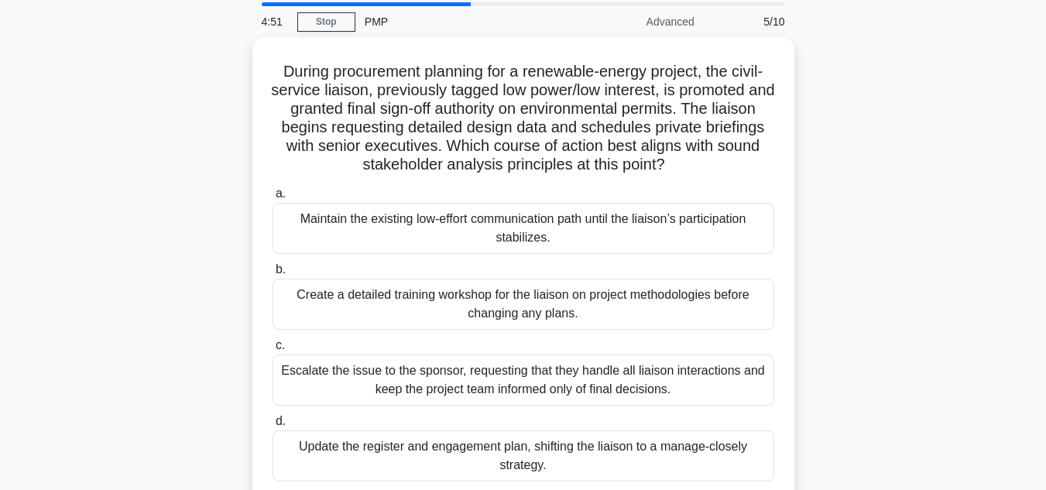
click at [878, 317] on div "During procurement planning for a renewable-energy project, the civil-service l…" at bounding box center [523, 279] width 883 height 485
click at [897, 242] on div "During procurement planning for a renewable-energy project, the civil-service l…" at bounding box center [523, 279] width 883 height 485
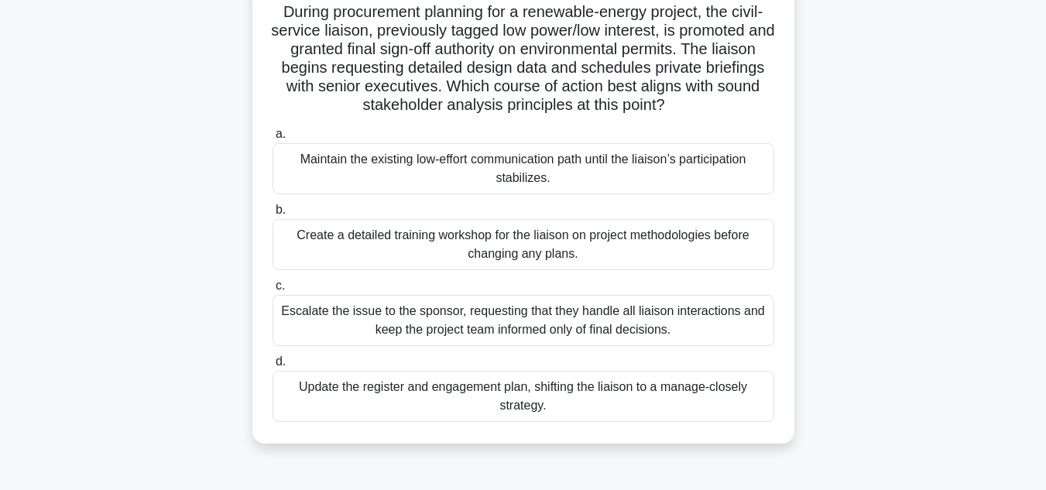
scroll to position [111, 0]
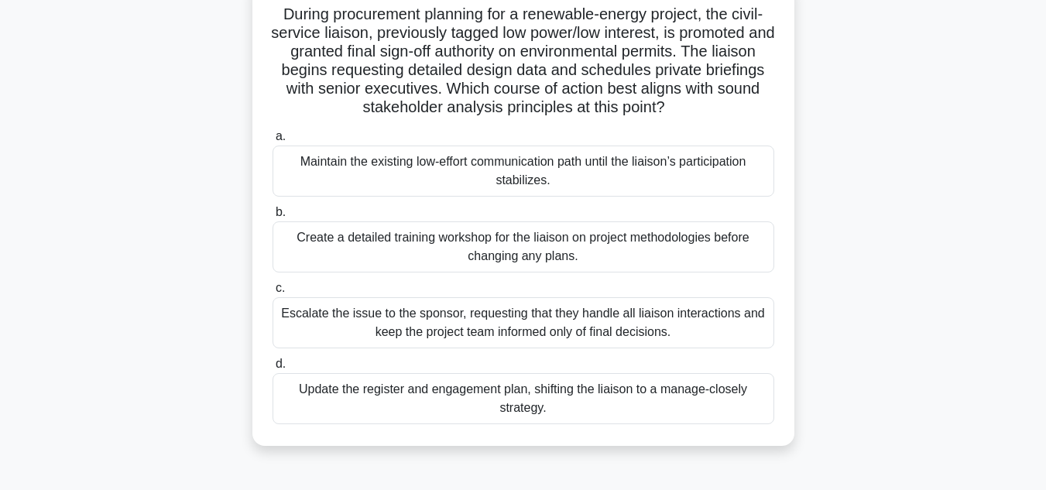
drag, startPoint x: 872, startPoint y: 413, endPoint x: 901, endPoint y: 274, distance: 142.4
click at [901, 274] on div "During procurement planning for a renewable-energy project, the civil-service l…" at bounding box center [523, 222] width 883 height 485
click at [910, 170] on div "During procurement planning for a renewable-energy project, the civil-service l…" at bounding box center [523, 222] width 883 height 485
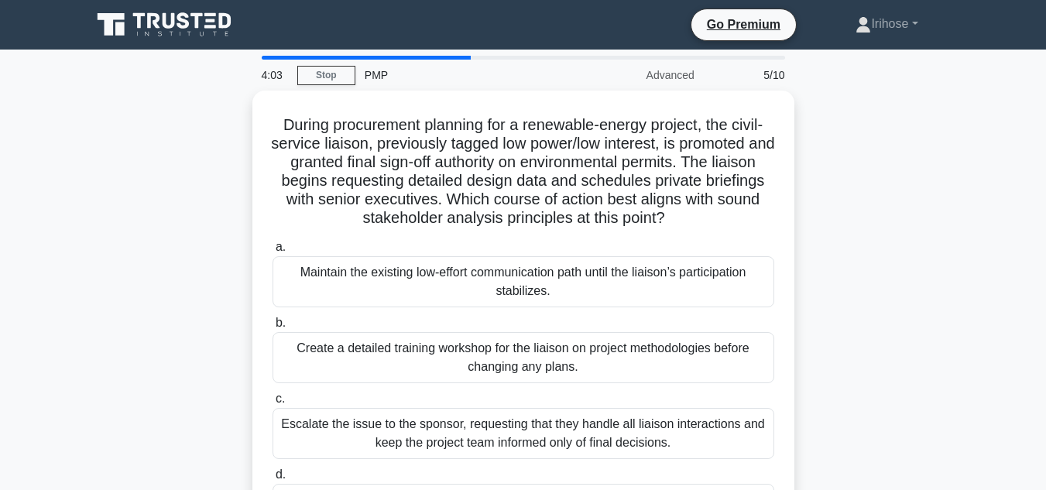
scroll to position [53, 0]
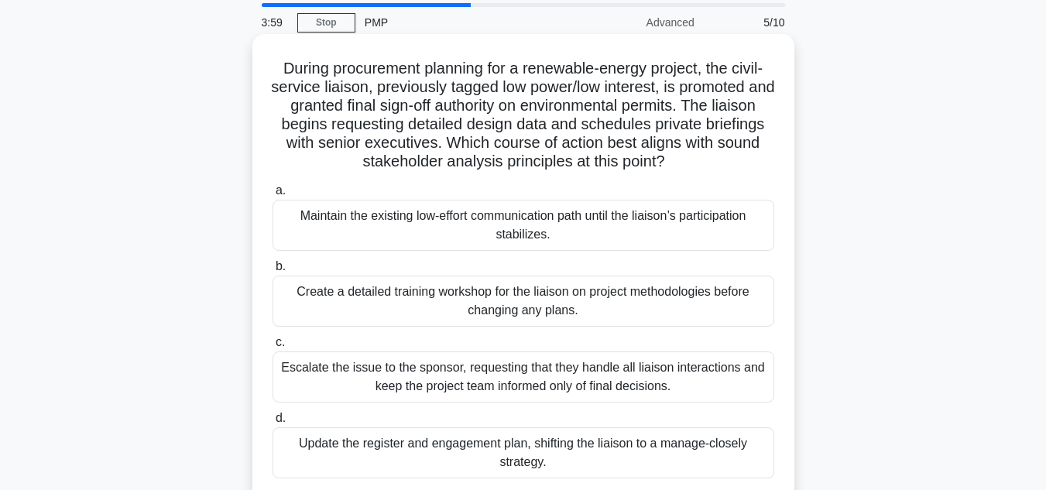
click at [552, 375] on div "Escalate the issue to the sponsor, requesting that they handle all liaison inte…" at bounding box center [524, 376] width 502 height 51
click at [273, 348] on input "c. Escalate the issue to the sponsor, requesting that they handle all liaison i…" at bounding box center [273, 343] width 0 height 10
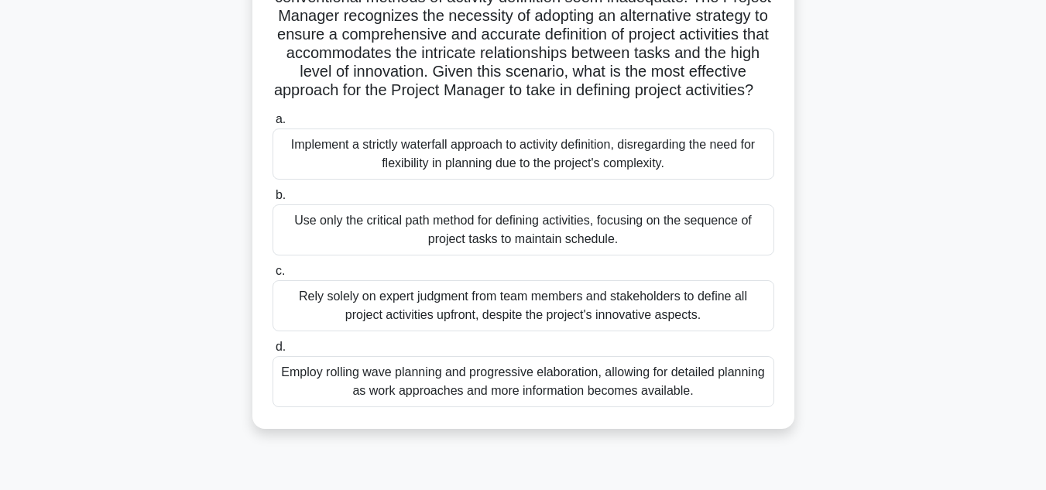
scroll to position [240, 0]
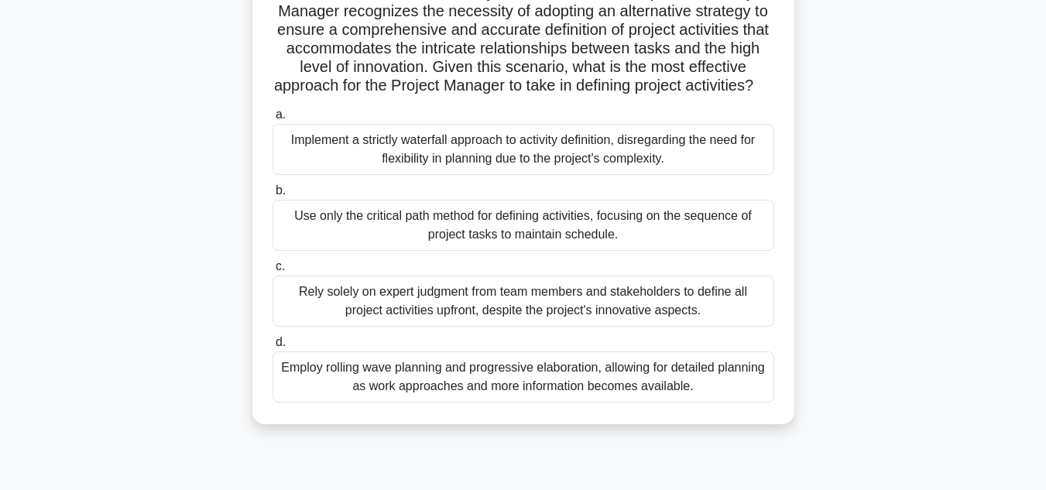
click at [493, 238] on div "Use only the critical path method for defining activities, focusing on the sequ…" at bounding box center [524, 225] width 502 height 51
click at [273, 196] on input "b. Use only the critical path method for defining activities, focusing on the s…" at bounding box center [273, 191] width 0 height 10
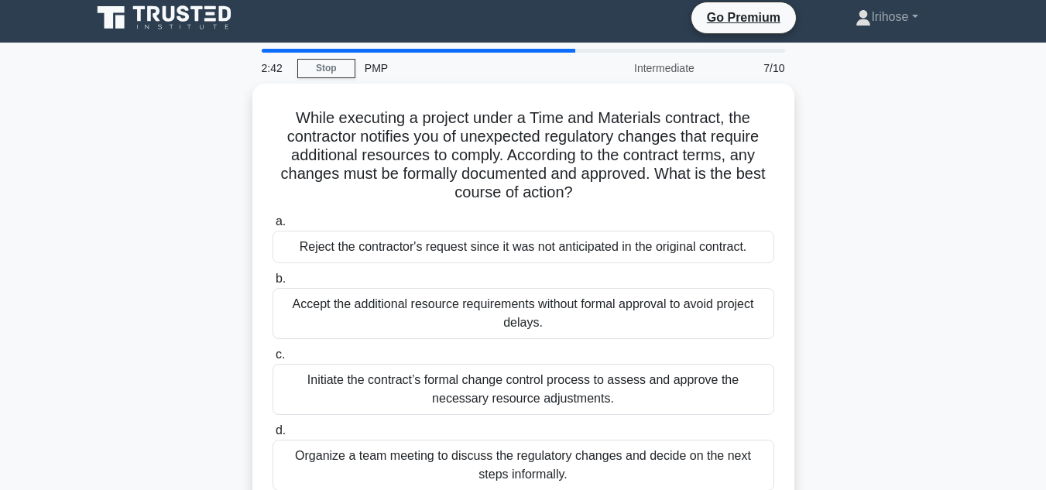
scroll to position [0, 0]
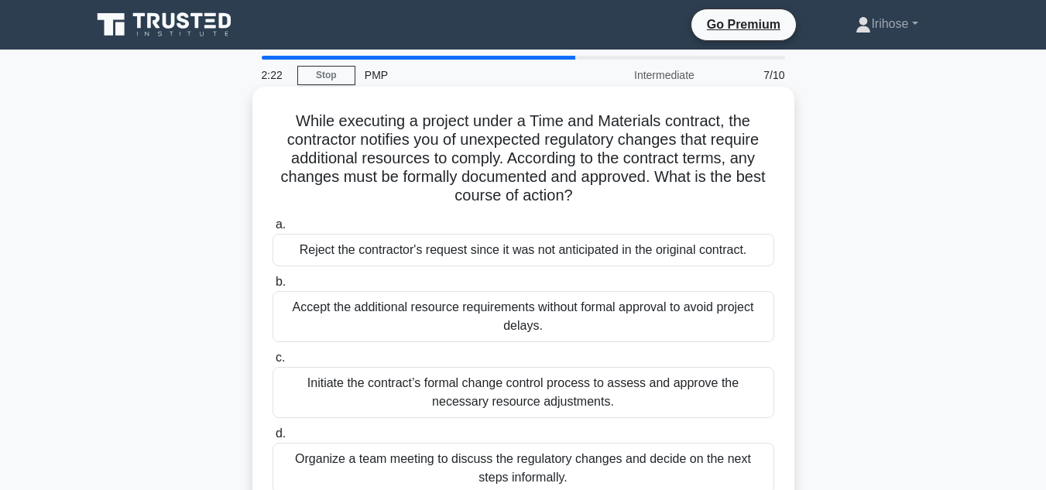
click at [519, 252] on div "Reject the contractor's request since it was not anticipated in the original co…" at bounding box center [524, 250] width 502 height 33
click at [273, 230] on input "a. Reject the contractor's request since it was not anticipated in the original…" at bounding box center [273, 225] width 0 height 10
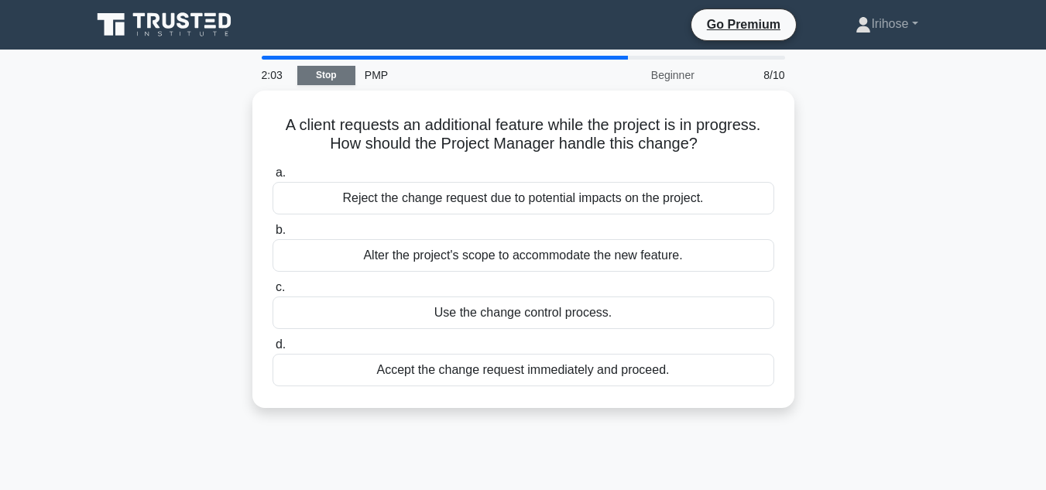
click at [327, 66] on link "Stop" at bounding box center [326, 75] width 58 height 19
